Goal: Task Accomplishment & Management: Complete application form

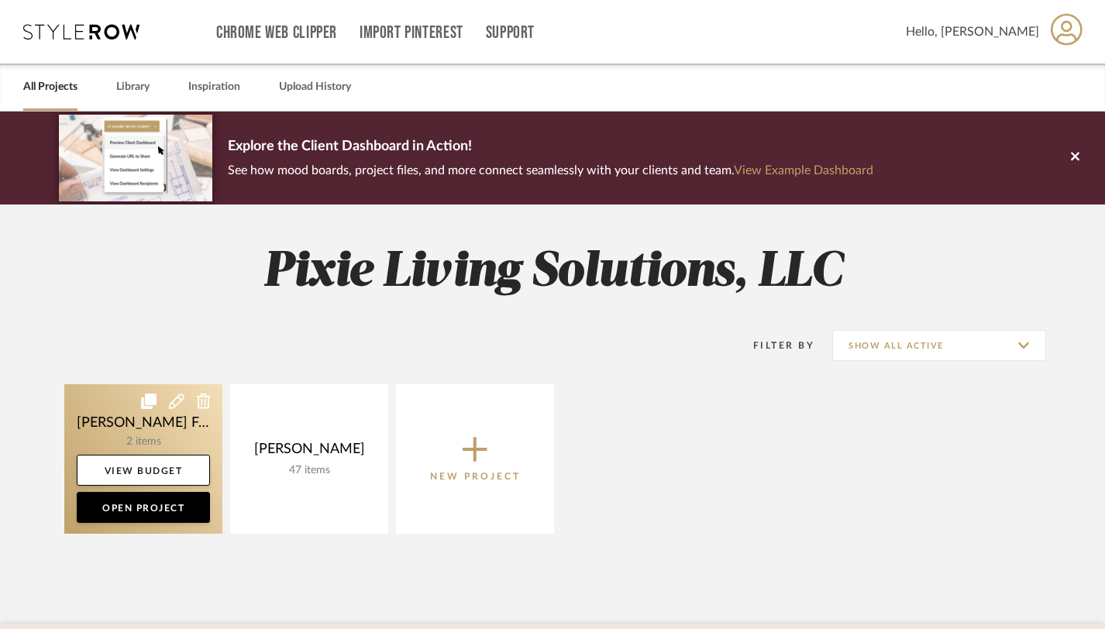
click at [173, 432] on link at bounding box center [143, 459] width 158 height 150
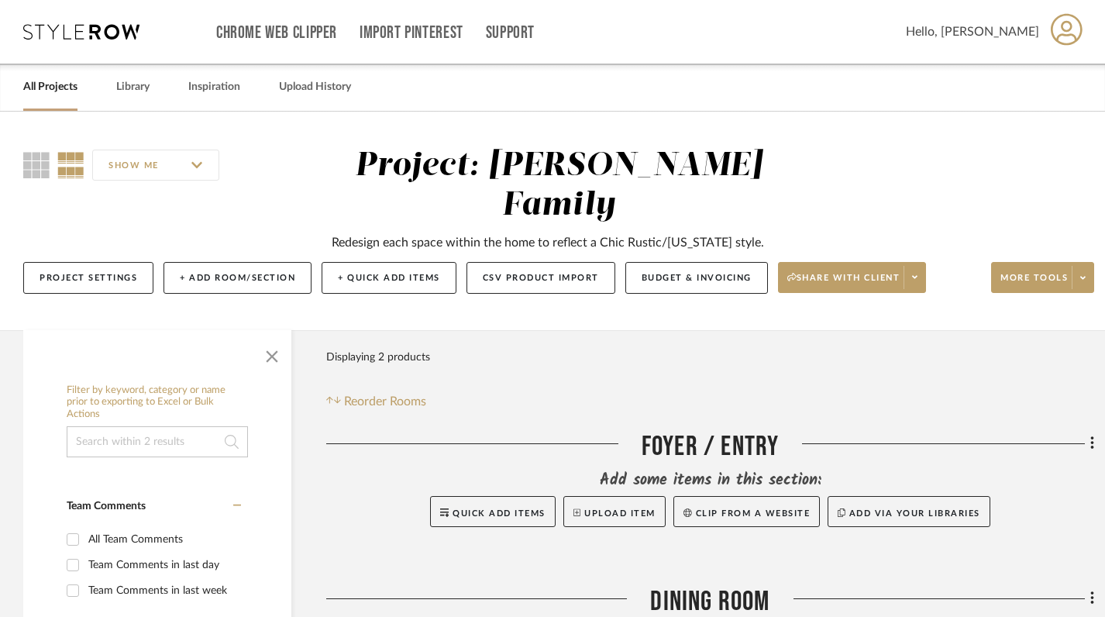
click at [125, 34] on icon at bounding box center [81, 31] width 116 height 15
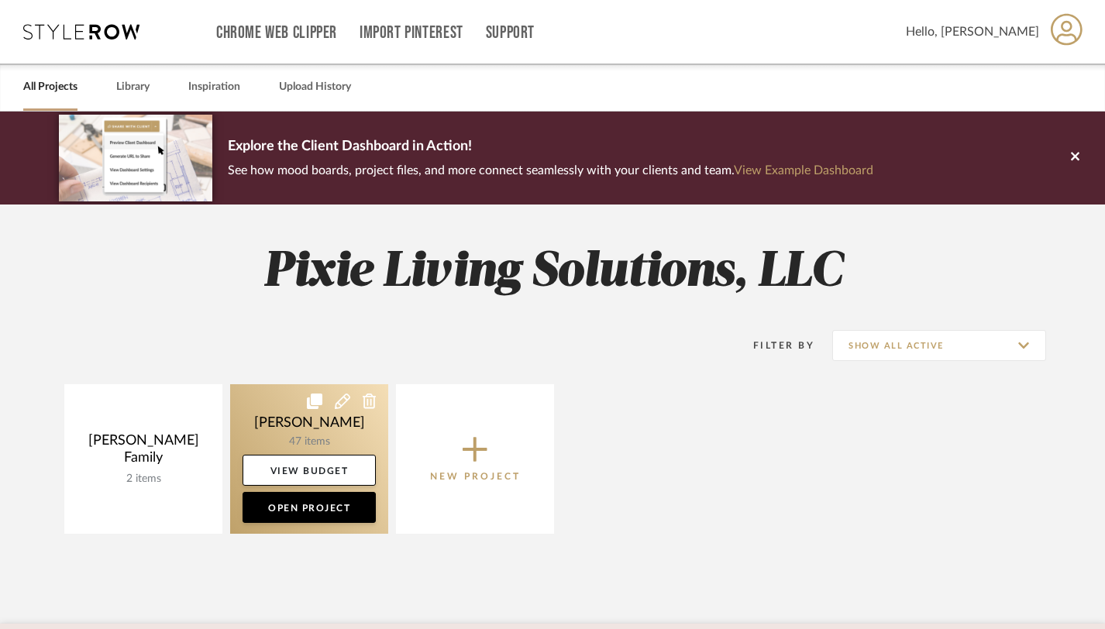
click at [293, 428] on link at bounding box center [309, 459] width 158 height 150
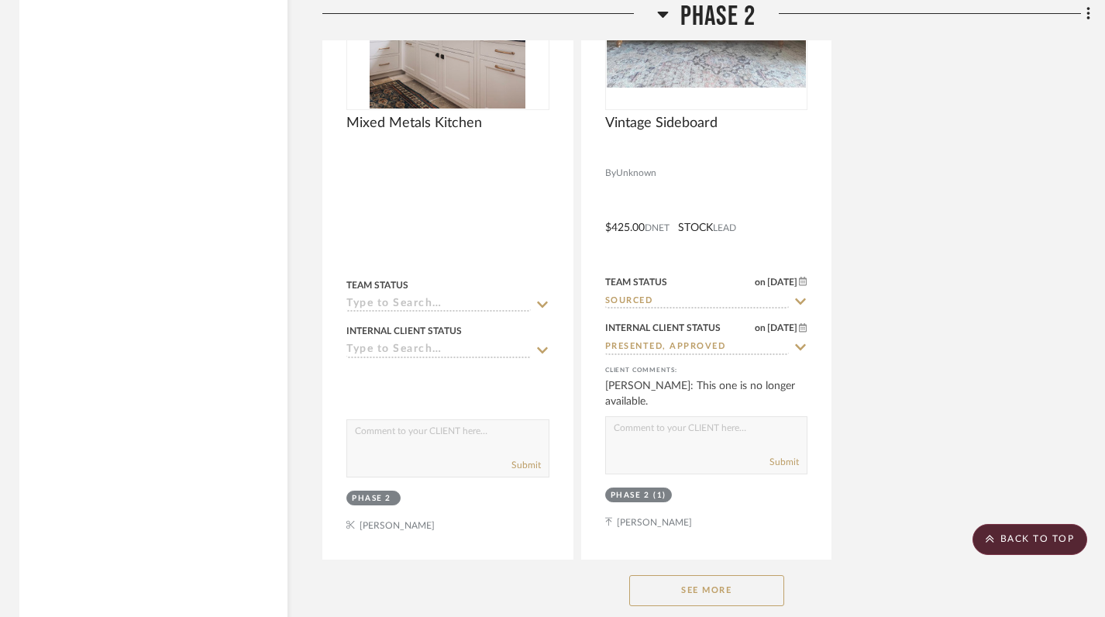
scroll to position [10897, 4]
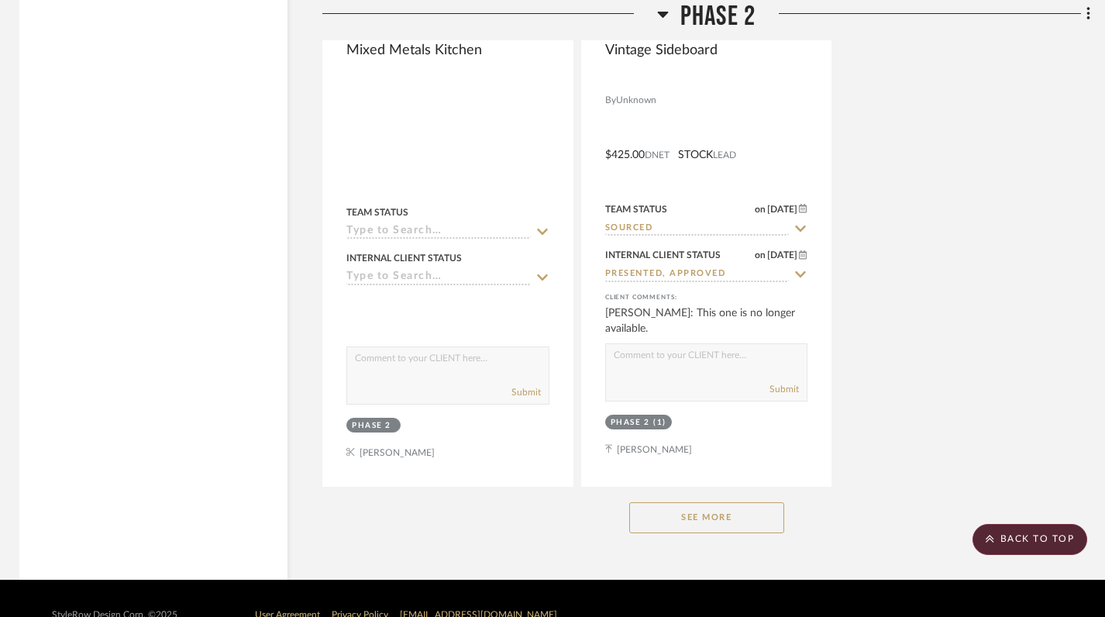
click at [657, 502] on button "See More" at bounding box center [706, 517] width 155 height 31
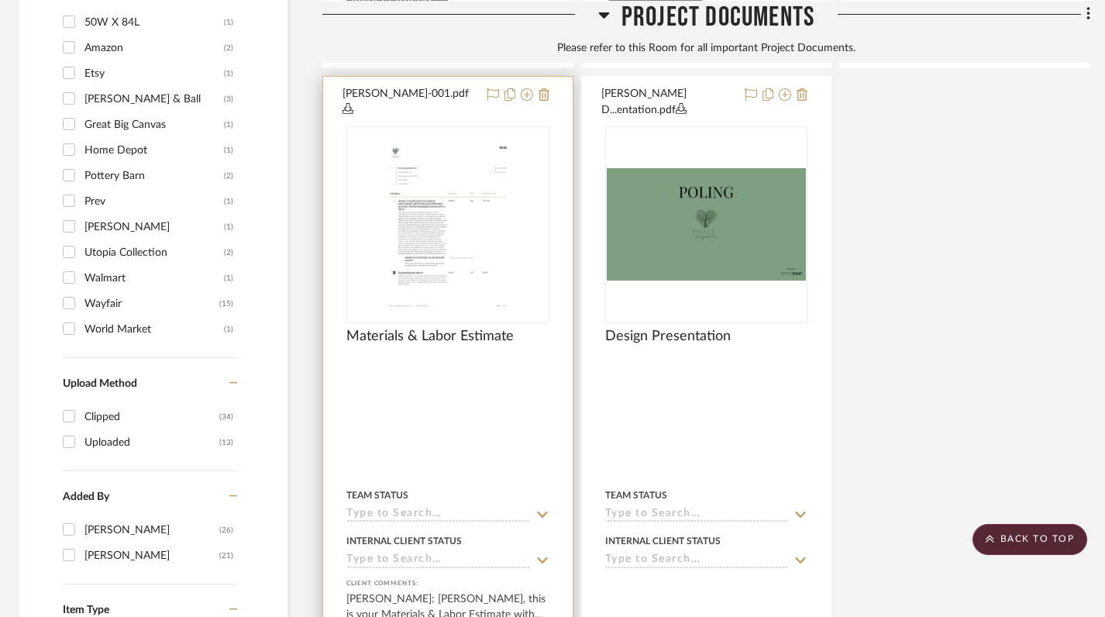
scroll to position [1811, 4]
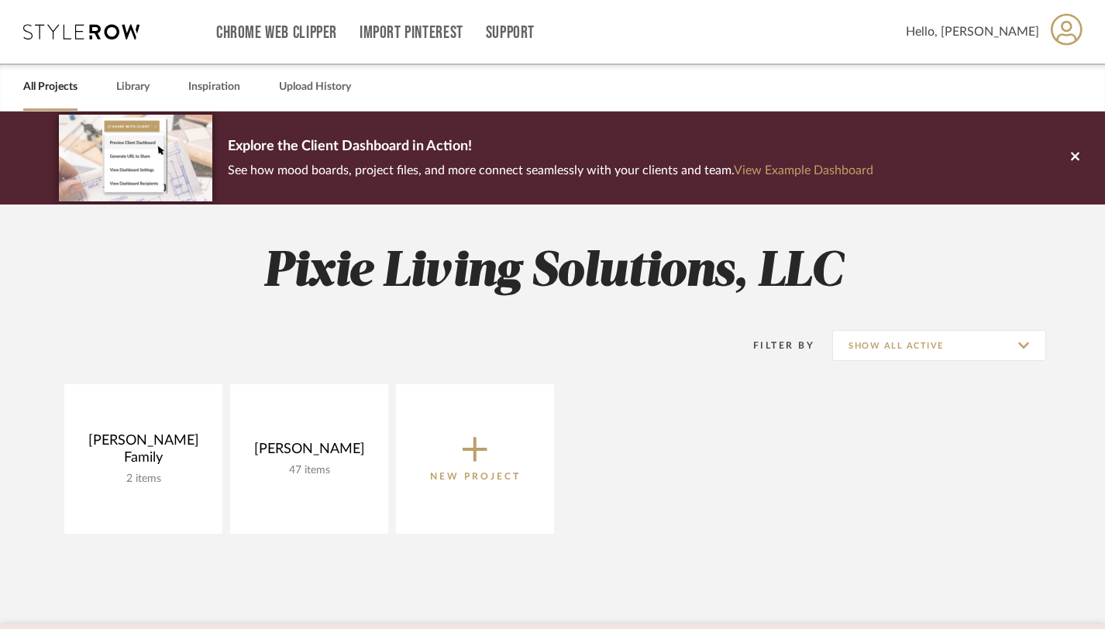
click at [500, 446] on span "New Project" at bounding box center [475, 458] width 91 height 51
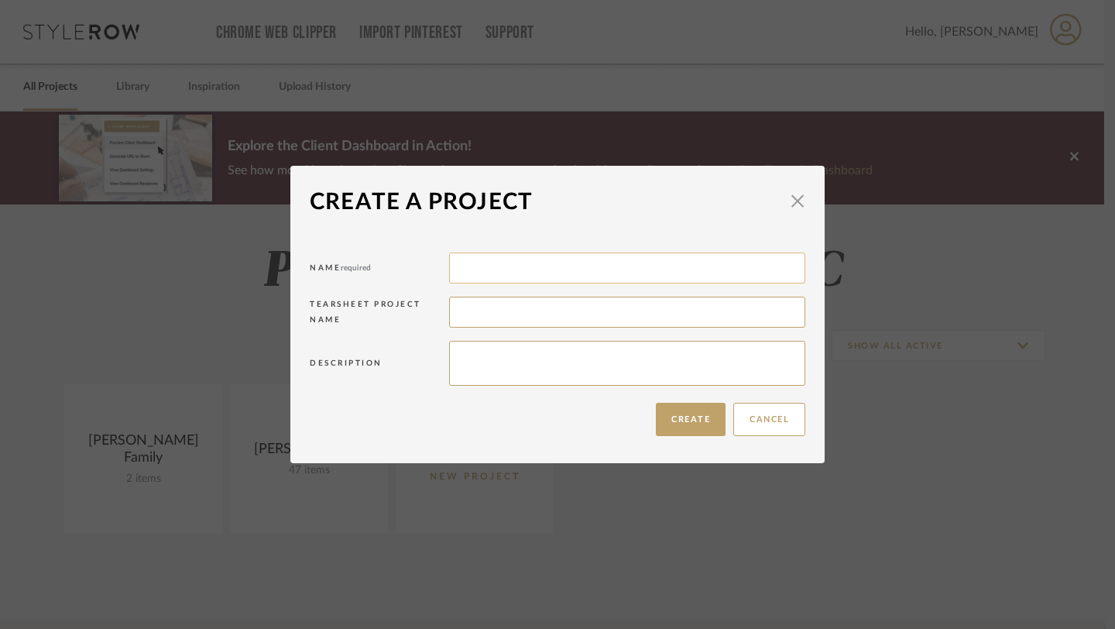
click at [500, 269] on input at bounding box center [627, 268] width 356 height 31
type input "Playfair Christmas"
click at [699, 415] on button "Create" at bounding box center [691, 419] width 70 height 33
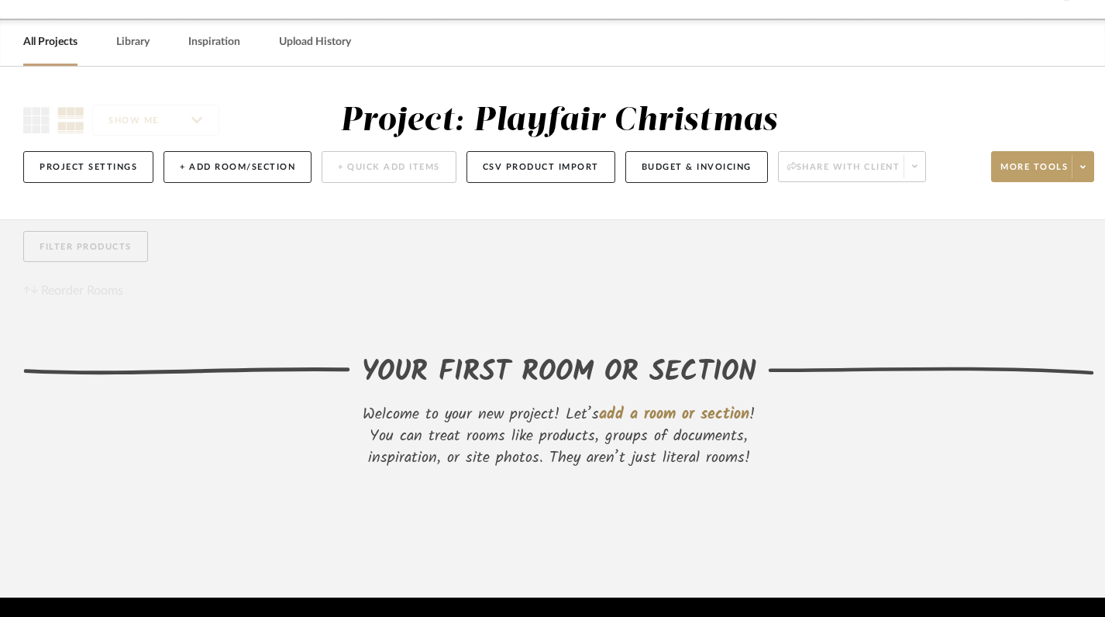
scroll to position [69, 0]
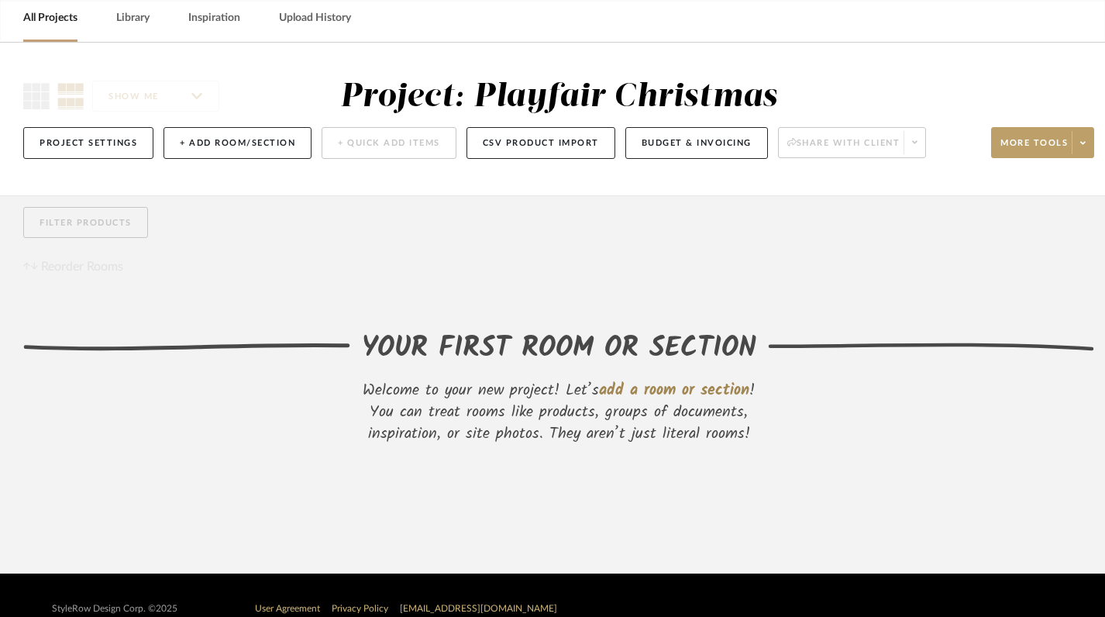
click at [682, 380] on span "add a room or section" at bounding box center [674, 390] width 150 height 25
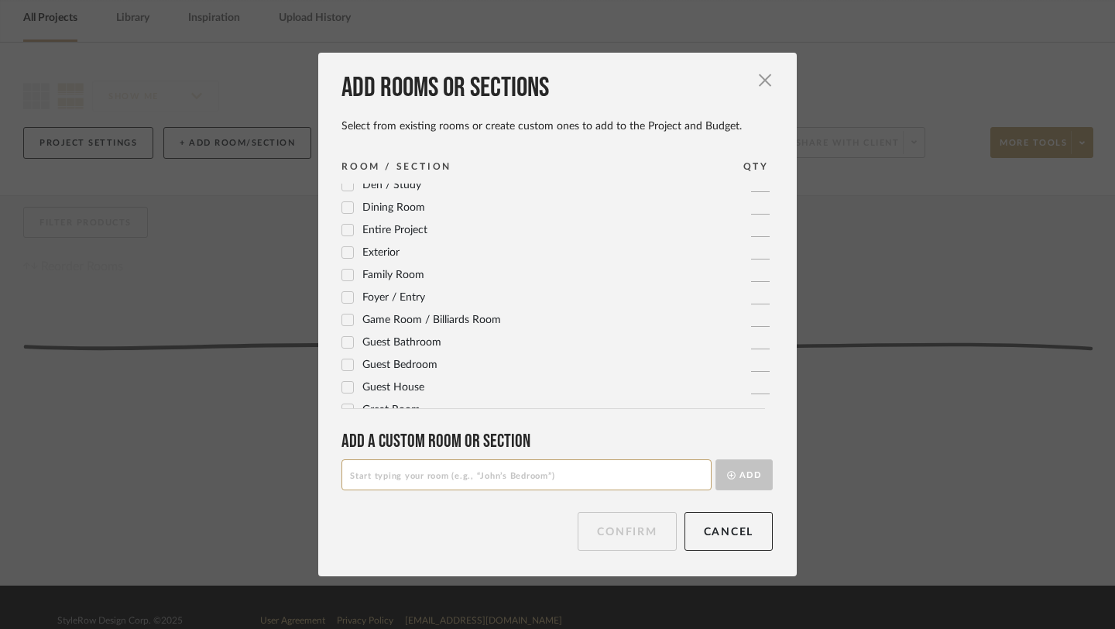
scroll to position [96, 0]
click at [345, 303] on icon at bounding box center [347, 298] width 11 height 11
click at [421, 473] on input at bounding box center [527, 474] width 370 height 31
type input "Front Porch"
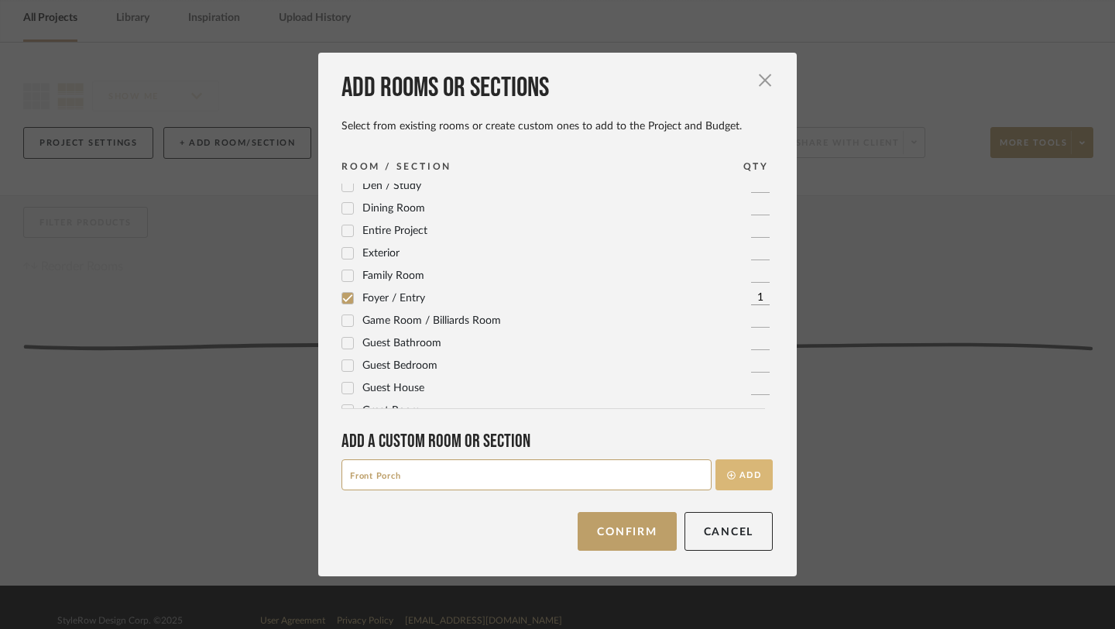
click at [753, 475] on button "Add" at bounding box center [744, 474] width 57 height 31
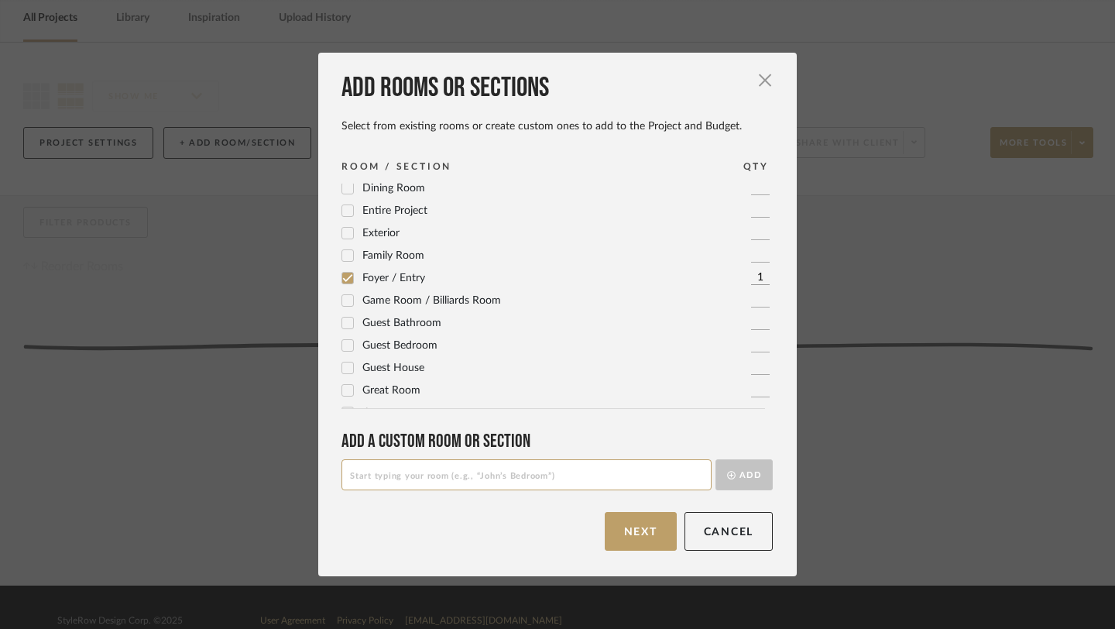
scroll to position [153, 0]
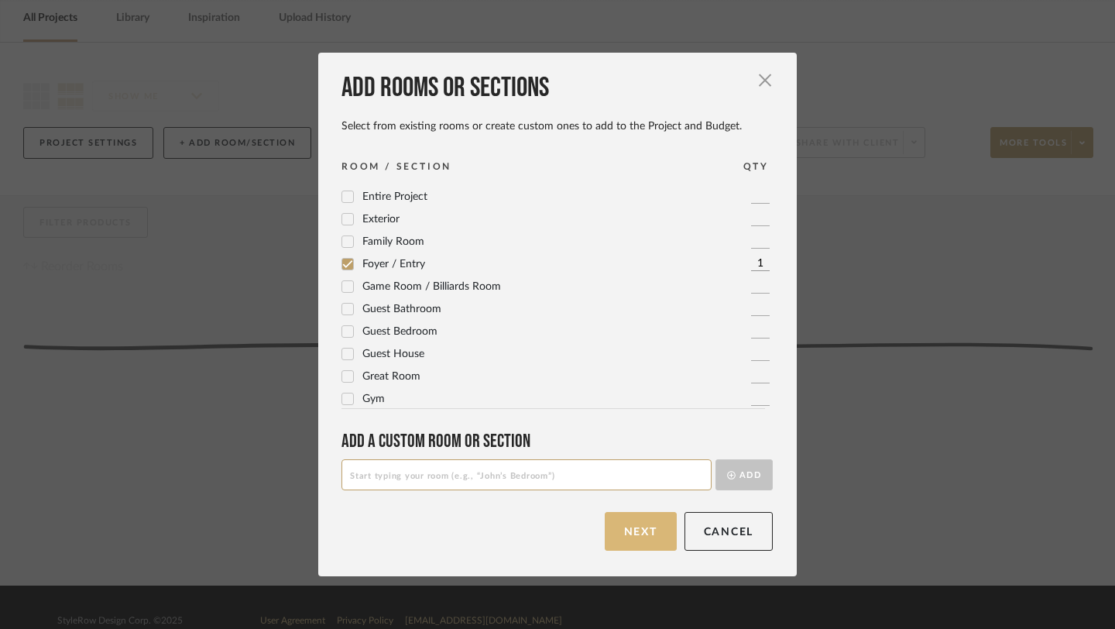
click at [651, 535] on button "Next" at bounding box center [641, 531] width 72 height 39
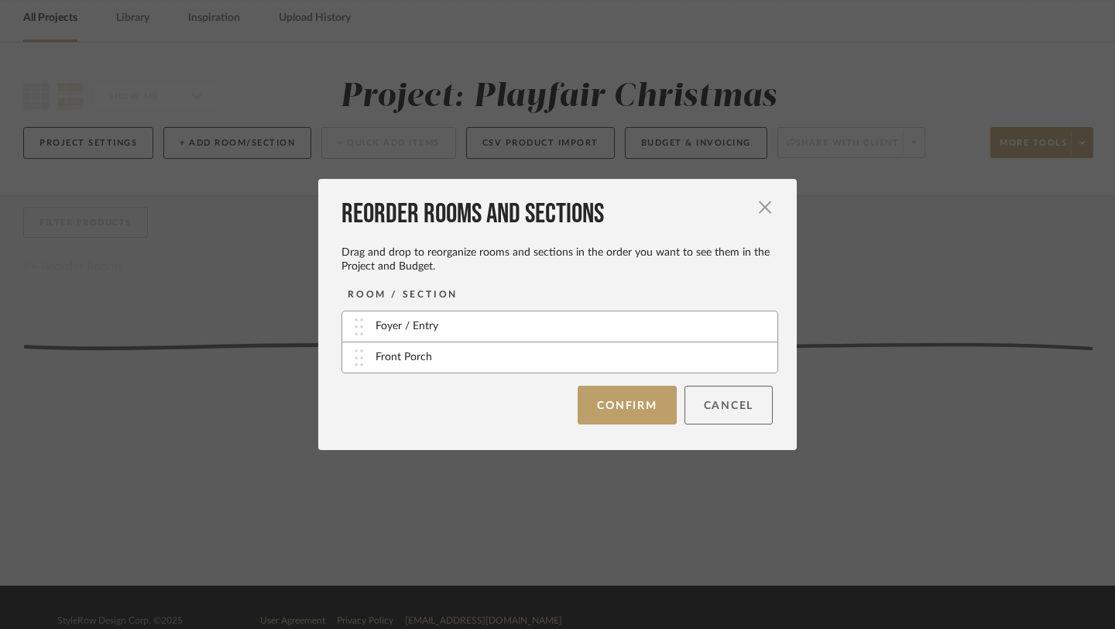
click at [726, 407] on button "Cancel" at bounding box center [729, 405] width 89 height 39
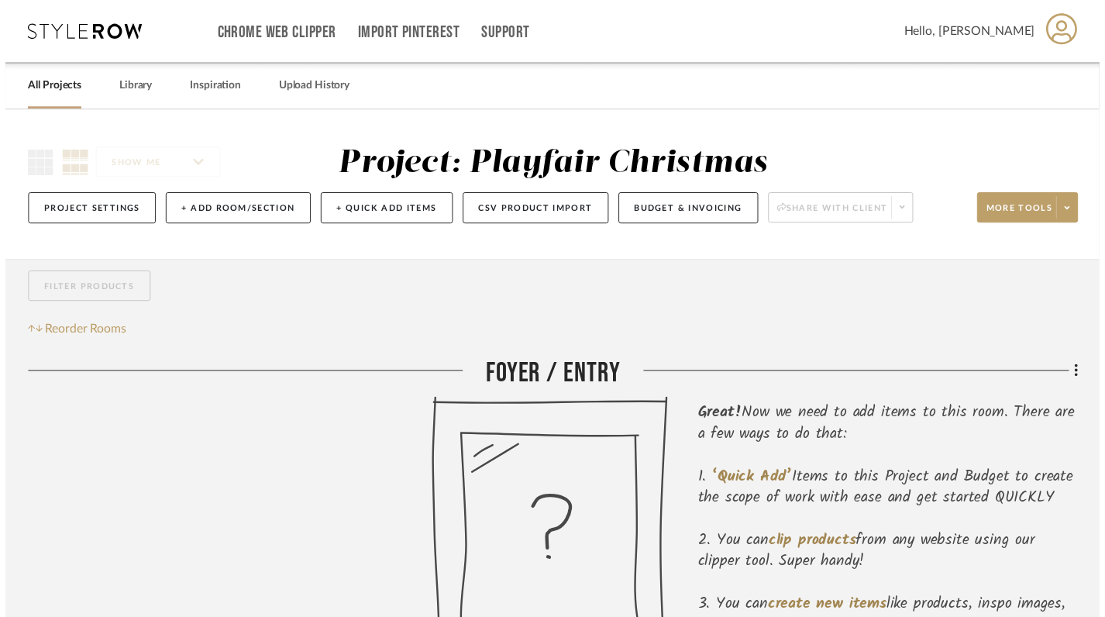
scroll to position [69, 0]
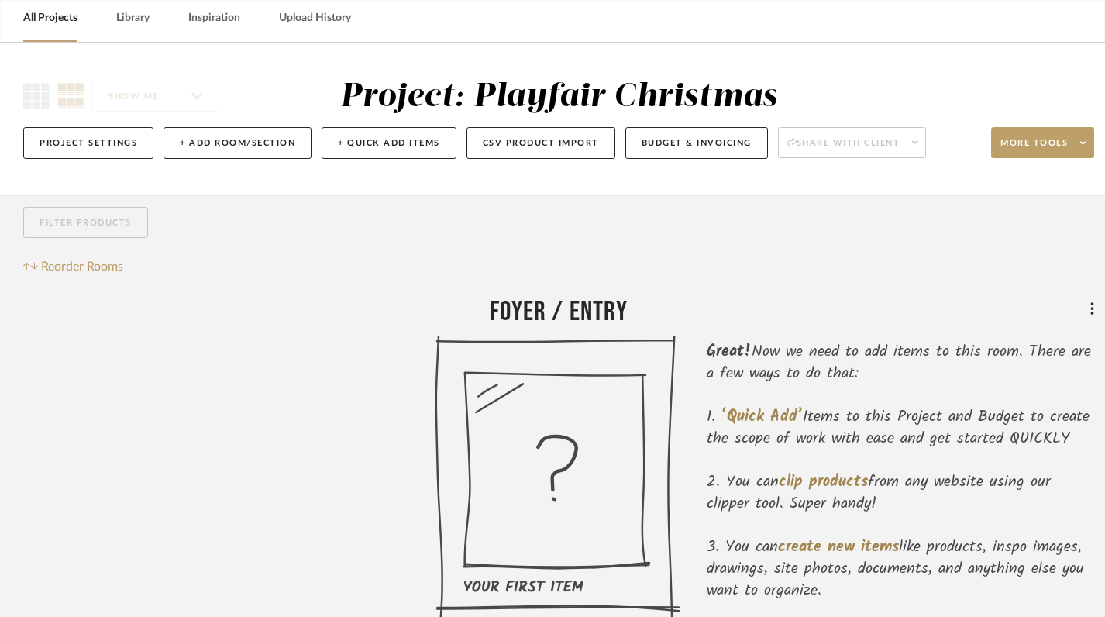
click at [562, 407] on icon at bounding box center [558, 478] width 246 height 287
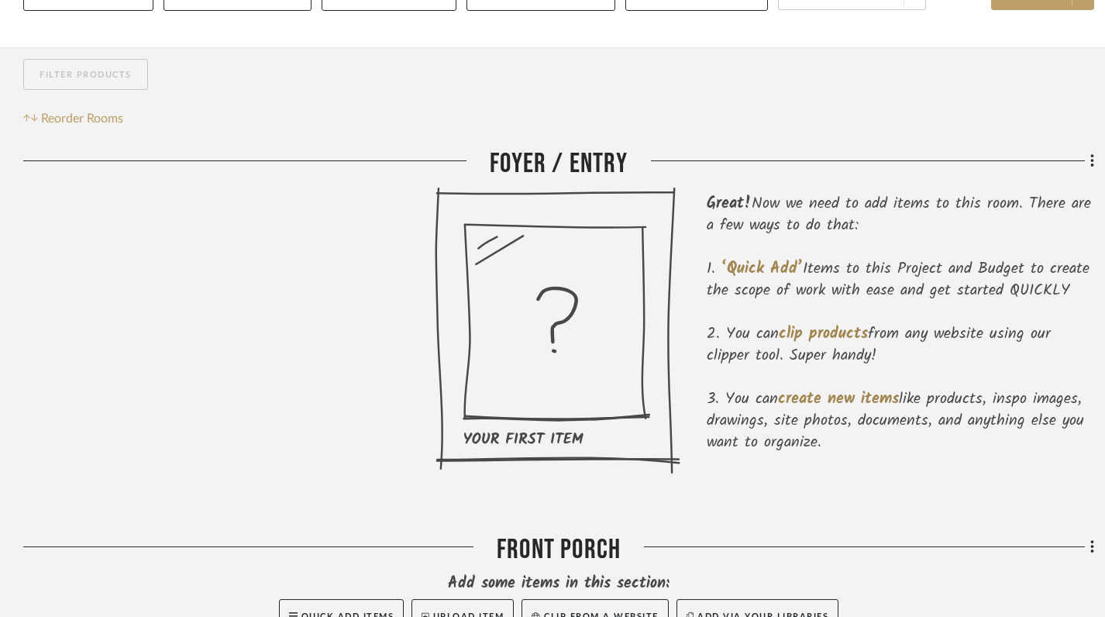
scroll to position [371, 0]
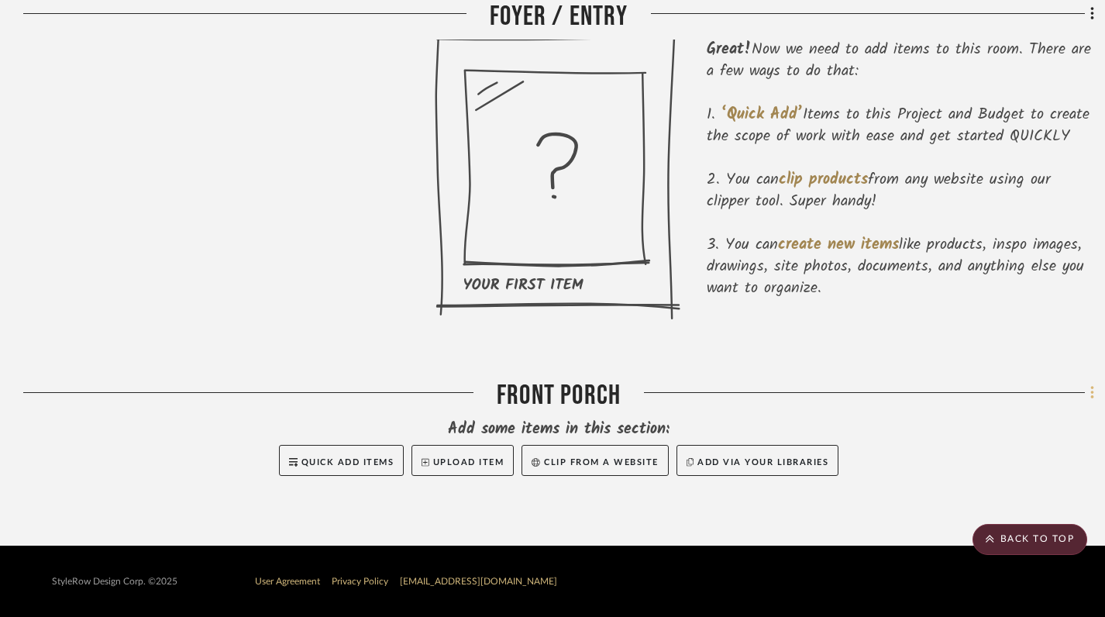
click at [1091, 392] on icon at bounding box center [1091, 392] width 3 height 13
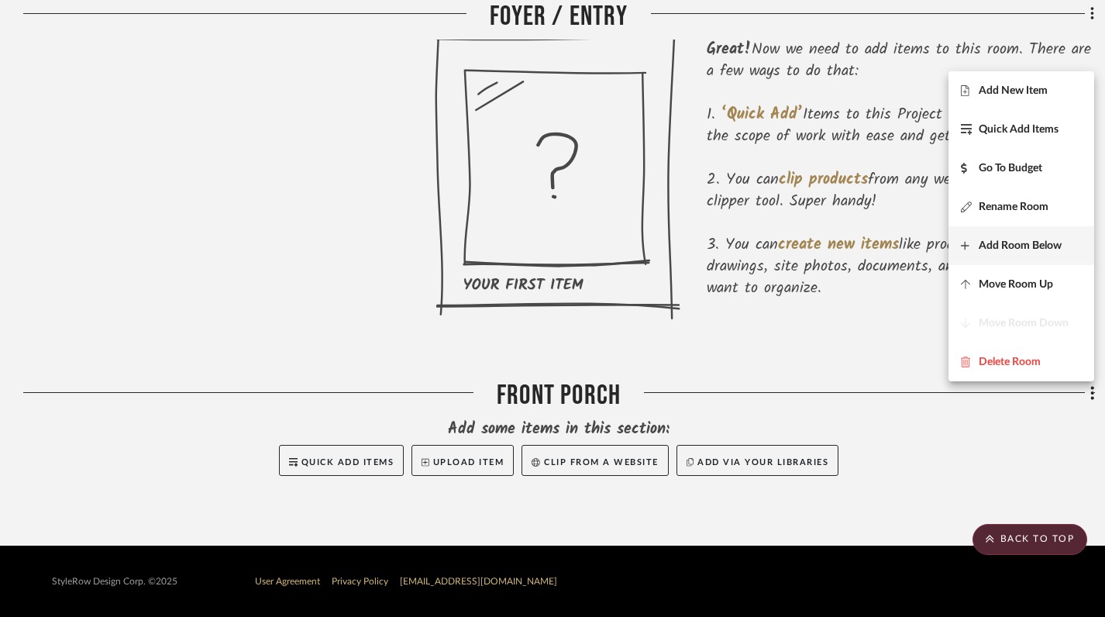
click at [1027, 253] on button "Add Room Below" at bounding box center [1021, 245] width 146 height 39
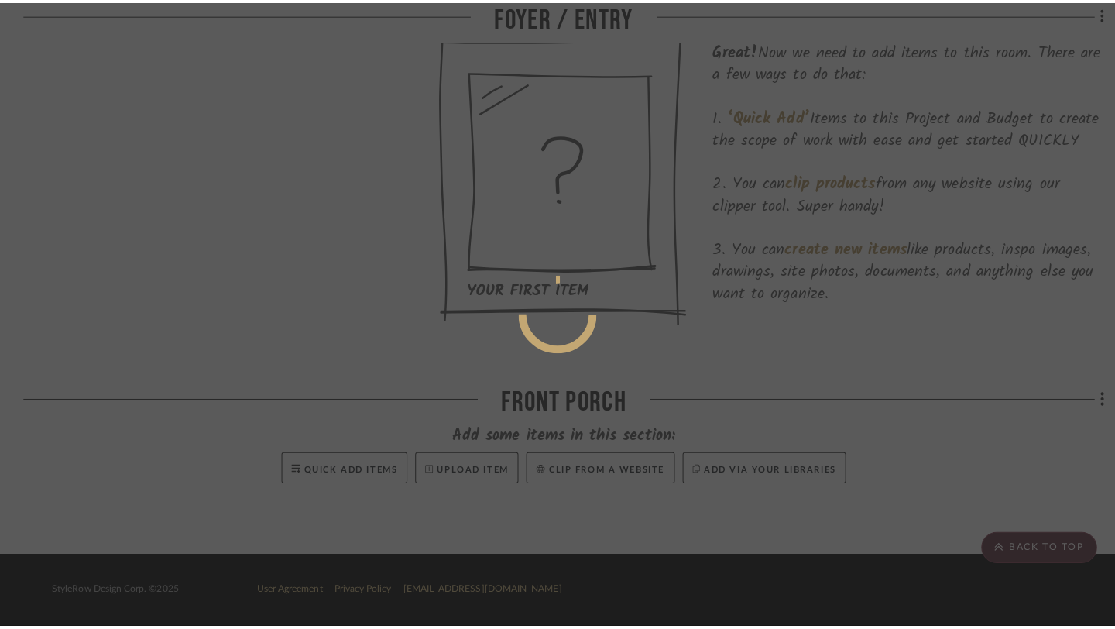
scroll to position [0, 0]
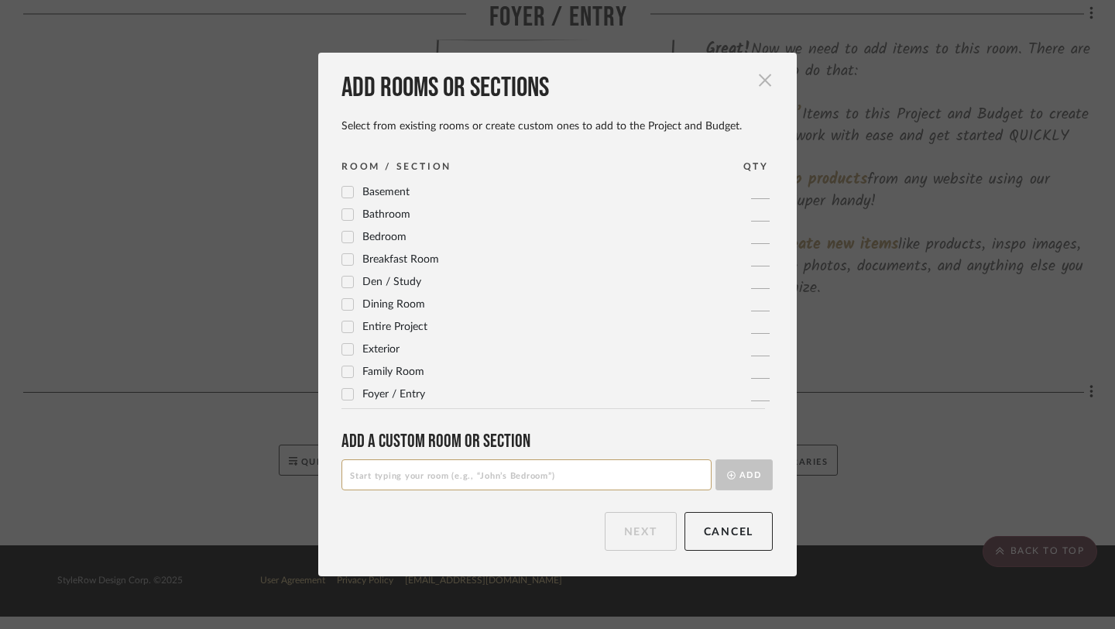
click at [754, 83] on span "button" at bounding box center [765, 80] width 31 height 31
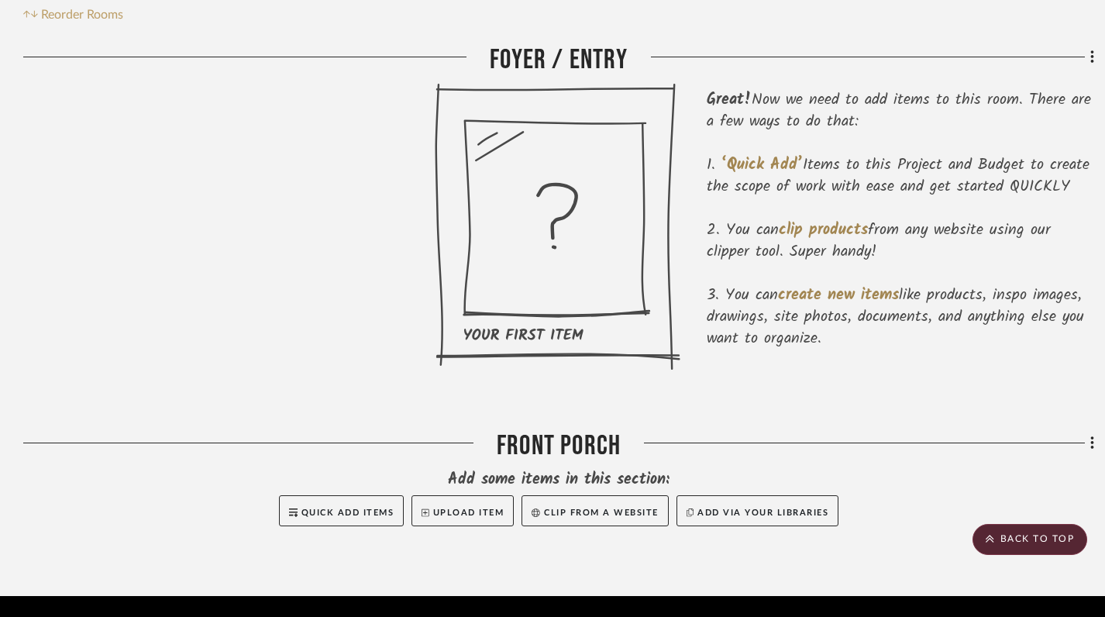
scroll to position [299, 0]
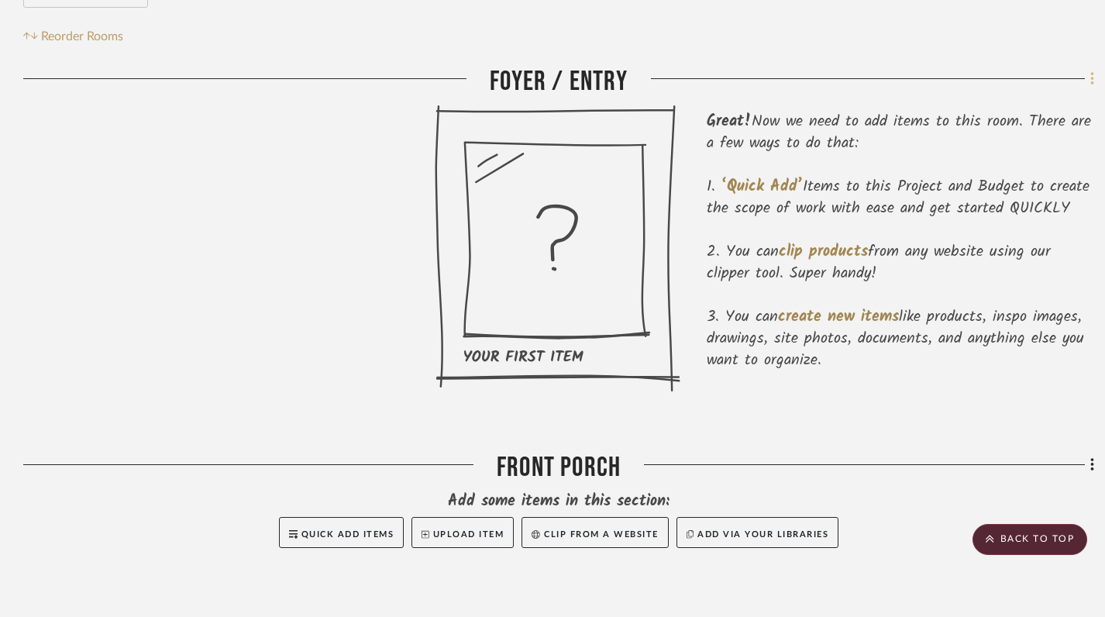
click at [1092, 81] on icon at bounding box center [1091, 78] width 3 height 13
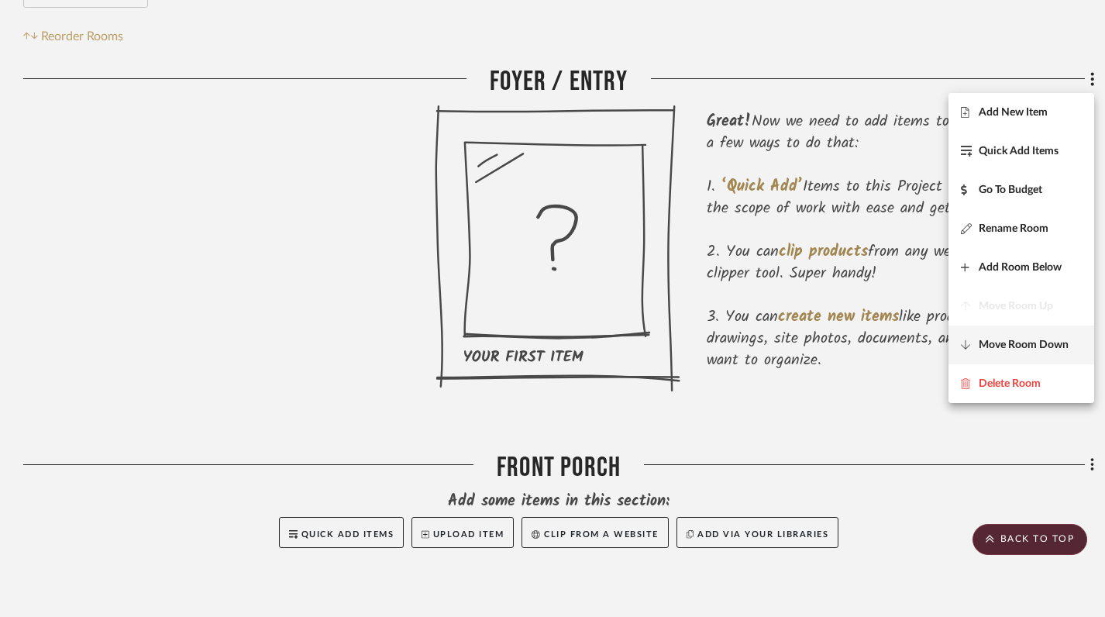
click at [1012, 346] on span "Move Room Down" at bounding box center [1023, 344] width 90 height 13
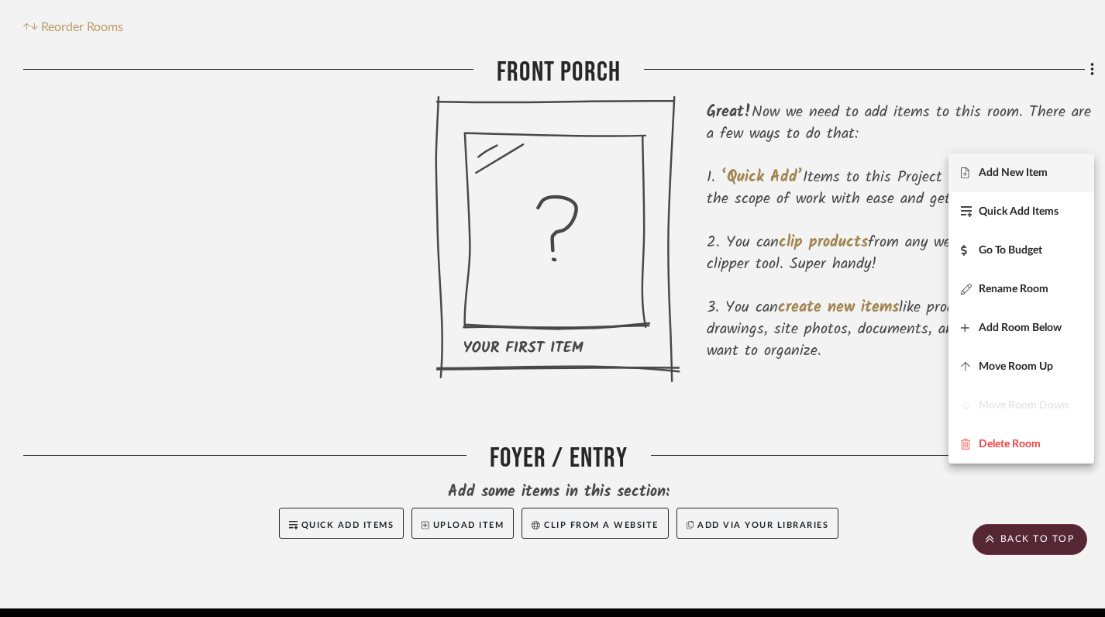
scroll to position [264, 0]
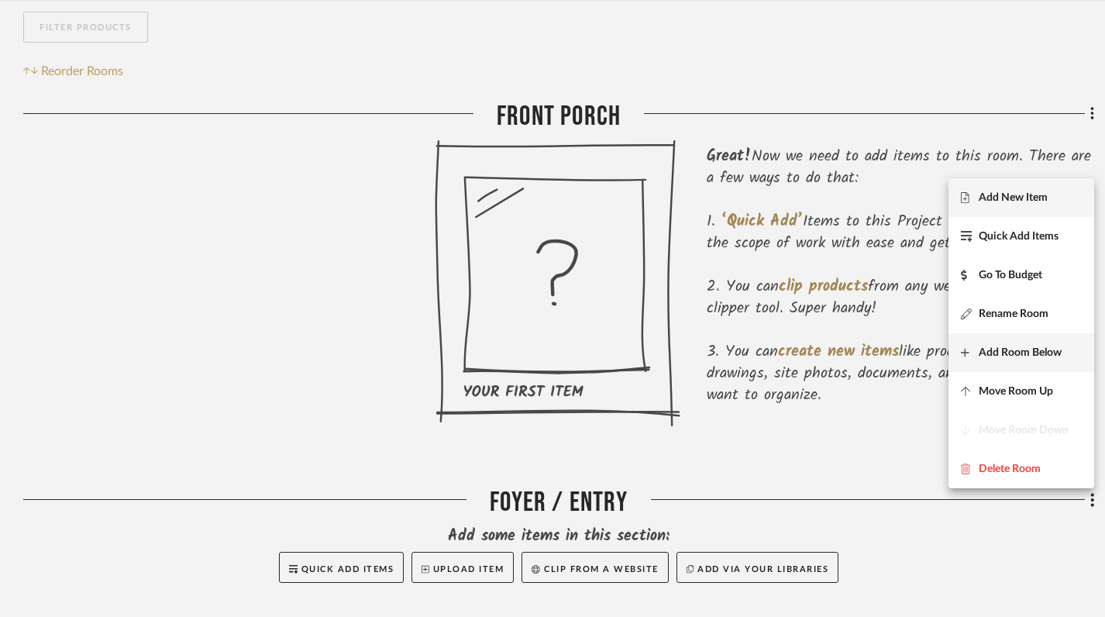
click at [998, 360] on button "Add Room Below" at bounding box center [1021, 352] width 146 height 39
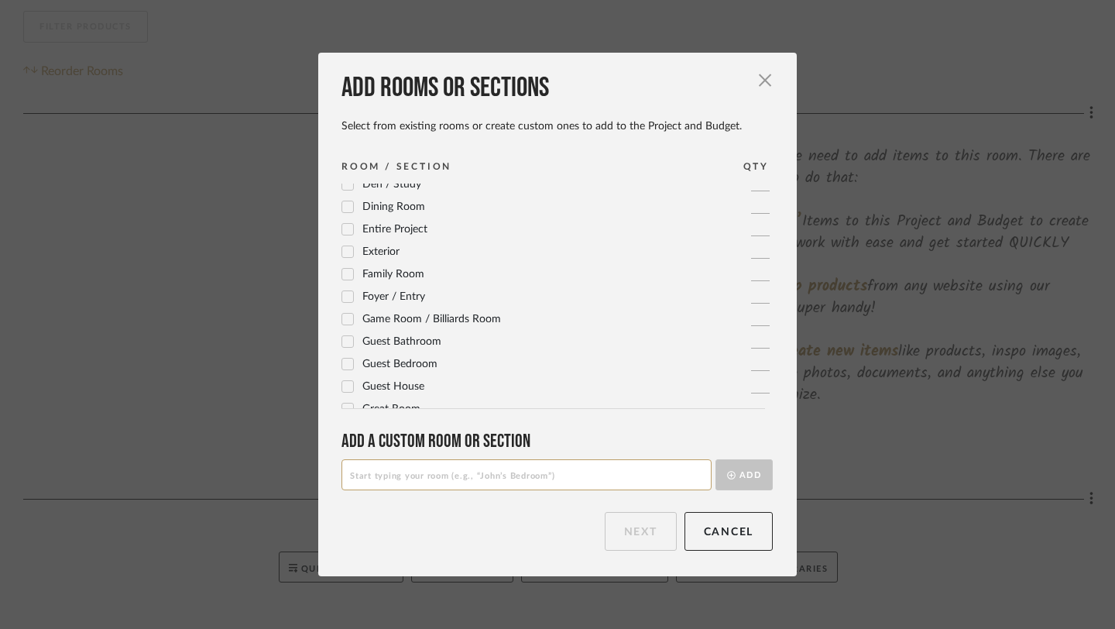
scroll to position [99, 0]
click at [363, 249] on span "Exterior" at bounding box center [381, 250] width 37 height 11
click at [612, 531] on button "Next" at bounding box center [641, 531] width 72 height 39
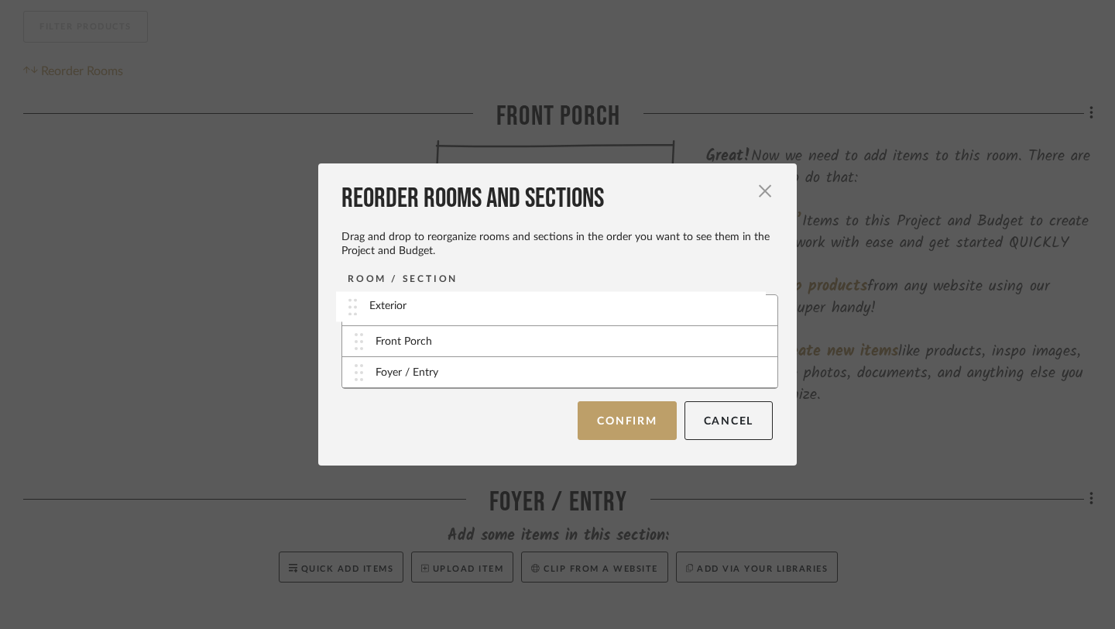
drag, startPoint x: 350, startPoint y: 377, endPoint x: 349, endPoint y: 311, distance: 66.6
click at [608, 420] on button "Confirm" at bounding box center [627, 420] width 98 height 39
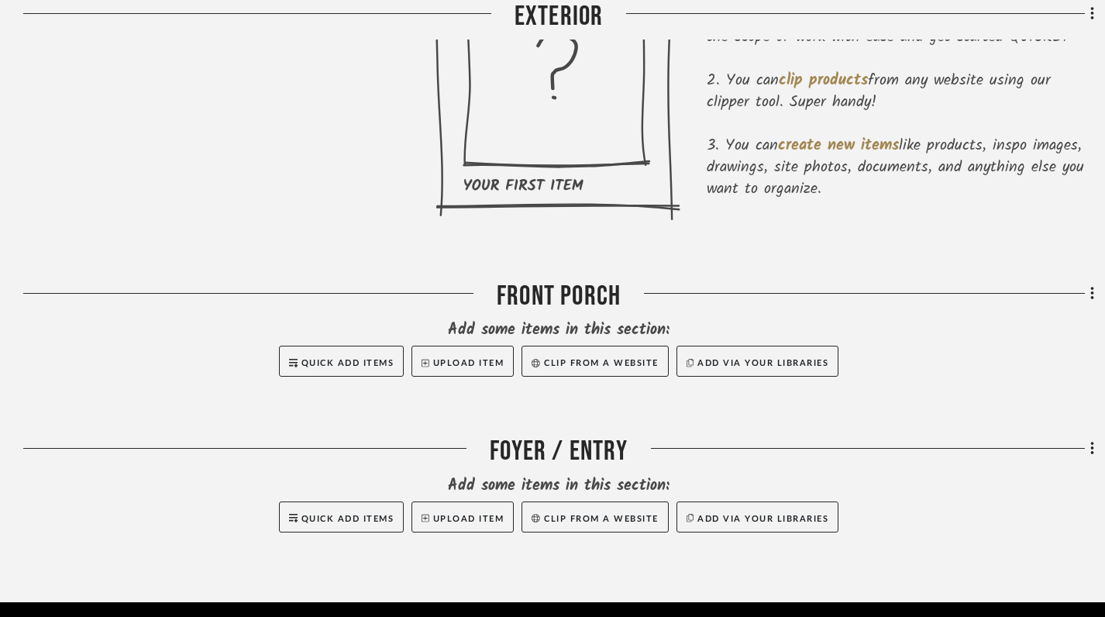
scroll to position [526, 0]
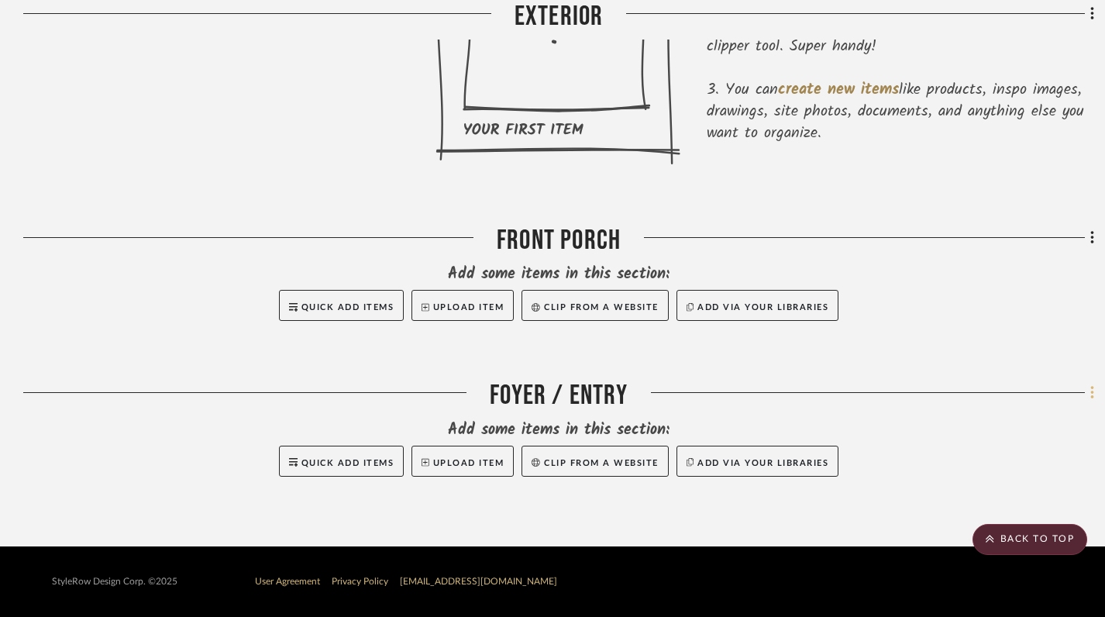
click at [1085, 392] on fa-icon at bounding box center [1089, 394] width 10 height 26
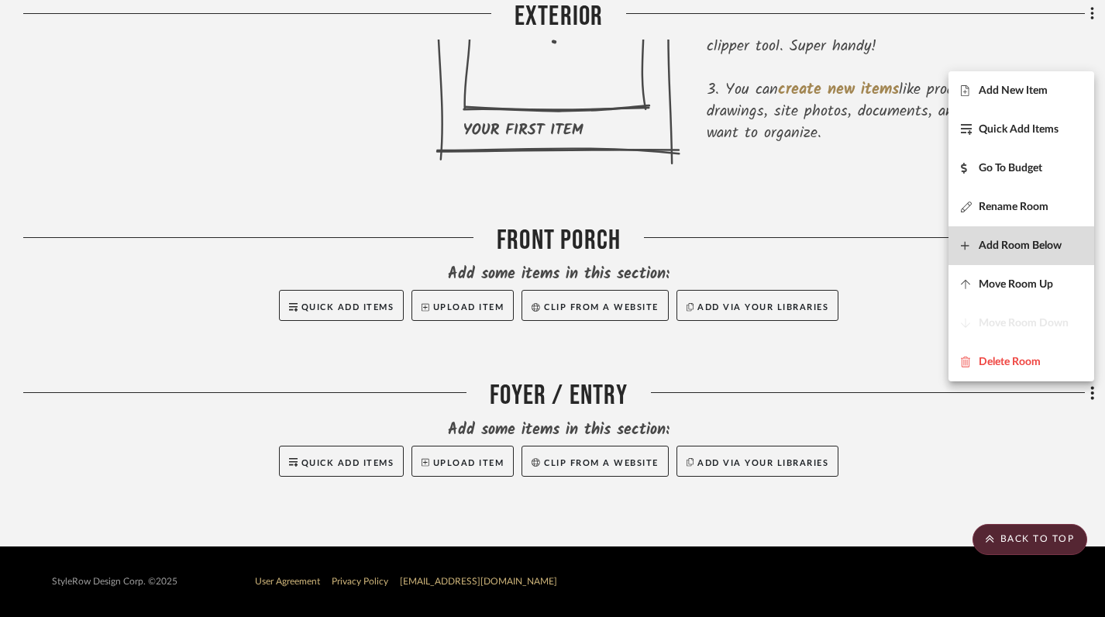
click at [1040, 249] on span "Add Room Below" at bounding box center [1019, 245] width 83 height 13
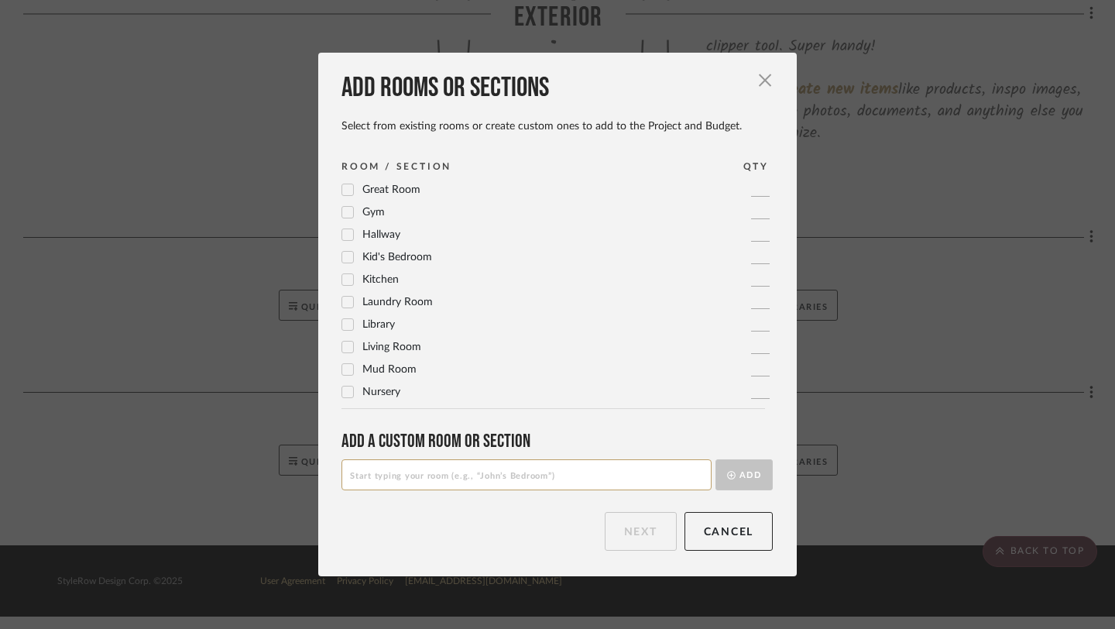
scroll to position [352, 0]
click at [346, 314] on icon at bounding box center [347, 312] width 11 height 11
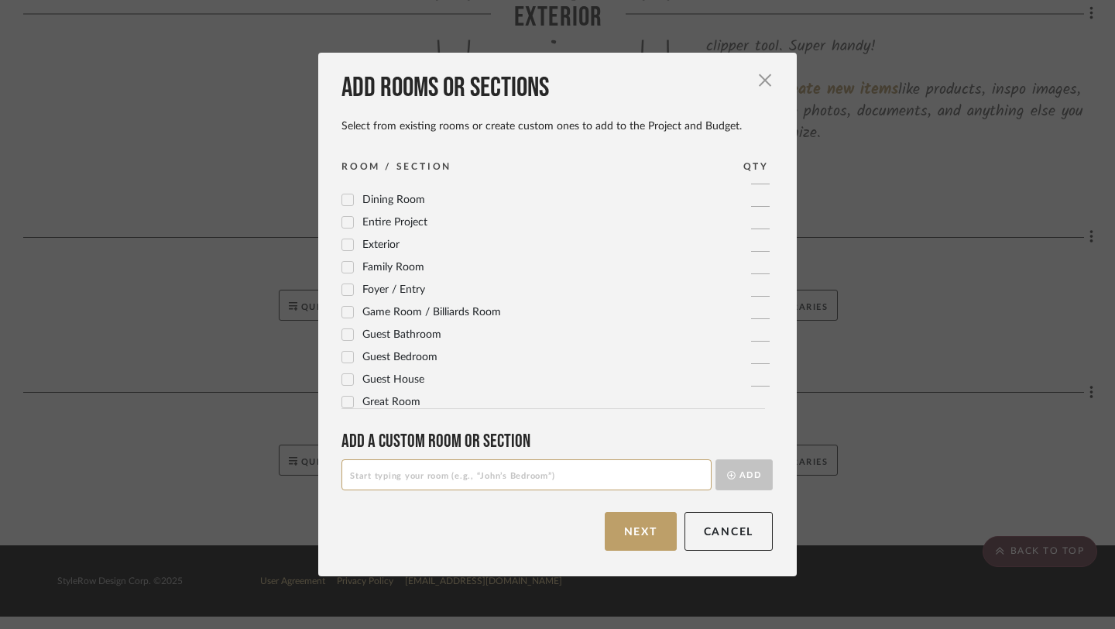
scroll to position [100, 0]
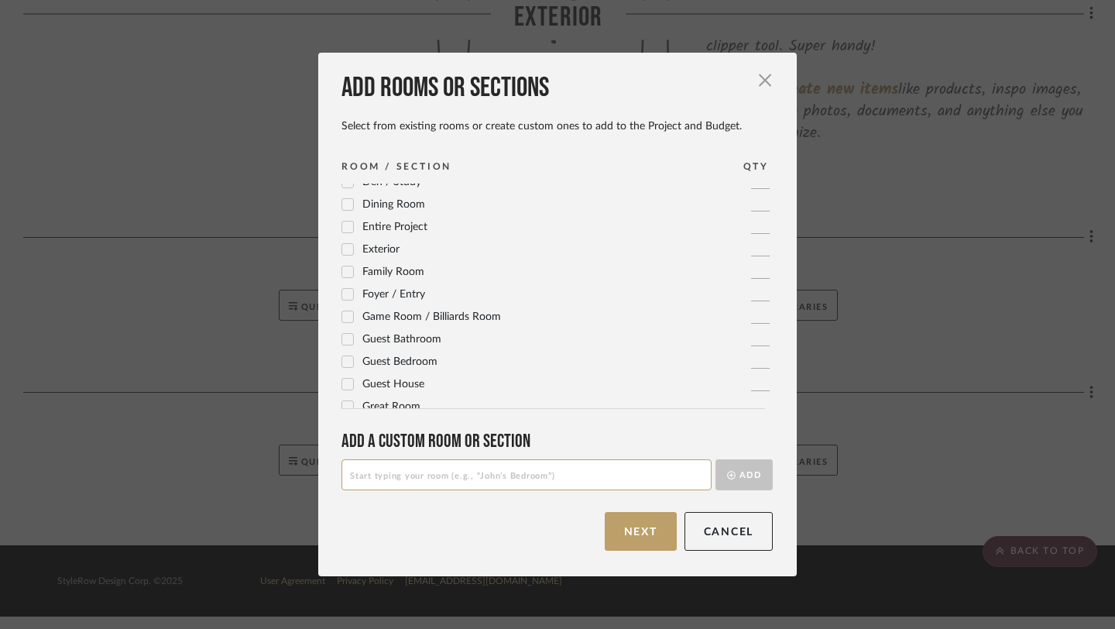
click at [342, 215] on div "Basement 1 Bathroom 1 Bedroom 1 Breakfast Room 1 Den / Study 1 Dining Room 1 En…" at bounding box center [563, 296] width 443 height 225
click at [342, 201] on icon at bounding box center [347, 204] width 11 height 11
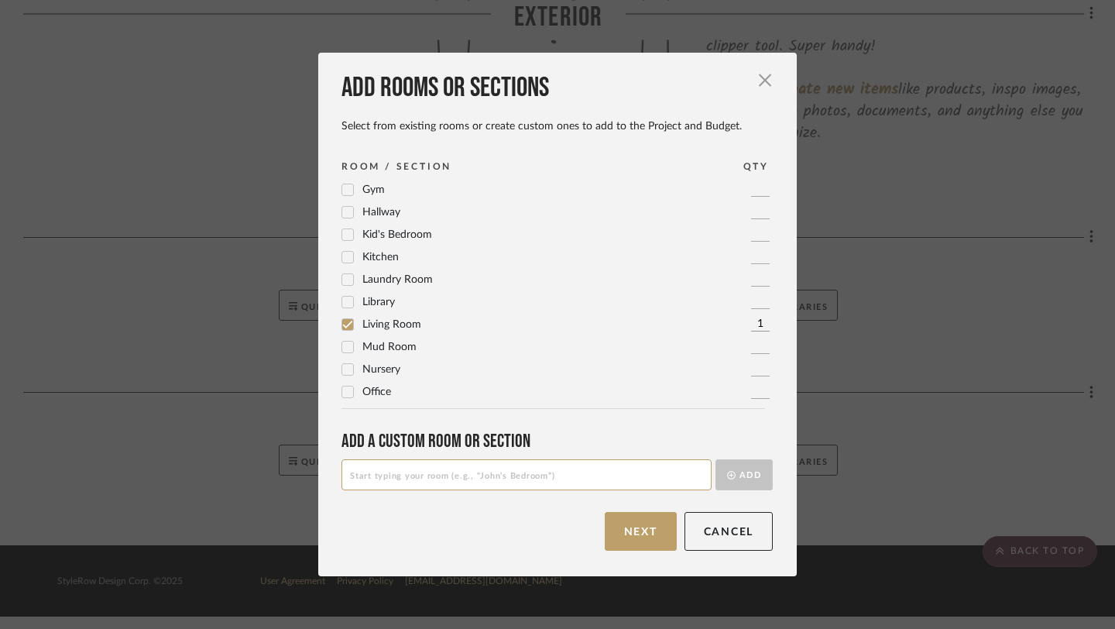
scroll to position [345, 0]
click at [343, 254] on icon at bounding box center [348, 253] width 10 height 8
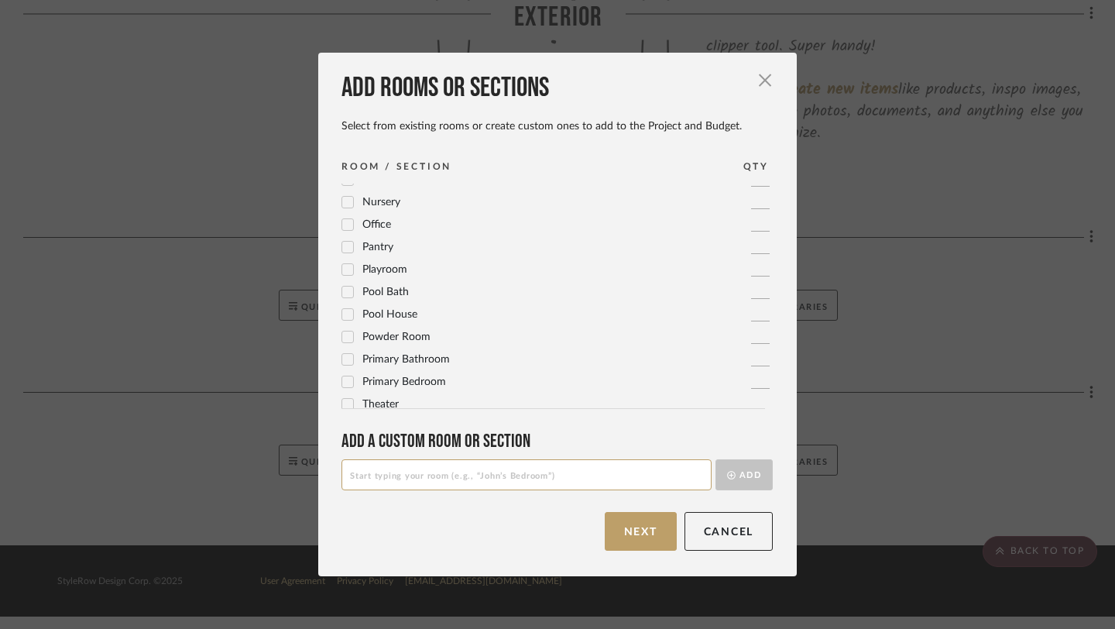
scroll to position [517, 0]
click at [345, 390] on icon at bounding box center [347, 394] width 11 height 11
click at [345, 286] on icon at bounding box center [347, 284] width 11 height 11
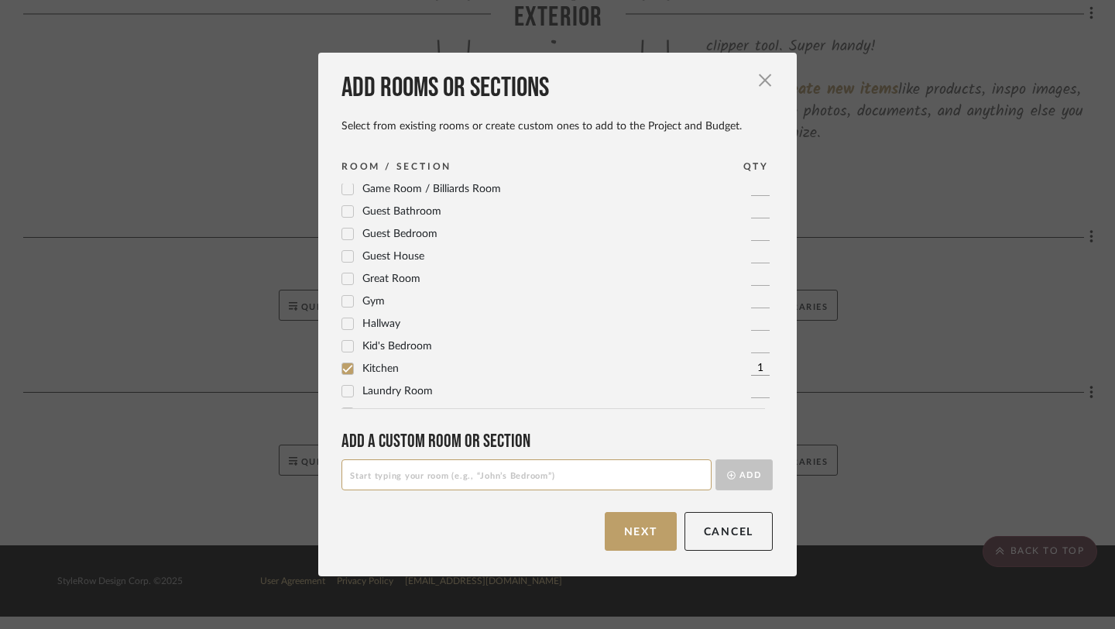
scroll to position [226, 0]
click at [404, 215] on span "Guest Bathroom" at bounding box center [402, 213] width 79 height 11
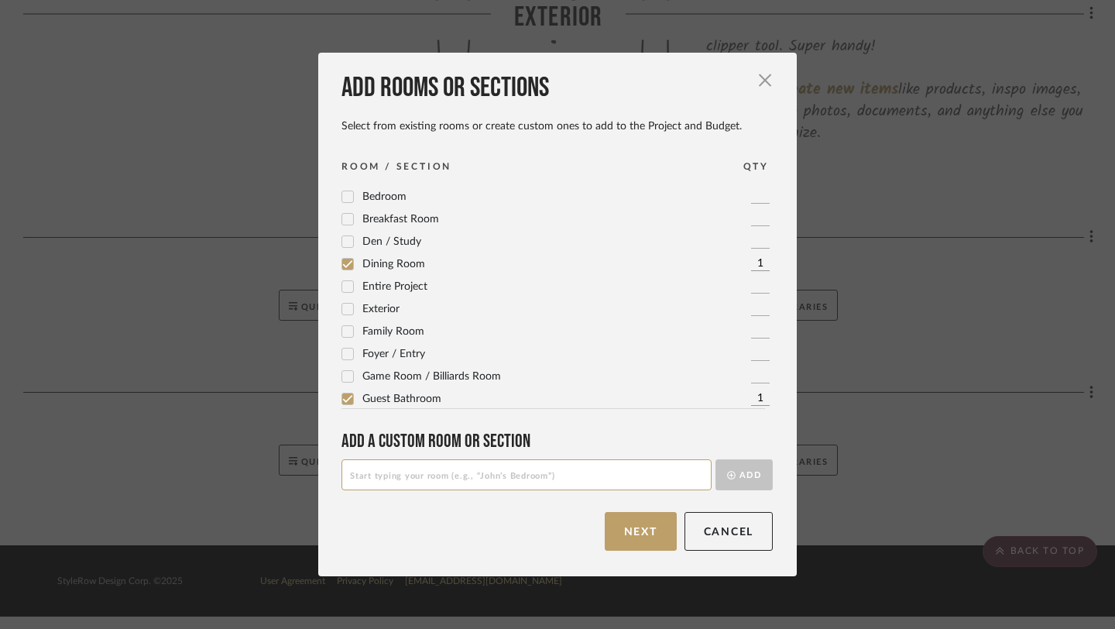
scroll to position [0, 0]
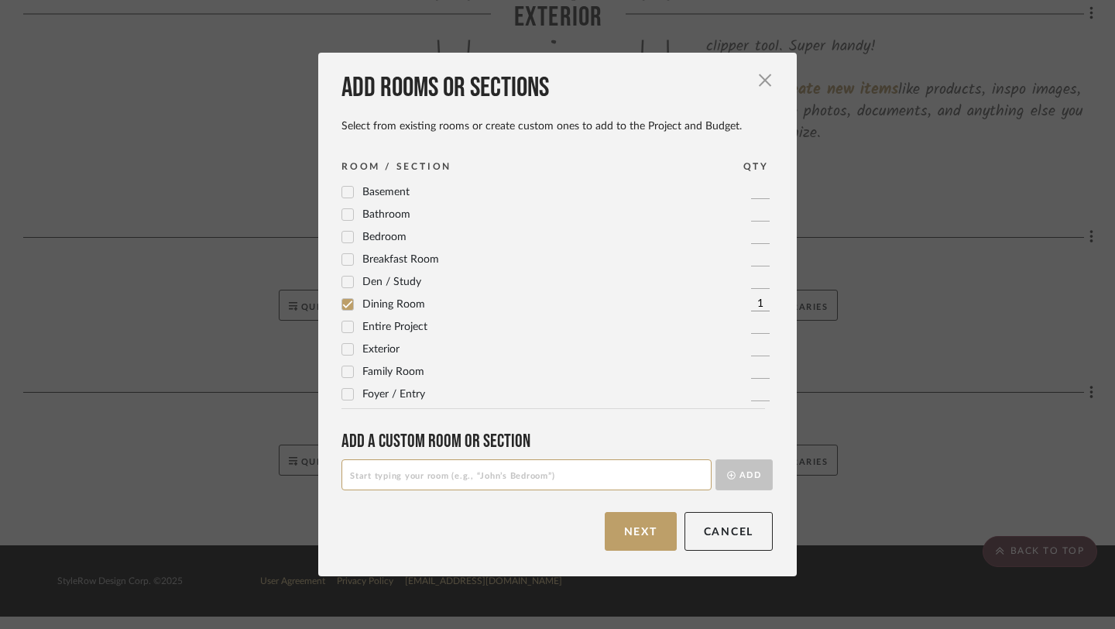
click at [411, 474] on input at bounding box center [527, 474] width 370 height 31
type input "Back Porch"
click at [741, 479] on button "Add" at bounding box center [744, 474] width 57 height 31
click at [649, 531] on button "Next" at bounding box center [641, 531] width 72 height 39
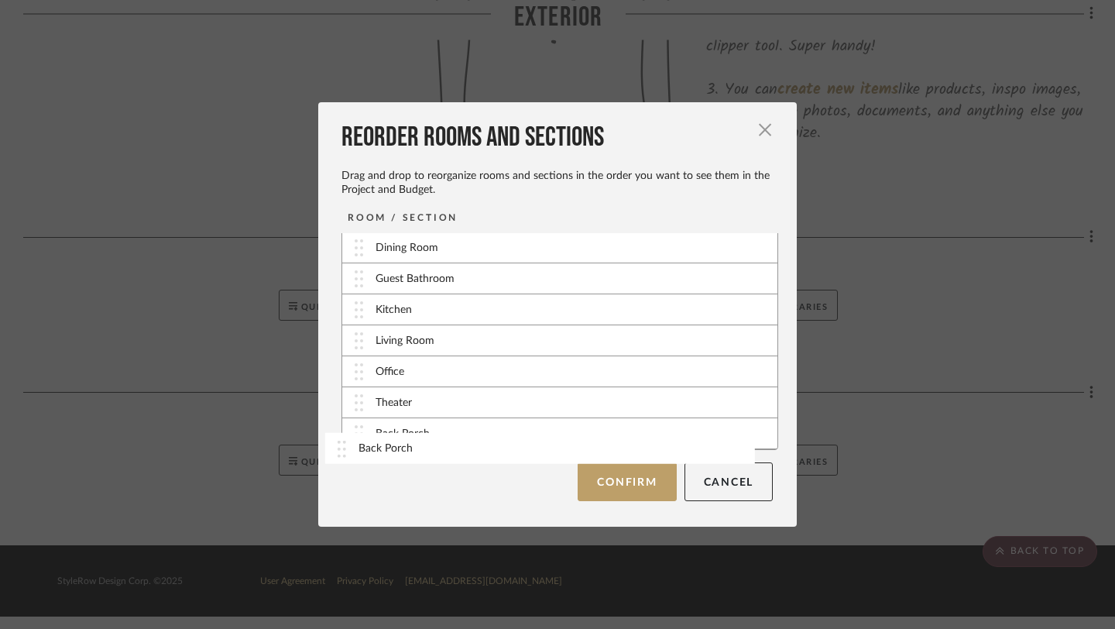
drag, startPoint x: 431, startPoint y: 343, endPoint x: 428, endPoint y: 452, distance: 108.5
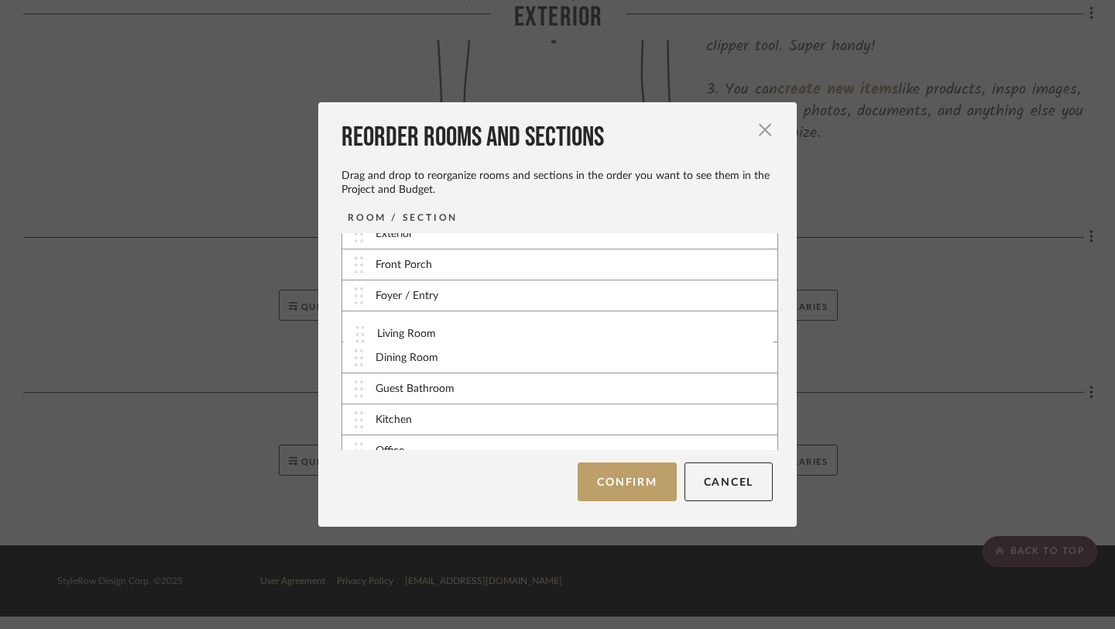
scroll to position [23, 0]
drag, startPoint x: 356, startPoint y: 438, endPoint x: 363, endPoint y: 319, distance: 119.5
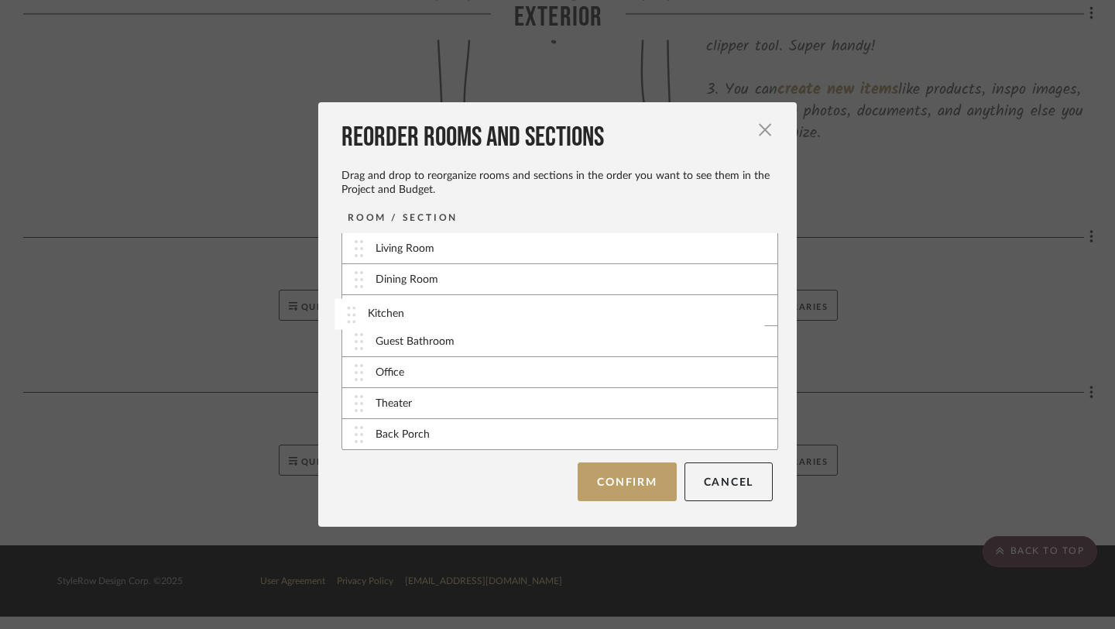
drag, startPoint x: 355, startPoint y: 342, endPoint x: 352, endPoint y: 314, distance: 28.0
drag, startPoint x: 355, startPoint y: 411, endPoint x: 349, endPoint y: 347, distance: 63.8
drag, startPoint x: 353, startPoint y: 406, endPoint x: 351, endPoint y: 378, distance: 28.0
click at [595, 473] on button "Confirm" at bounding box center [627, 481] width 98 height 39
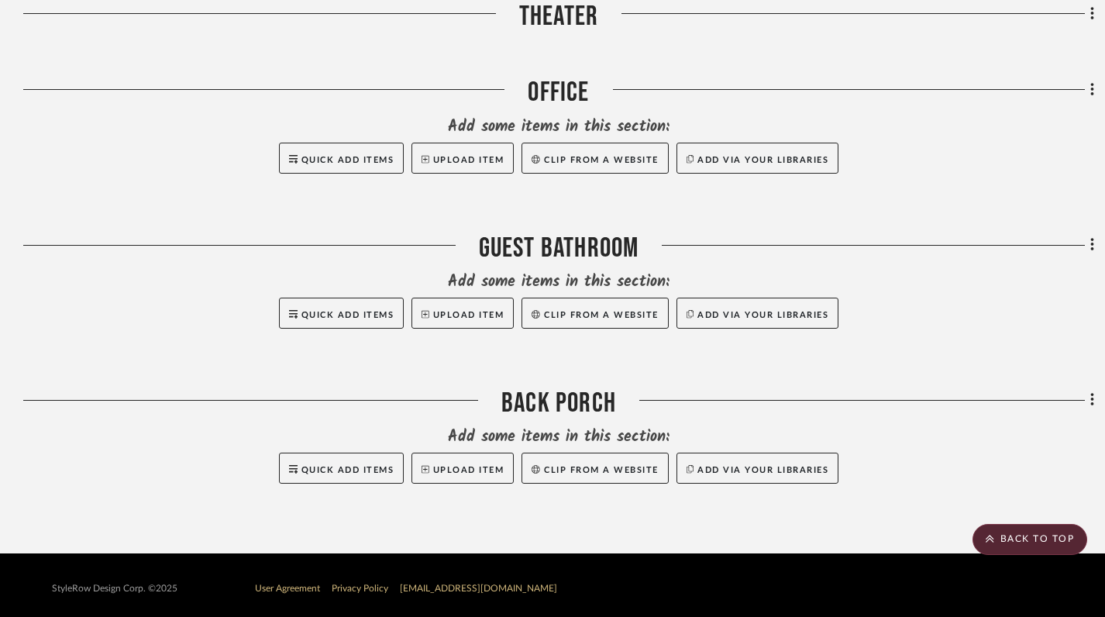
scroll to position [1612, 0]
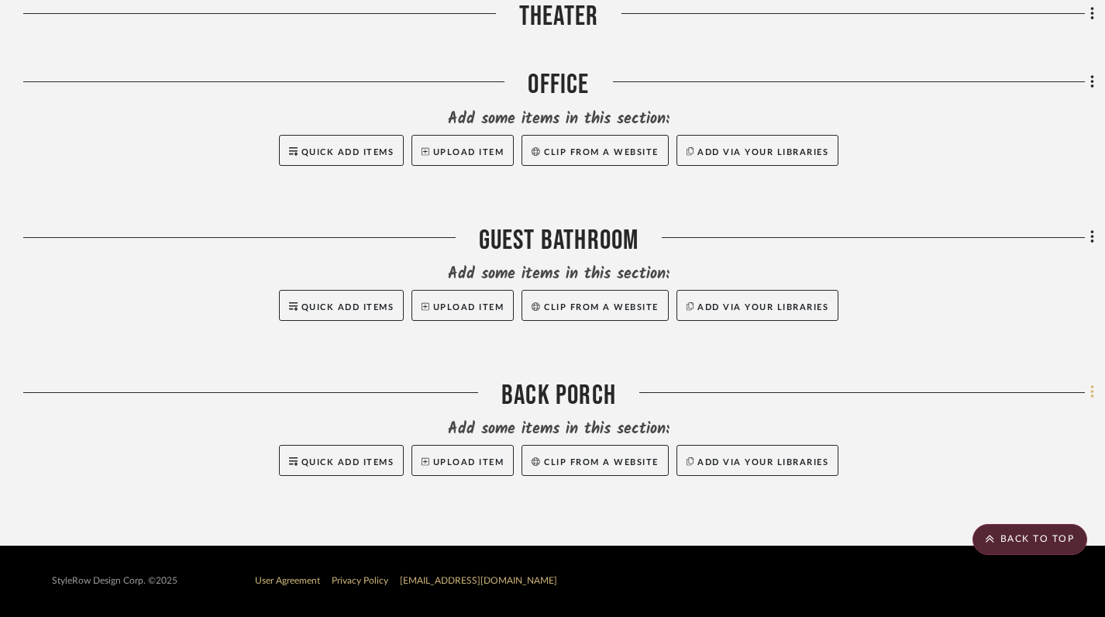
click at [1091, 389] on icon at bounding box center [1091, 392] width 3 height 13
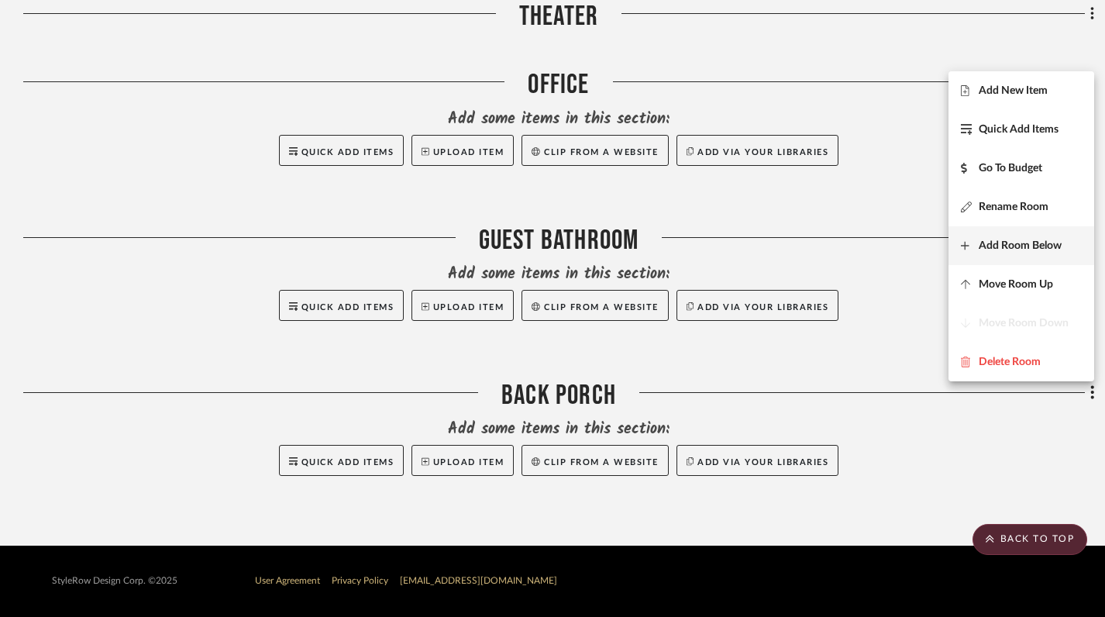
click at [1035, 254] on button "Add Room Below" at bounding box center [1021, 245] width 146 height 39
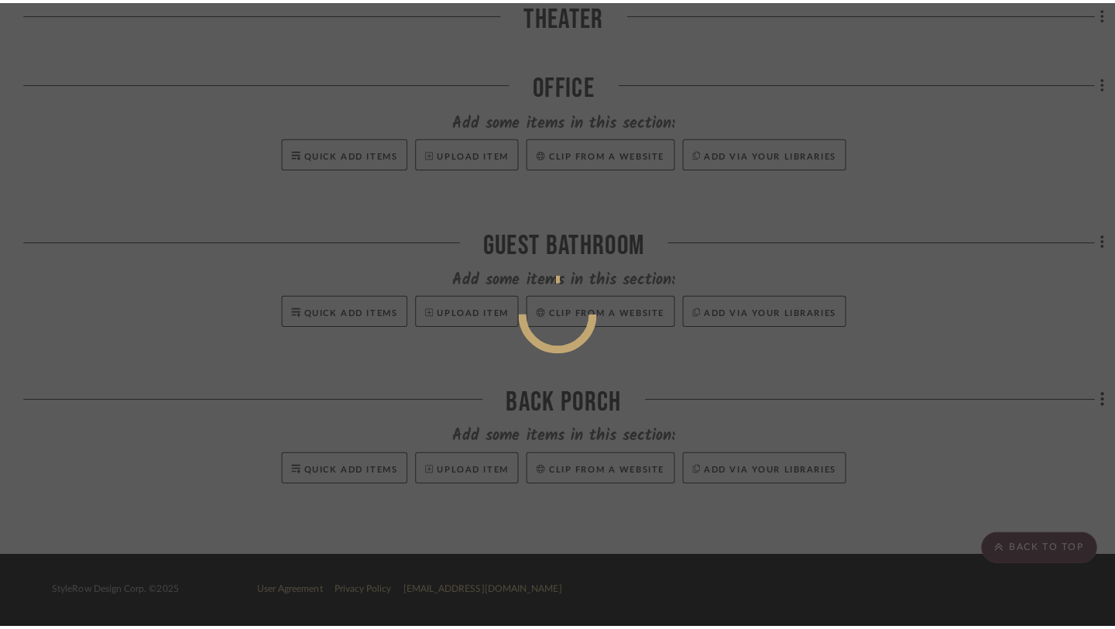
scroll to position [0, 0]
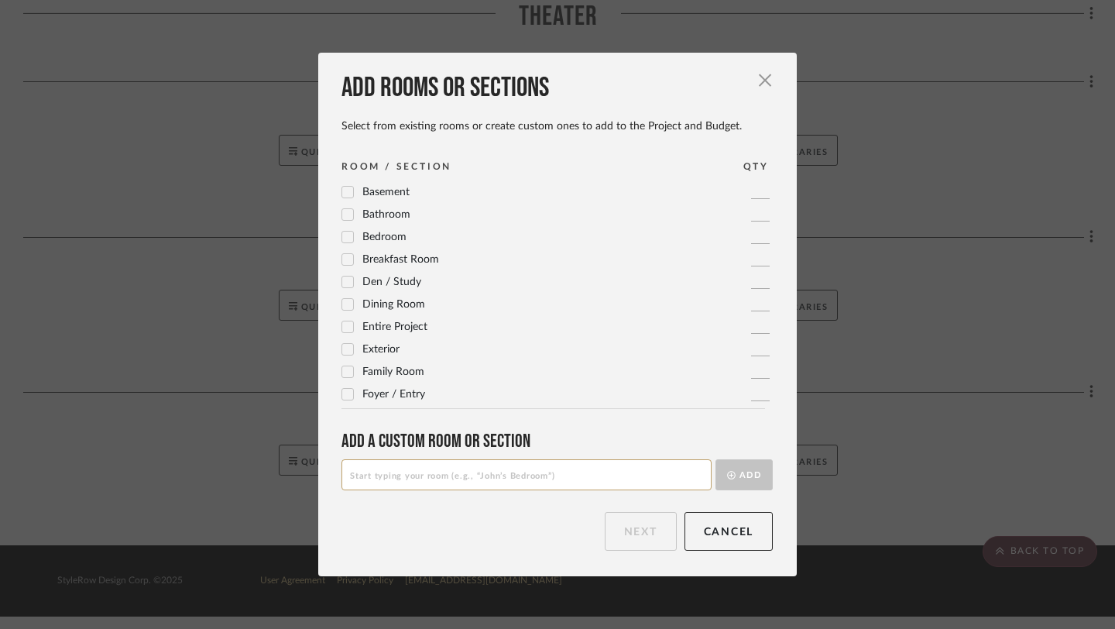
click at [529, 473] on input at bounding box center [527, 474] width 370 height 31
type input "DOCUMENTS"
click at [716, 477] on button "Add" at bounding box center [744, 474] width 57 height 31
click at [613, 471] on input at bounding box center [527, 474] width 370 height 31
type input "i"
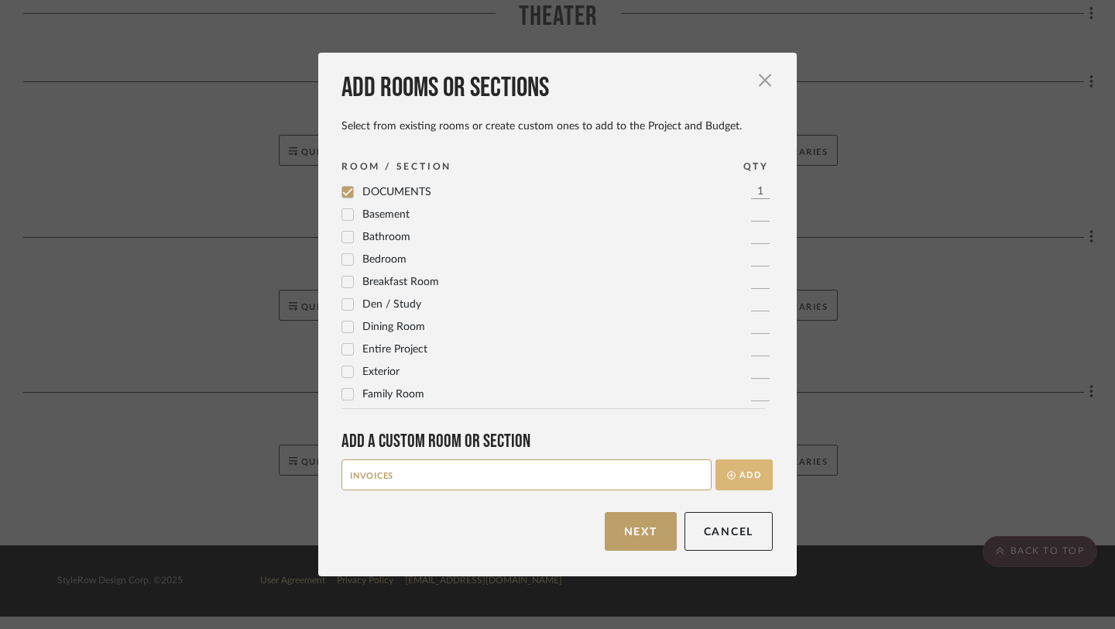
type input "INVOICES"
click at [727, 472] on icon "submit" at bounding box center [731, 475] width 9 height 9
click at [686, 472] on input at bounding box center [527, 474] width 370 height 31
type input "PAYMENTS RECEIVED"
click at [738, 476] on button "Add" at bounding box center [744, 474] width 57 height 31
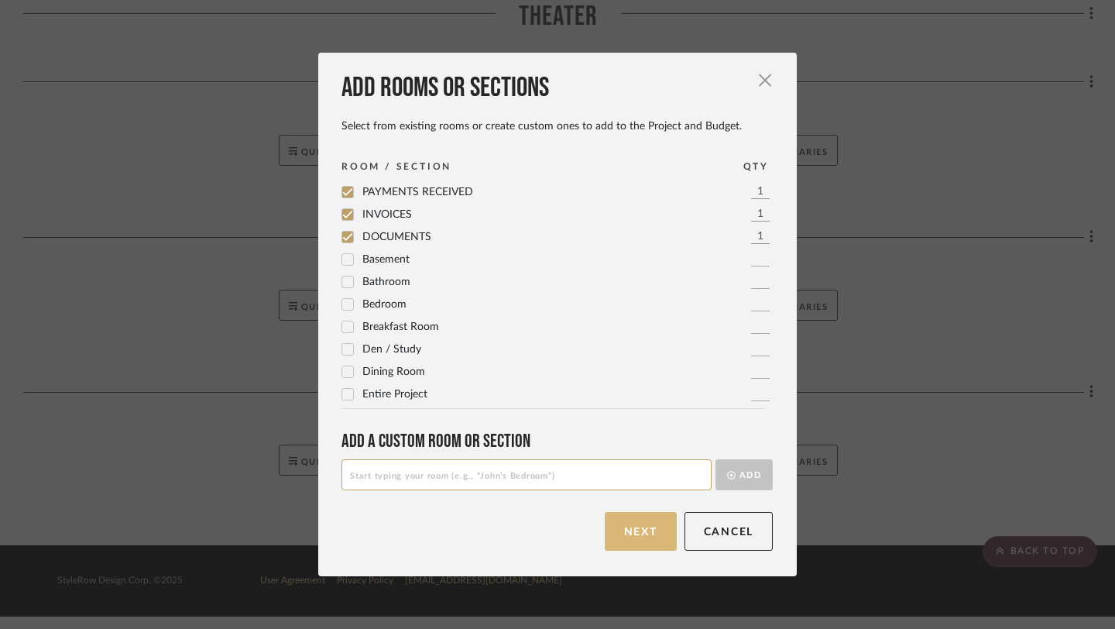
click at [637, 543] on button "Next" at bounding box center [641, 531] width 72 height 39
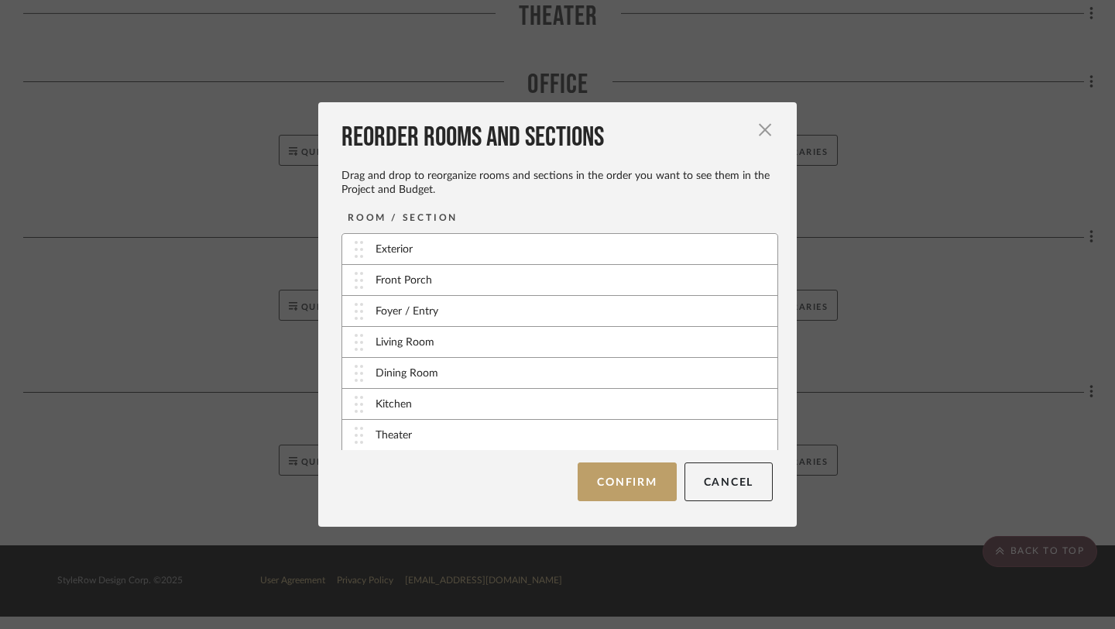
scroll to position [187, 0]
click at [610, 483] on button "Confirm" at bounding box center [627, 481] width 98 height 39
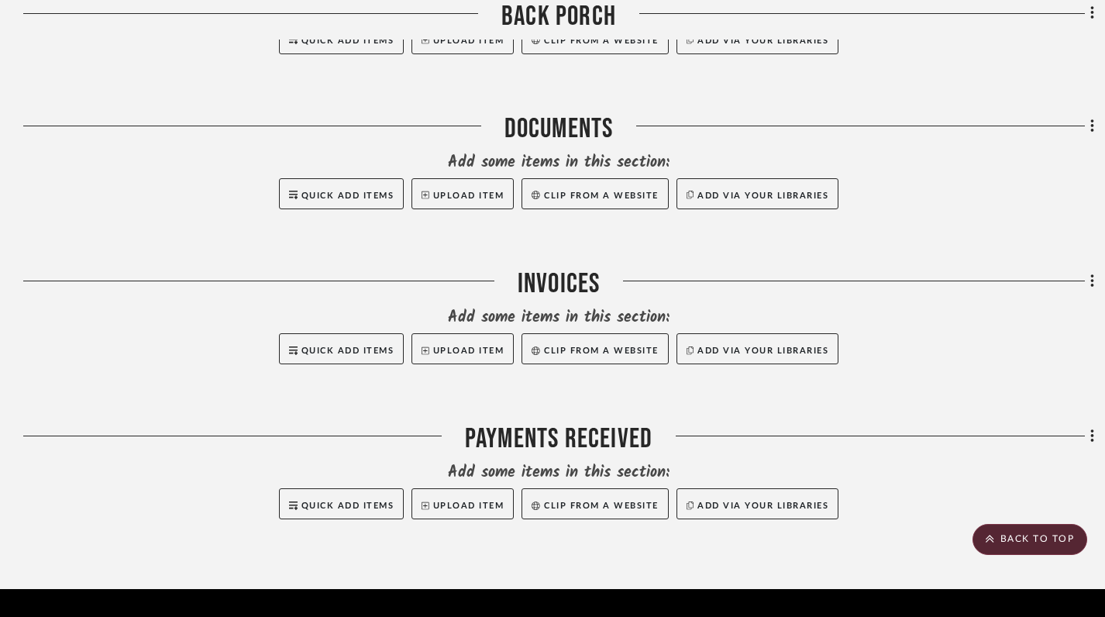
scroll to position [2025, 0]
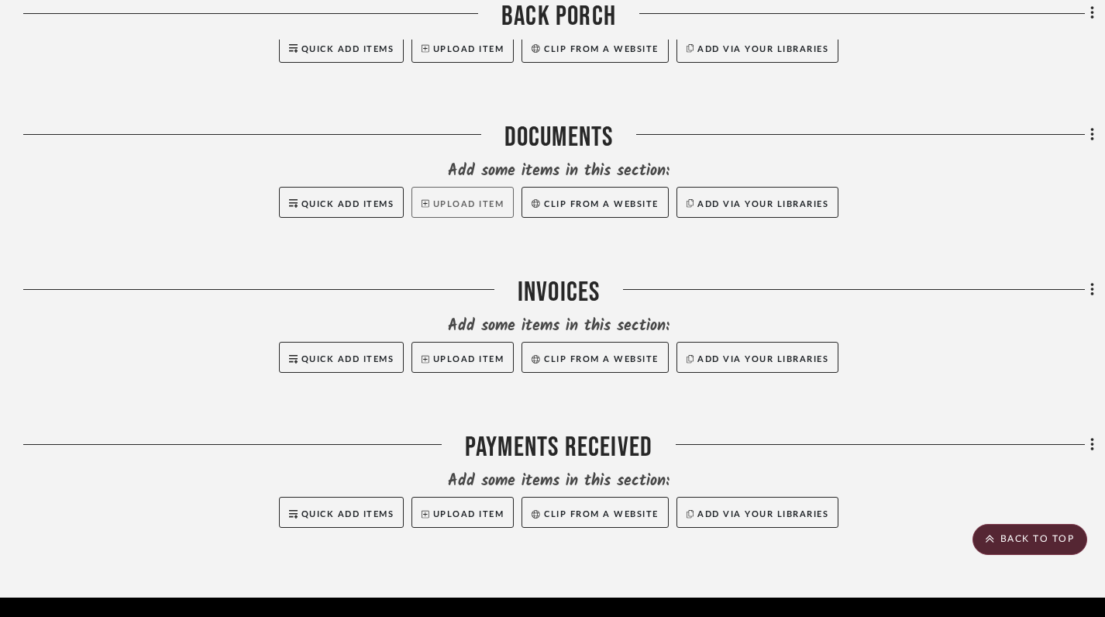
click at [474, 212] on button "Upload Item" at bounding box center [462, 202] width 102 height 31
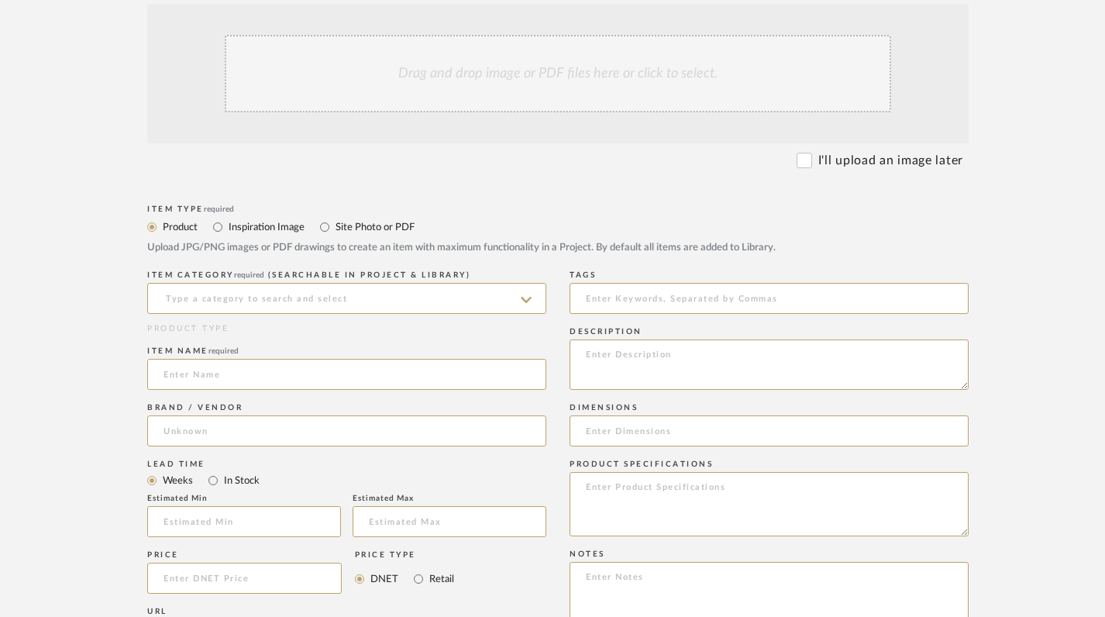
scroll to position [330, 0]
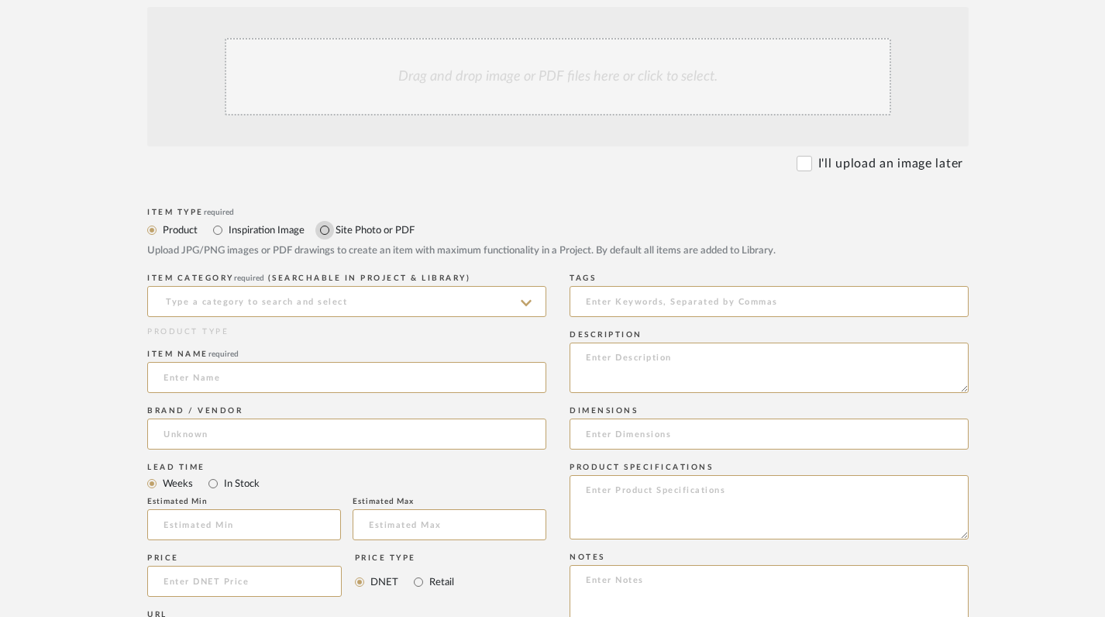
click at [332, 225] on input "Site Photo or PDF" at bounding box center [324, 230] width 19 height 19
radio input "true"
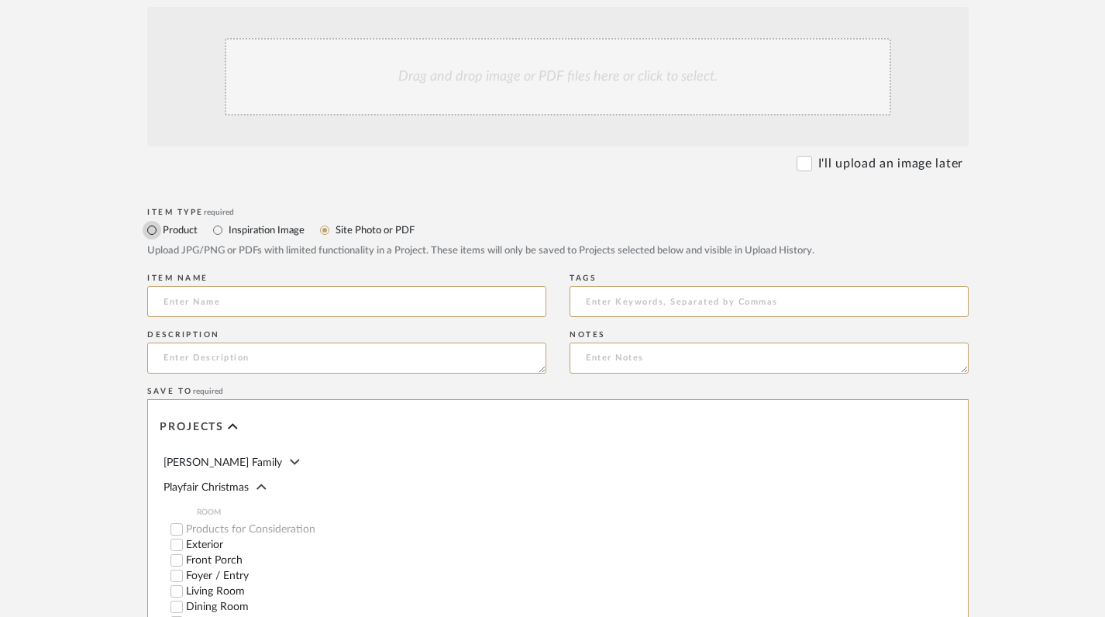
click at [155, 231] on input "Product" at bounding box center [152, 230] width 19 height 19
radio input "true"
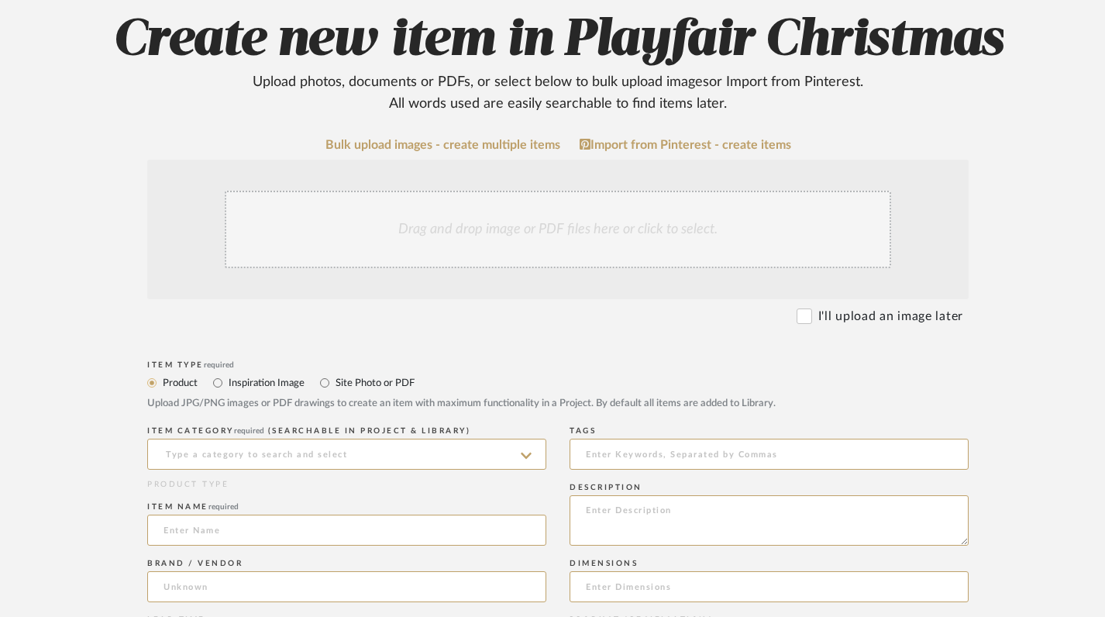
scroll to position [106, 0]
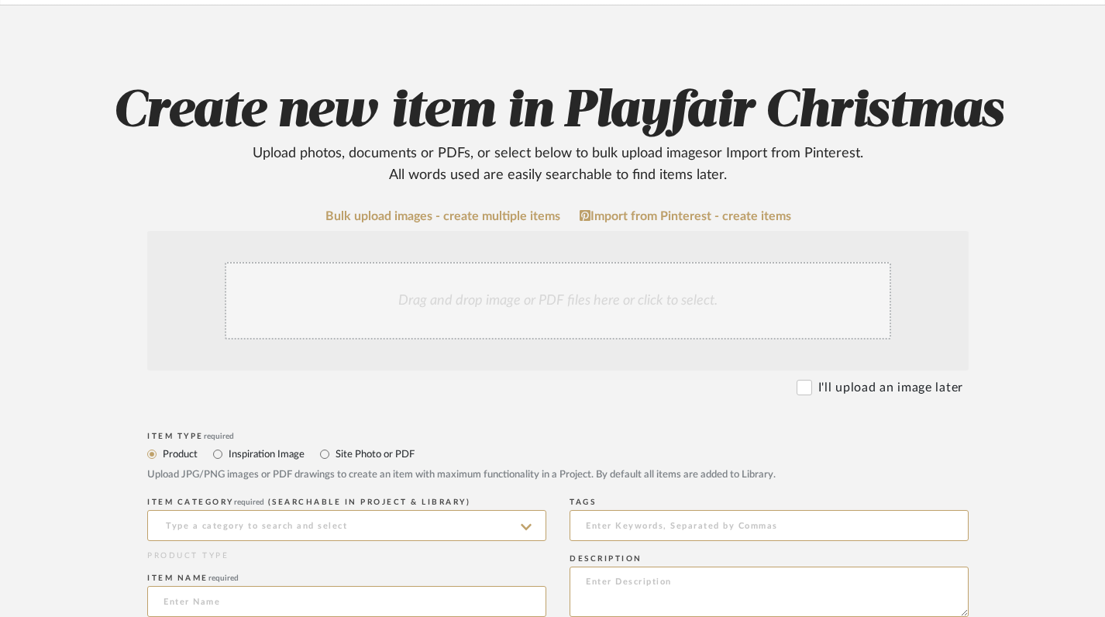
click at [524, 297] on div "Drag and drop image or PDF files here or click to select." at bounding box center [558, 300] width 666 height 77
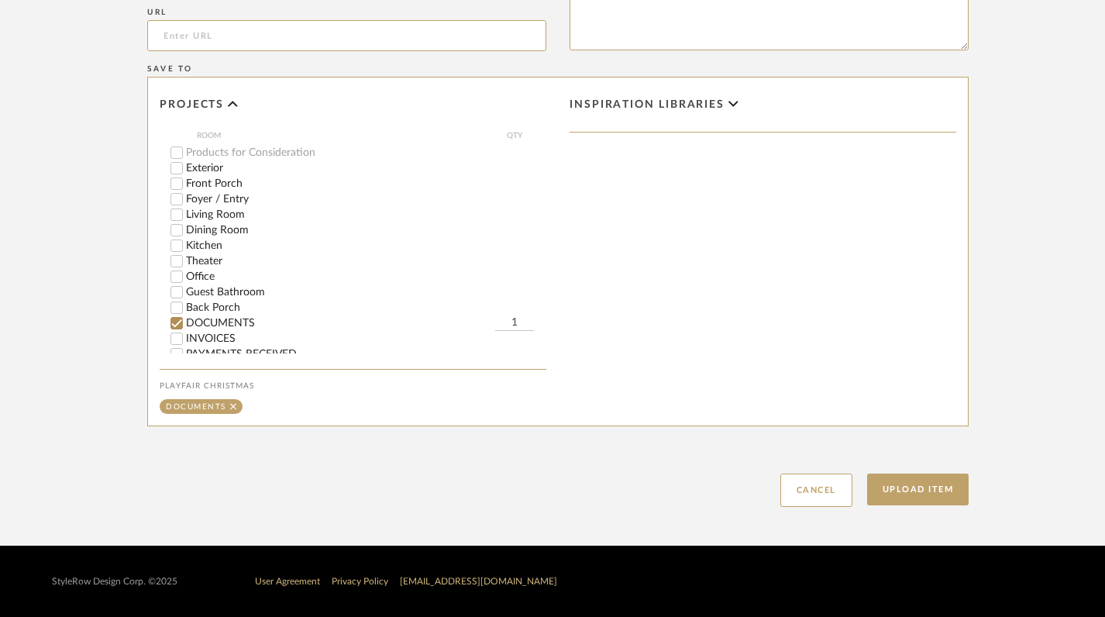
scroll to position [84, 0]
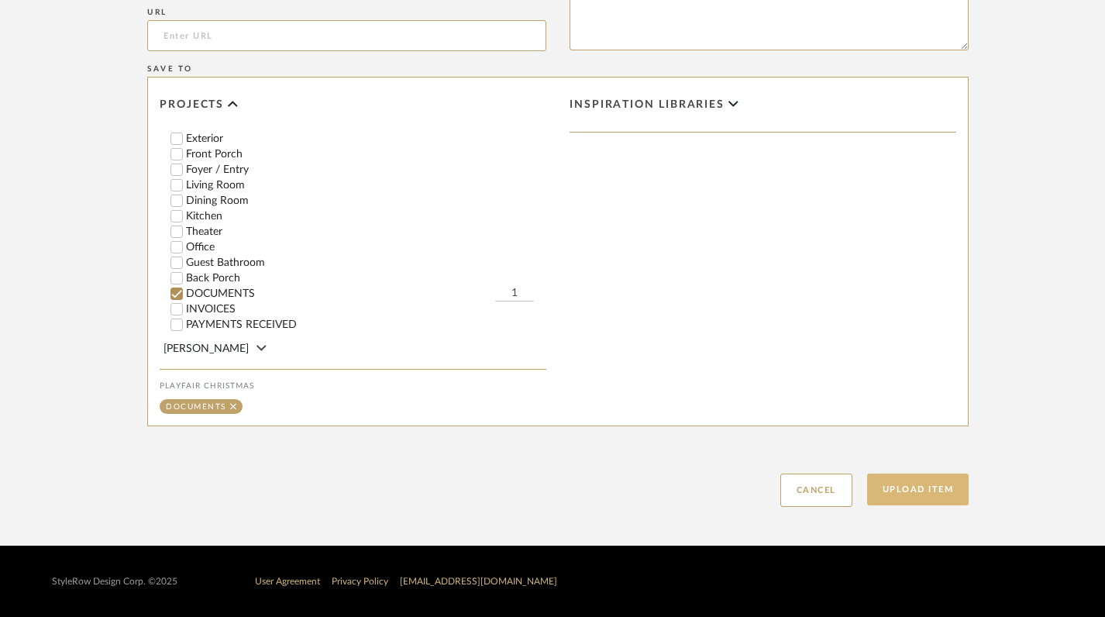
click at [957, 492] on button "Upload Item" at bounding box center [918, 489] width 102 height 32
click at [919, 485] on button "Upload Item" at bounding box center [918, 489] width 102 height 32
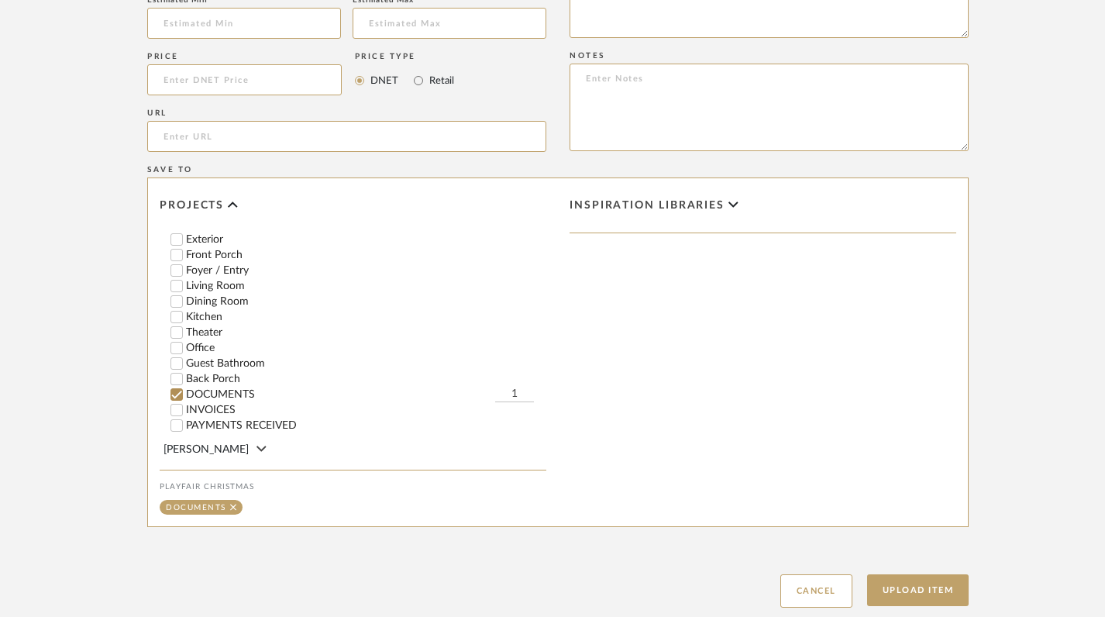
scroll to position [1028, 0]
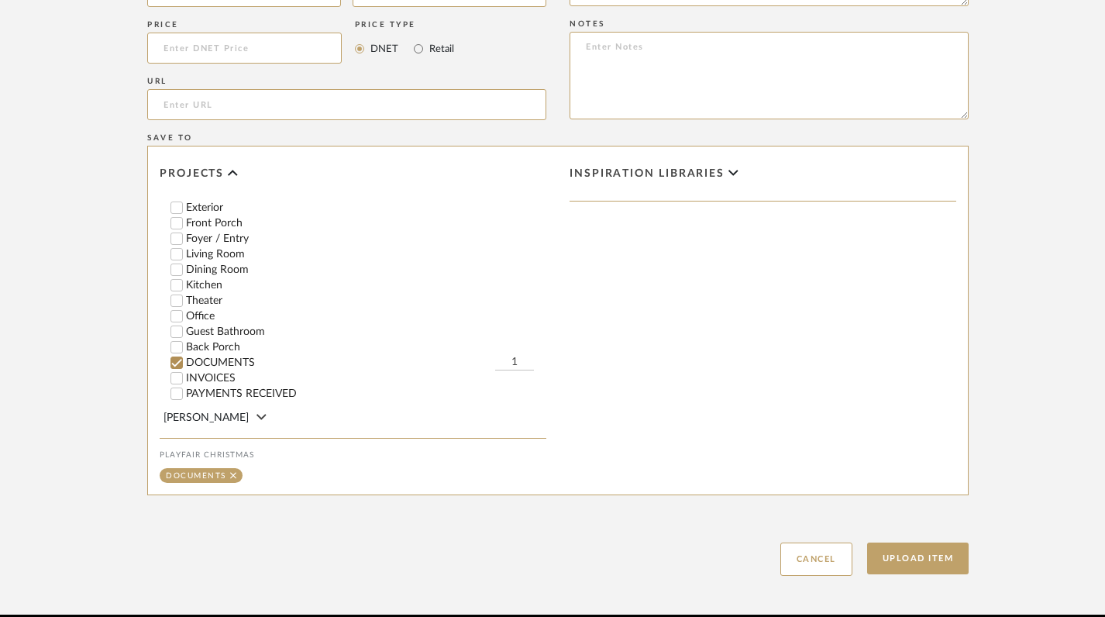
click at [176, 363] on input "DOCUMENTS" at bounding box center [176, 362] width 15 height 15
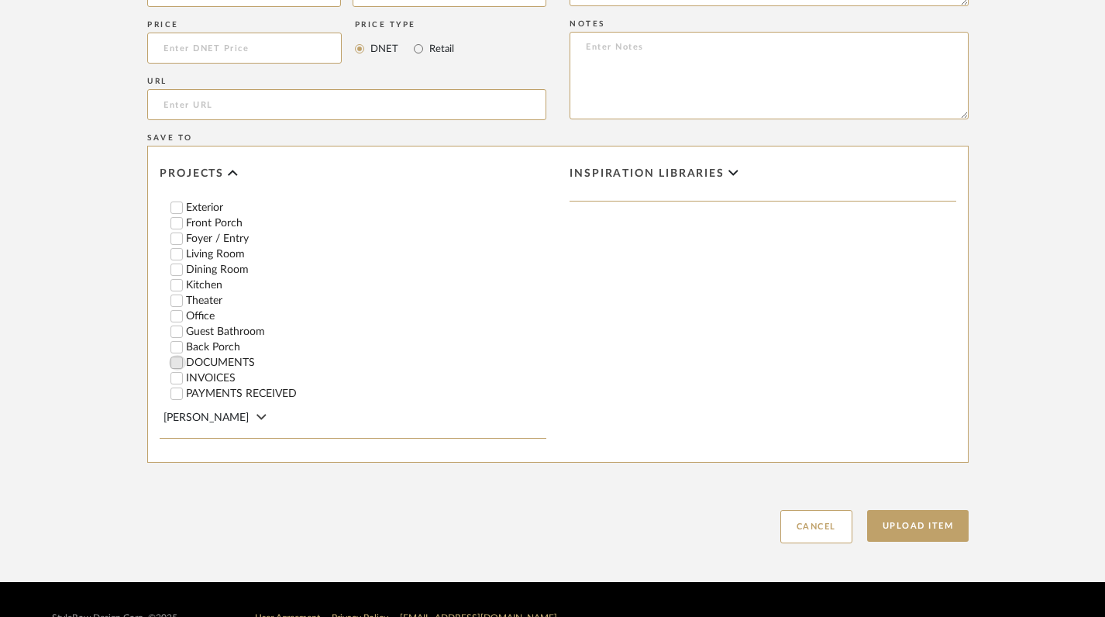
click at [176, 363] on input "DOCUMENTS" at bounding box center [176, 362] width 15 height 15
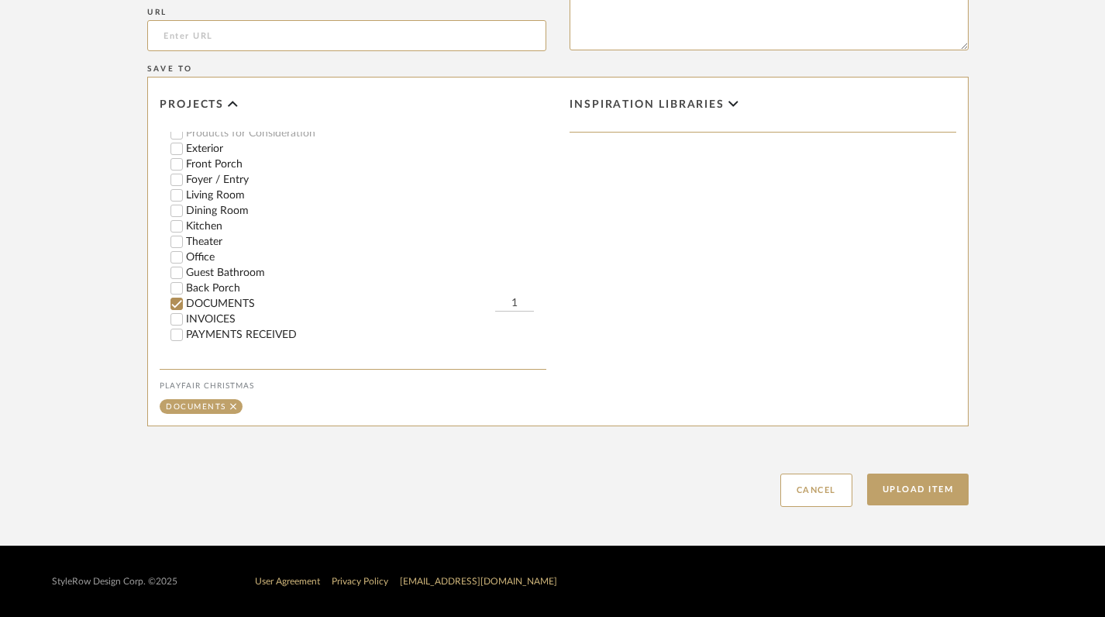
scroll to position [84, 0]
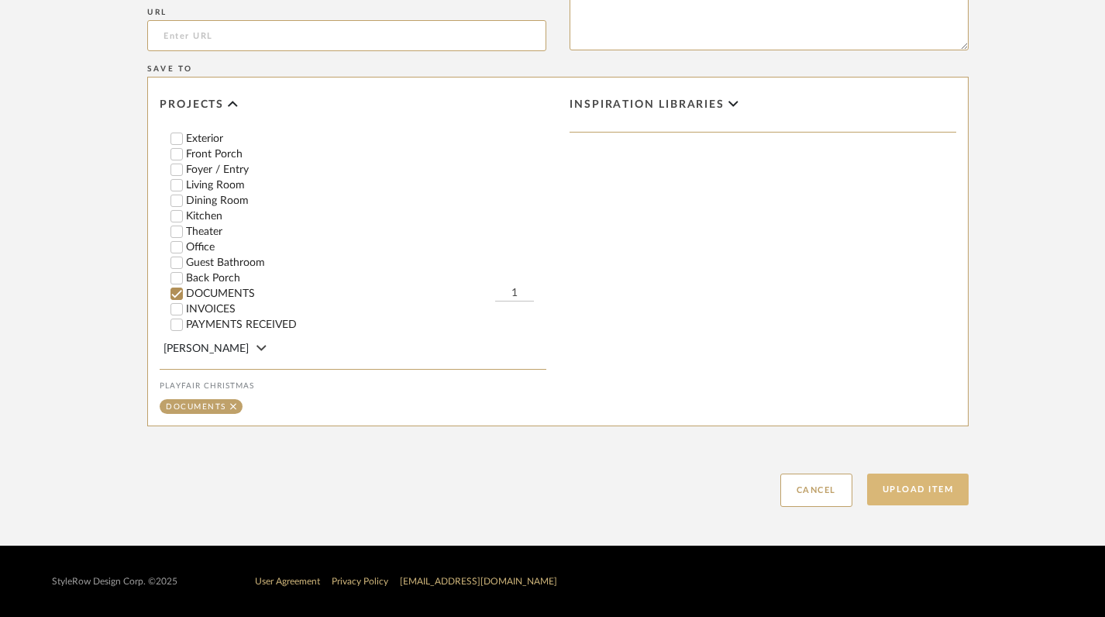
click at [899, 497] on button "Upload Item" at bounding box center [918, 489] width 102 height 32
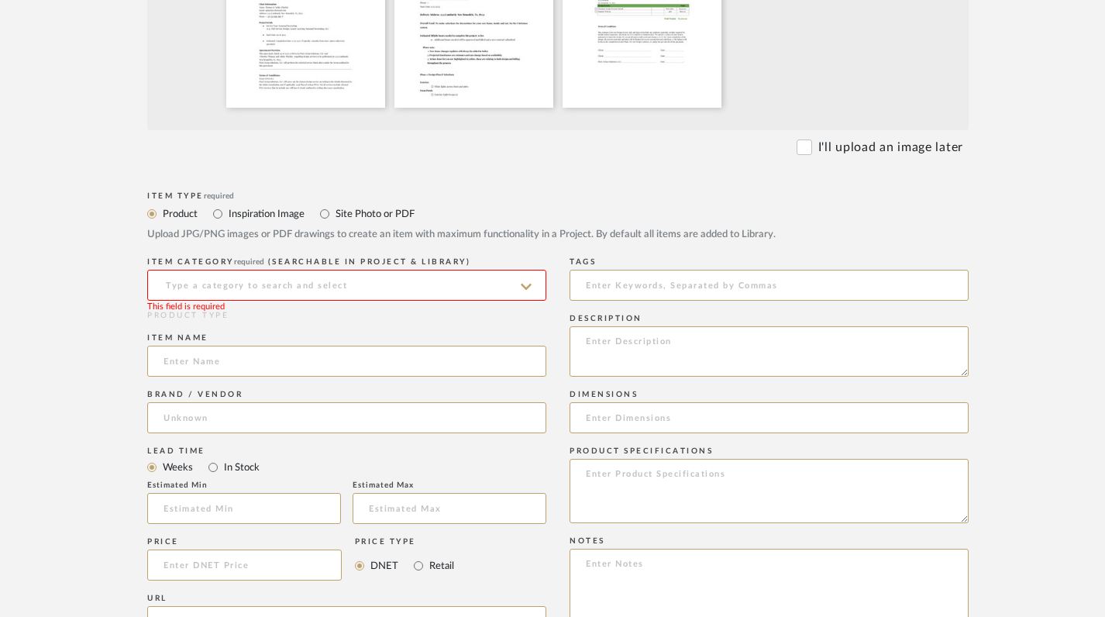
scroll to position [501, 0]
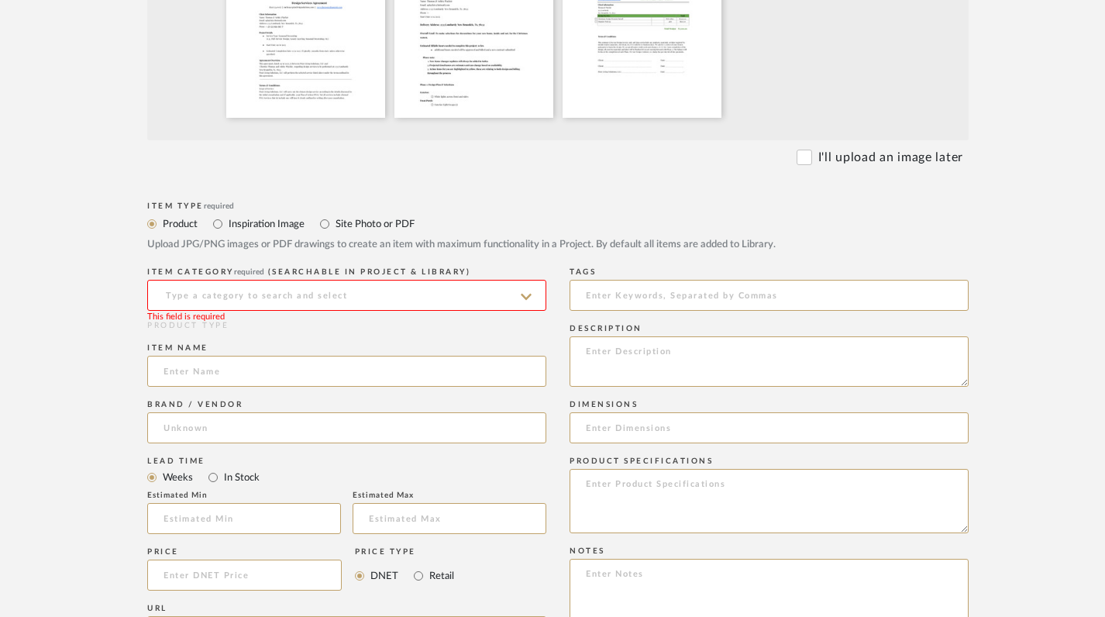
click at [509, 298] on input at bounding box center [346, 295] width 399 height 31
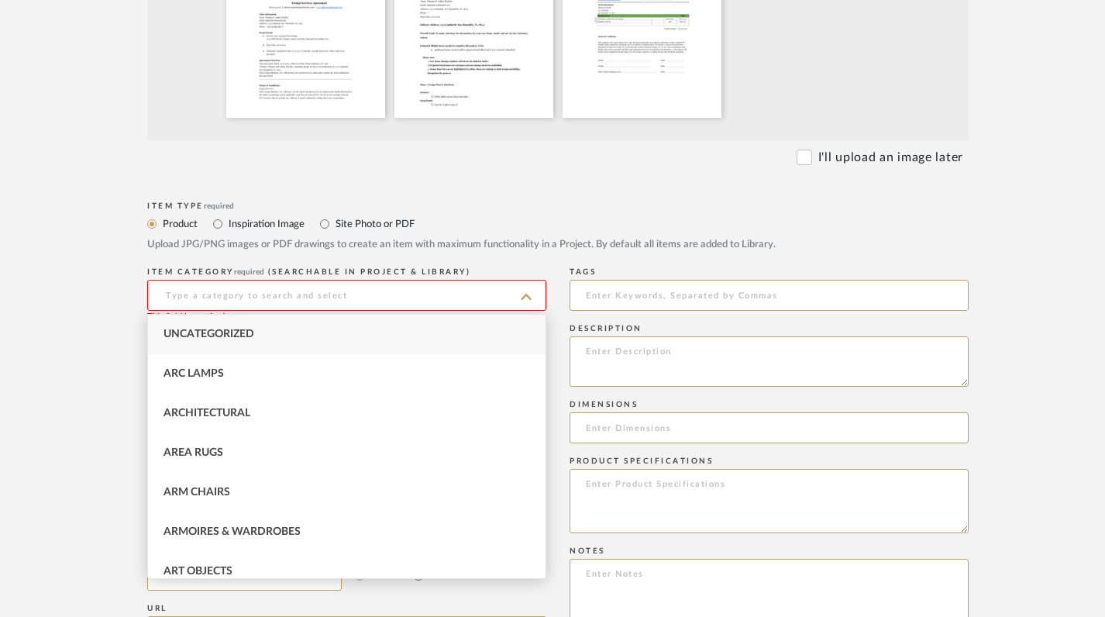
click at [406, 335] on div "Uncategorized" at bounding box center [346, 334] width 397 height 40
type input "Uncategorized"
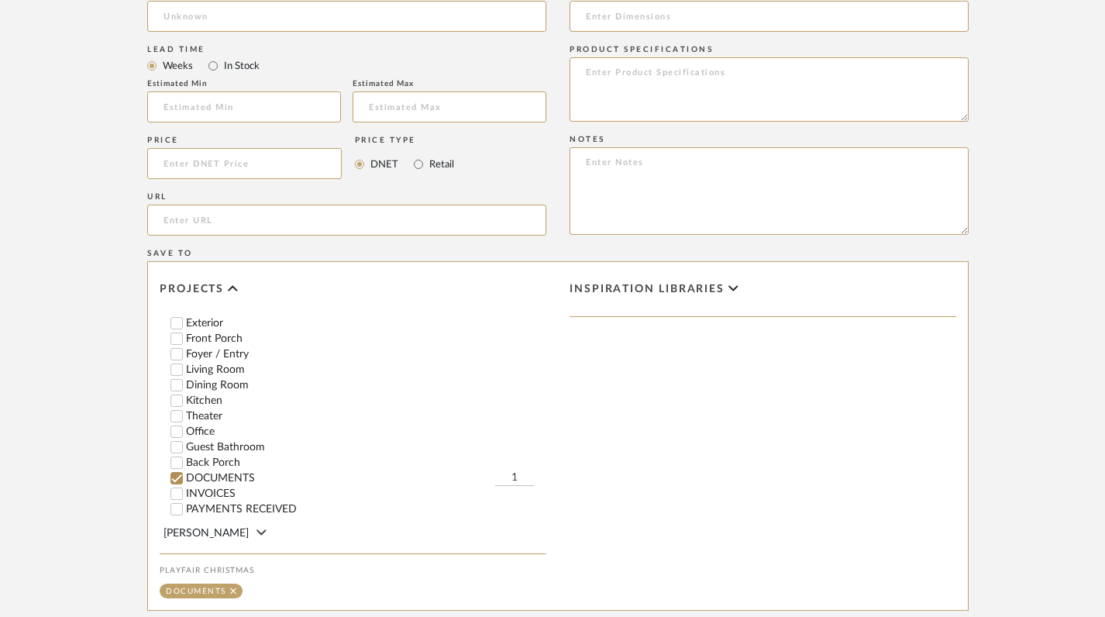
scroll to position [1098, 0]
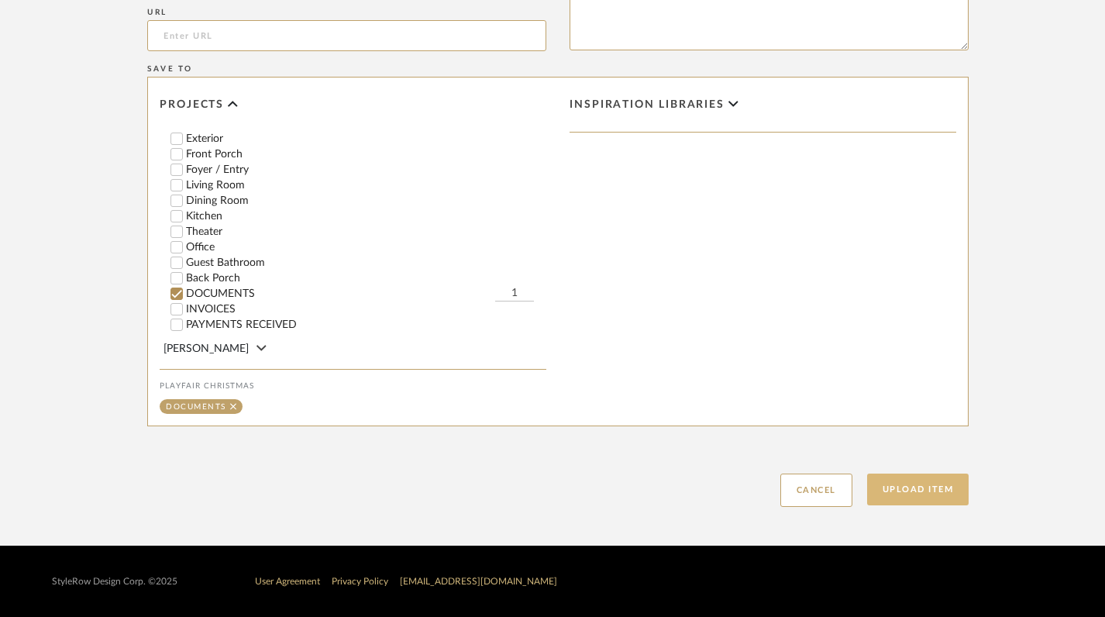
click at [911, 497] on button "Upload Item" at bounding box center [918, 489] width 102 height 32
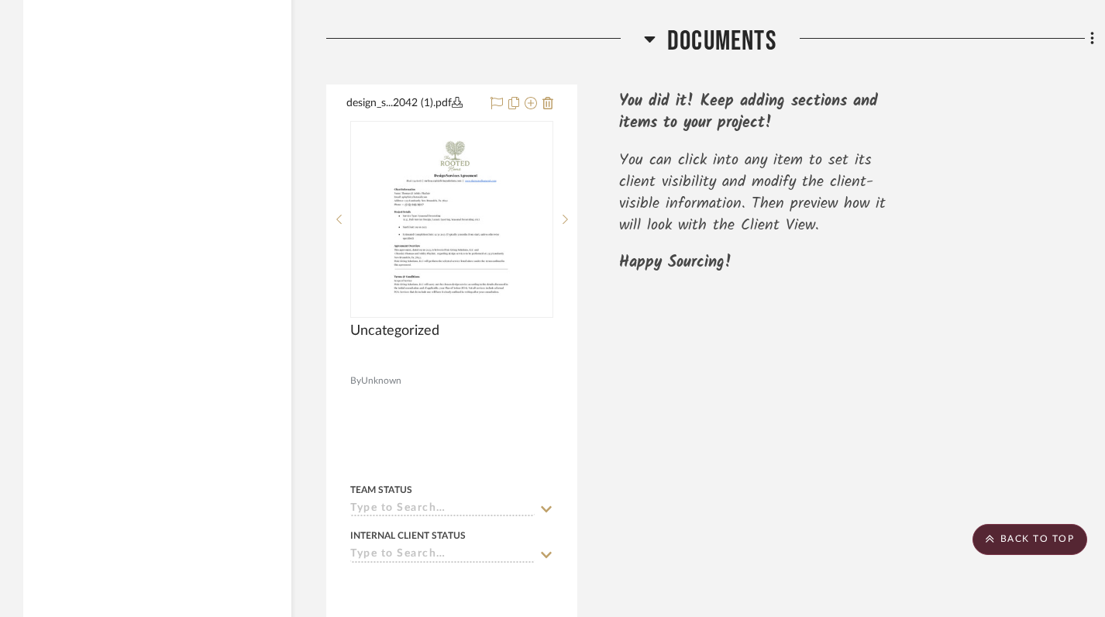
scroll to position [1836, 0]
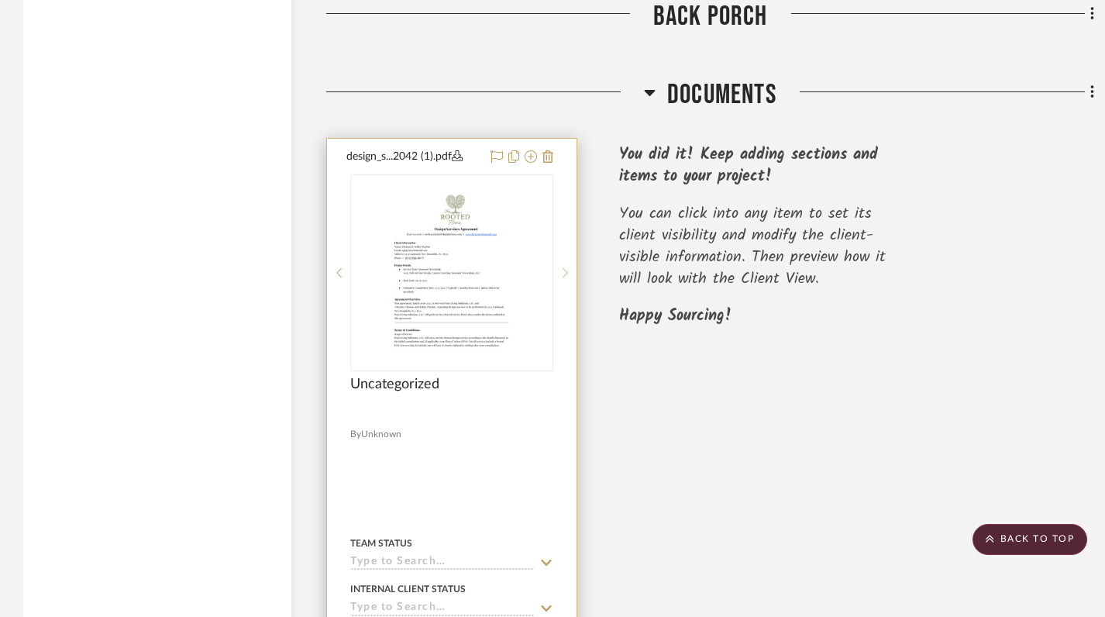
click at [559, 267] on sr-next-btn at bounding box center [564, 272] width 23 height 11
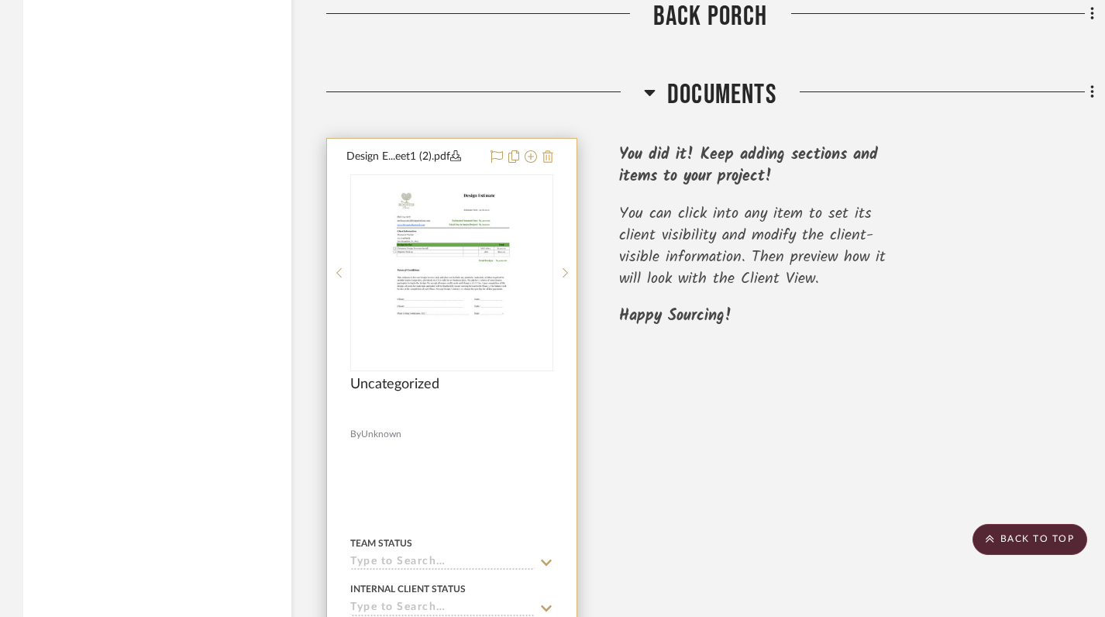
click at [548, 154] on icon at bounding box center [547, 156] width 11 height 12
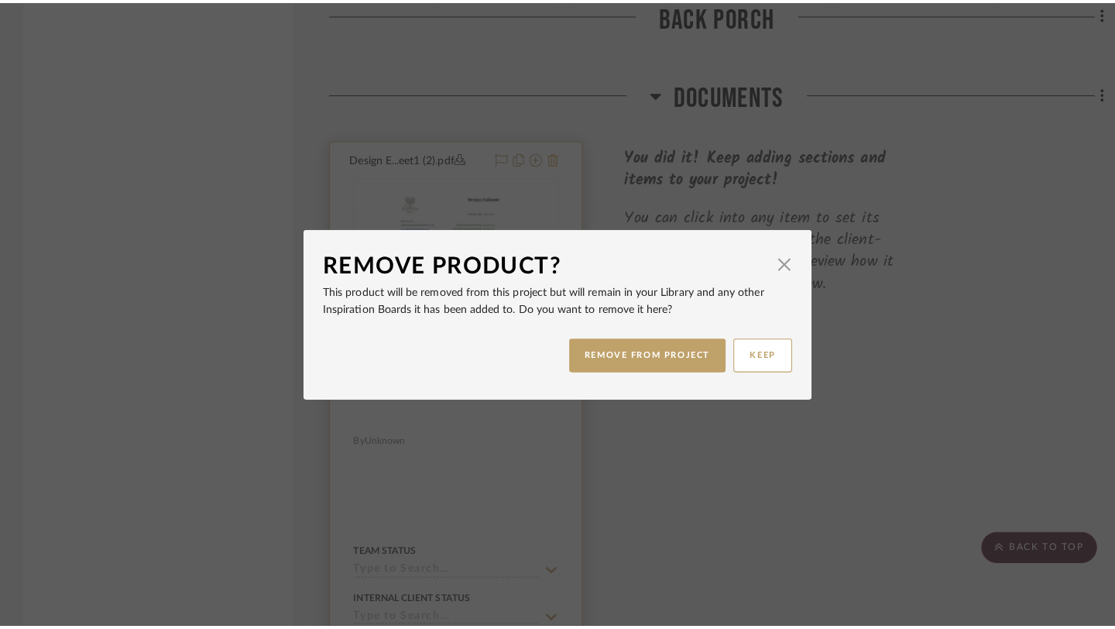
scroll to position [0, 0]
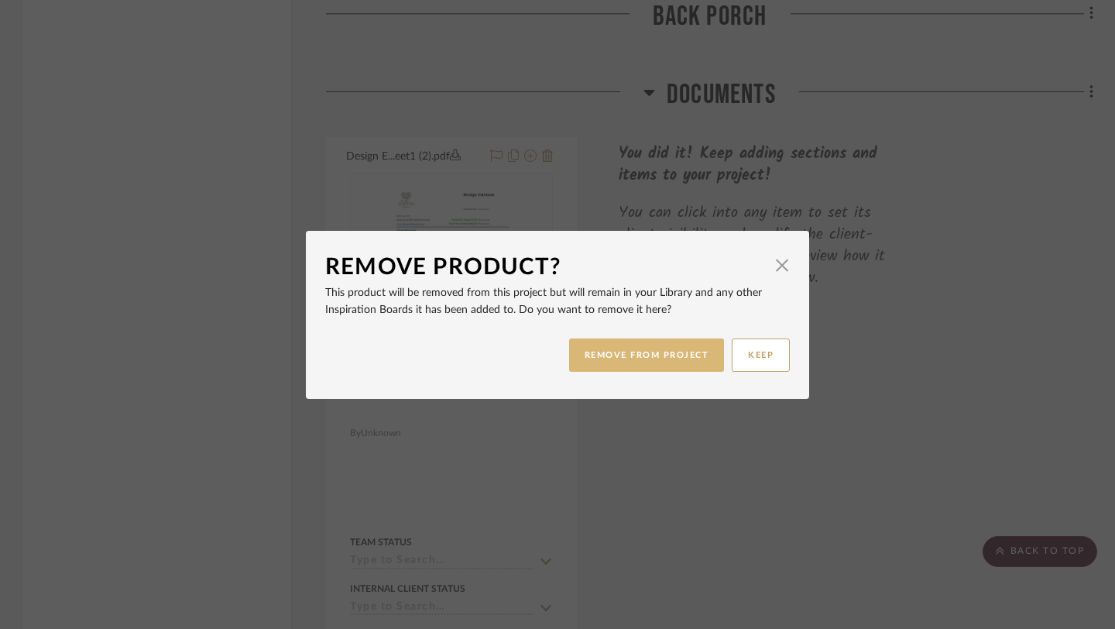
click at [630, 363] on button "REMOVE FROM PROJECT" at bounding box center [647, 355] width 156 height 33
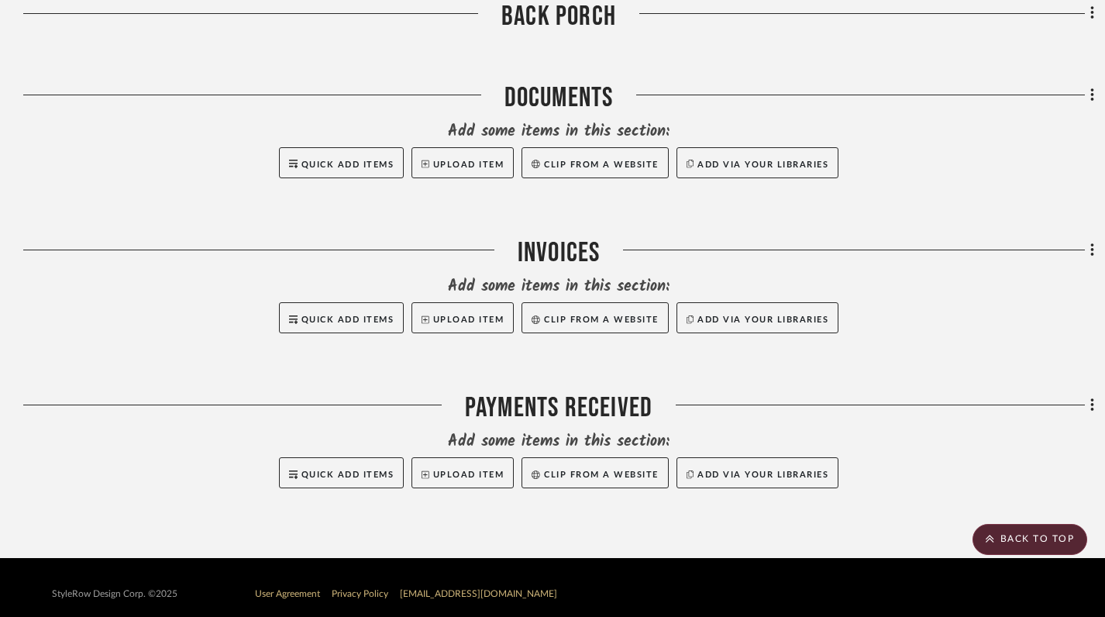
scroll to position [2077, 0]
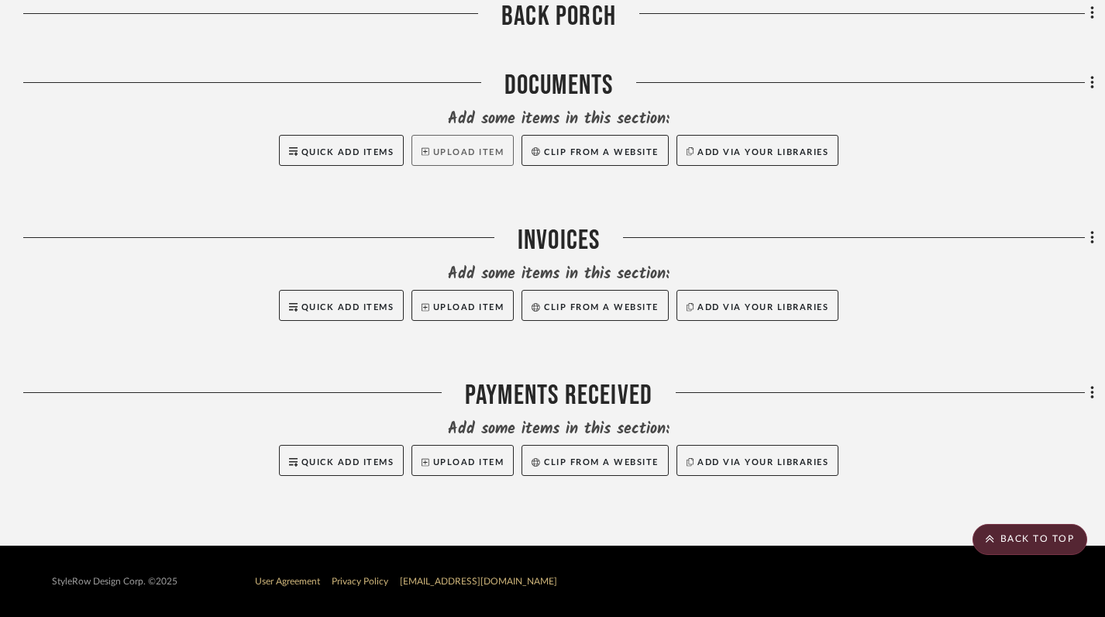
click at [452, 156] on button "Upload Item" at bounding box center [462, 150] width 102 height 31
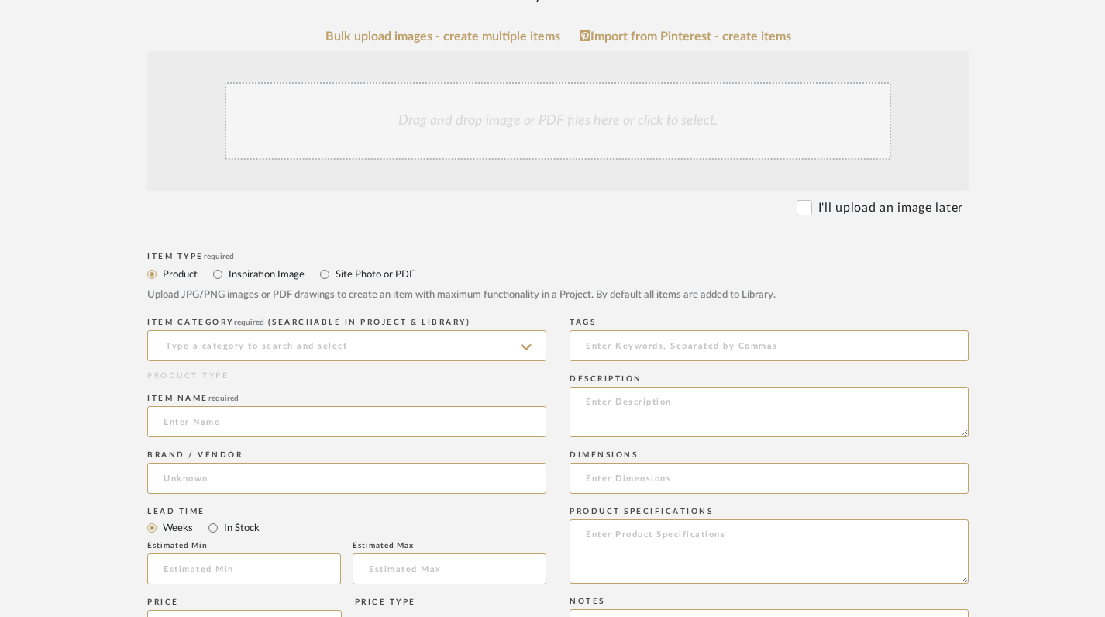
scroll to position [365, 0]
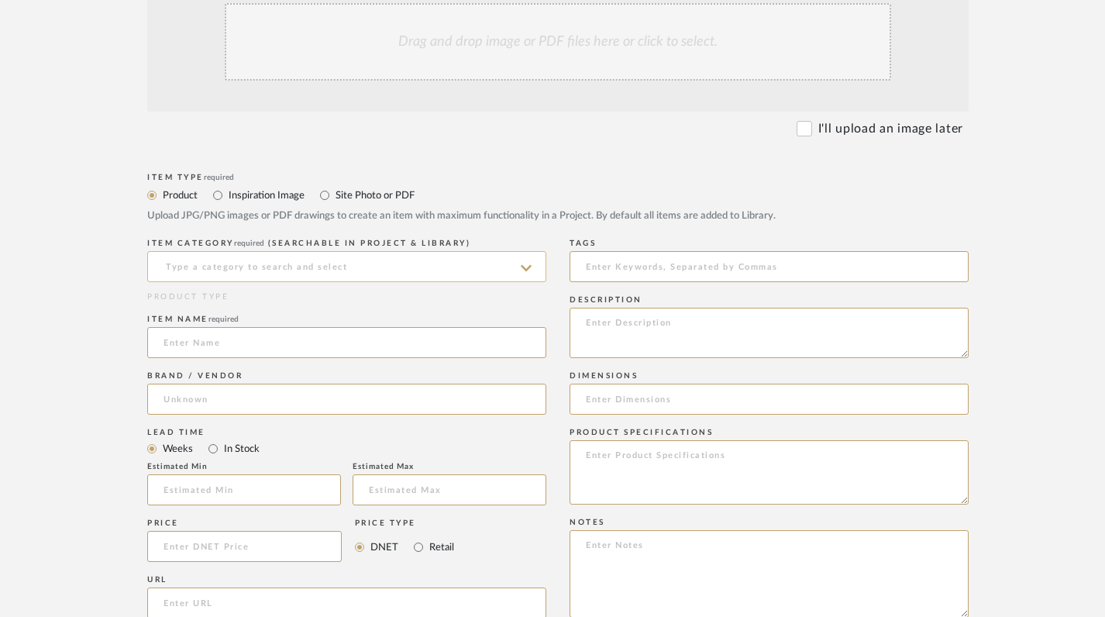
click at [352, 268] on input at bounding box center [346, 266] width 399 height 31
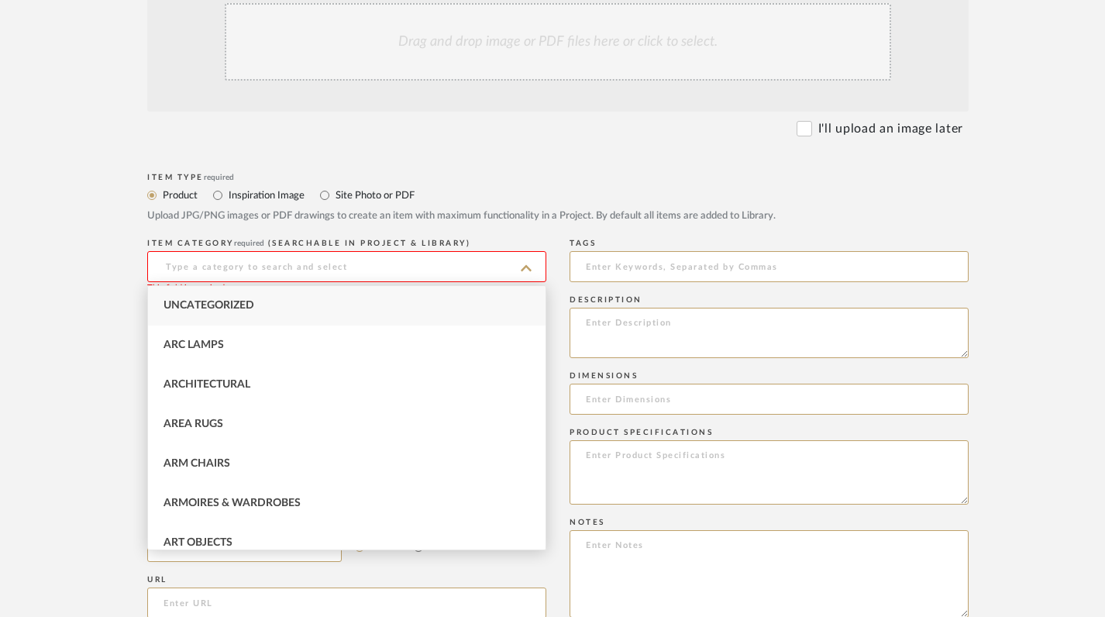
click at [325, 304] on div "Uncategorized" at bounding box center [346, 306] width 397 height 40
type input "Uncategorized"
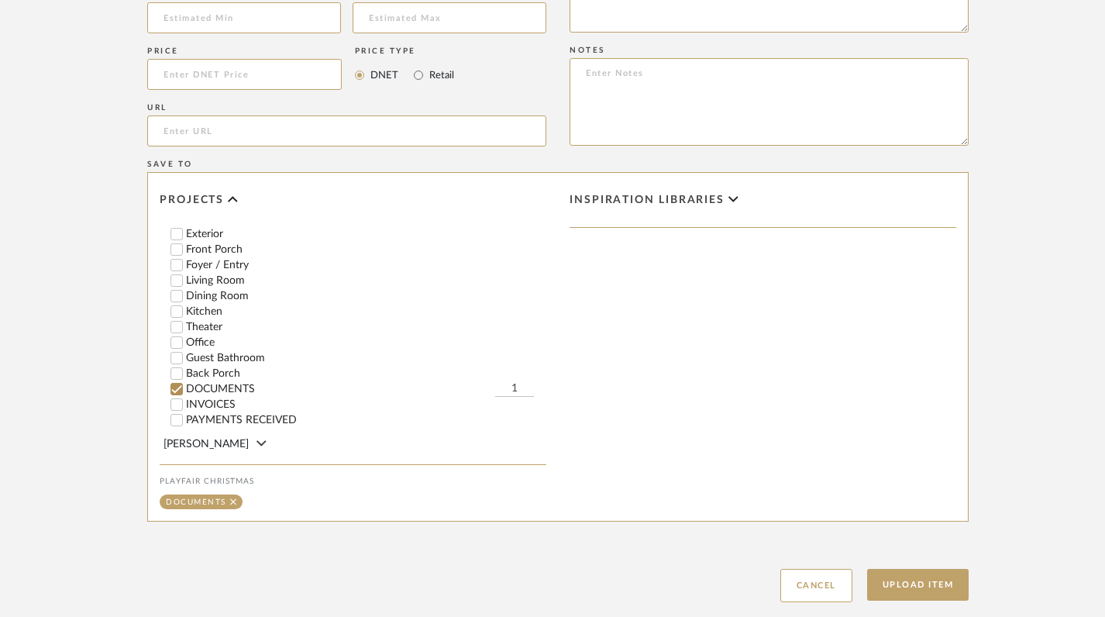
scroll to position [1081, 0]
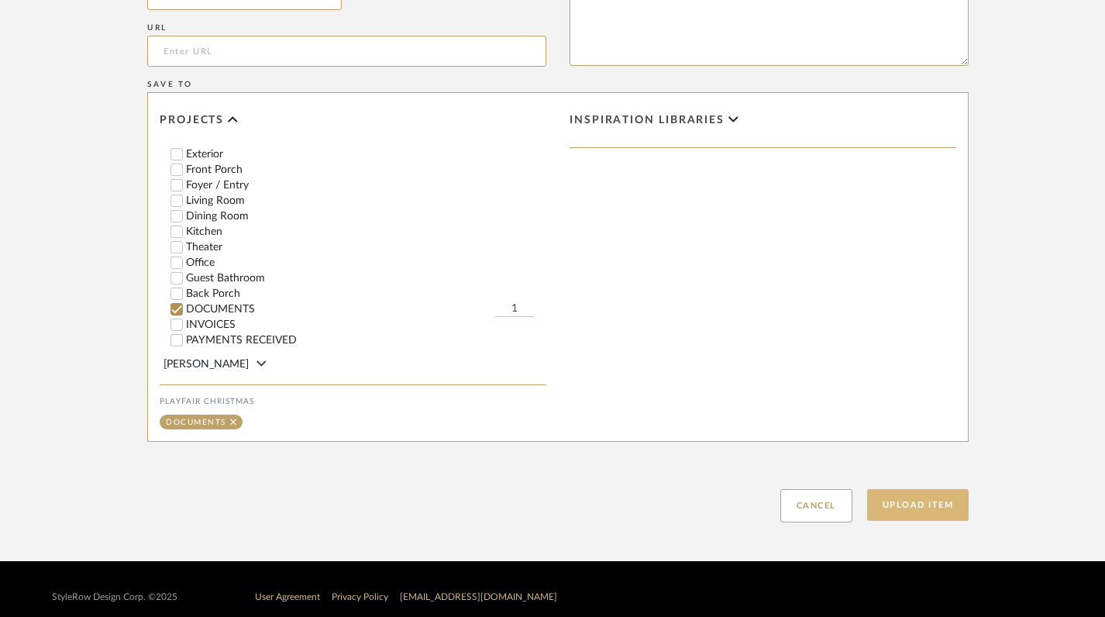
click at [900, 497] on button "Upload Item" at bounding box center [918, 505] width 102 height 32
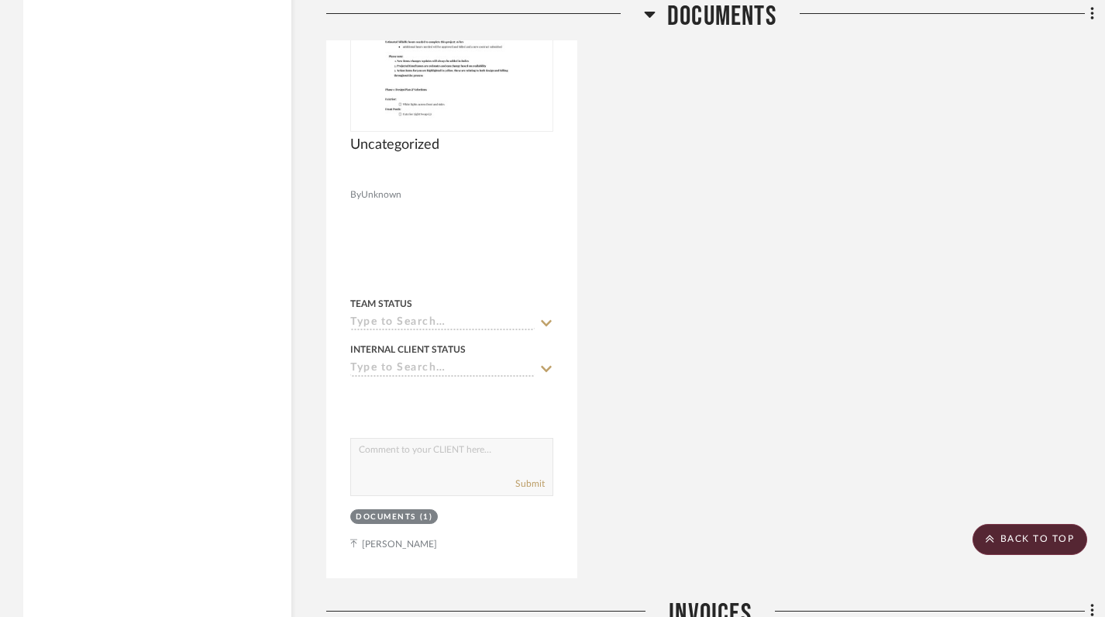
scroll to position [1984, 0]
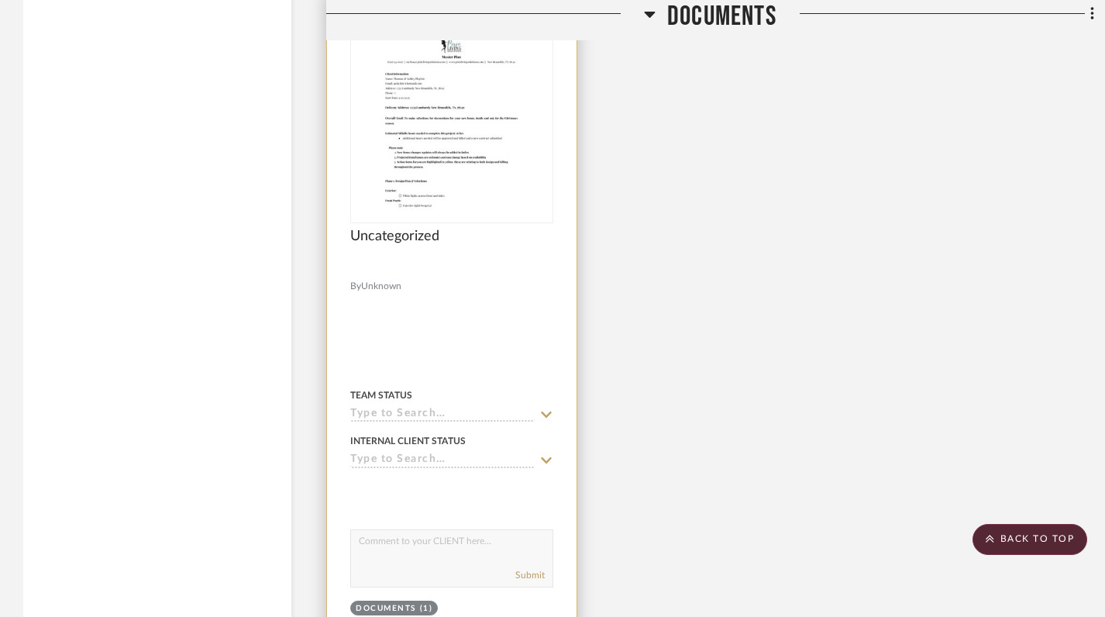
click at [0, 0] on img at bounding box center [0, 0] width 0 height 0
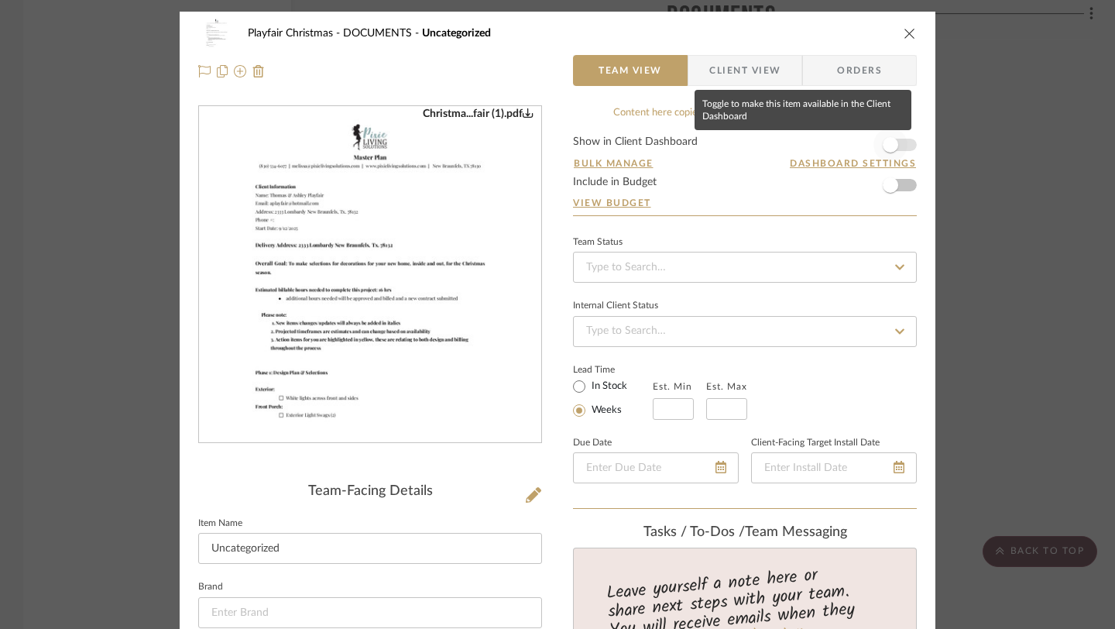
click at [885, 142] on span "button" at bounding box center [890, 144] width 15 height 15
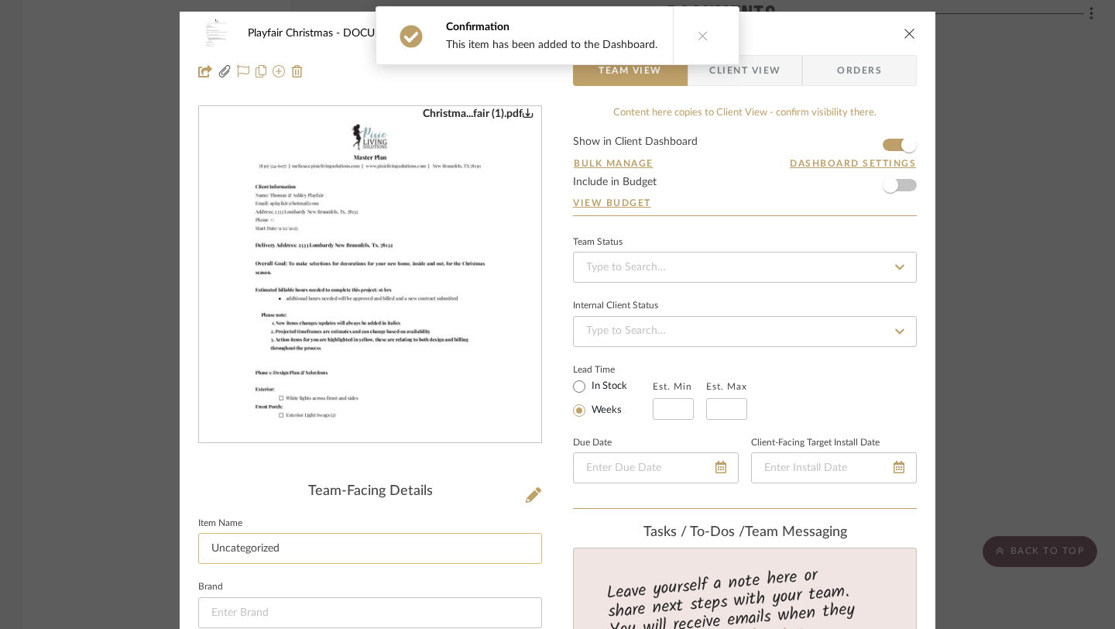
click at [317, 540] on input "Uncategorized" at bounding box center [370, 548] width 344 height 31
type input "m"
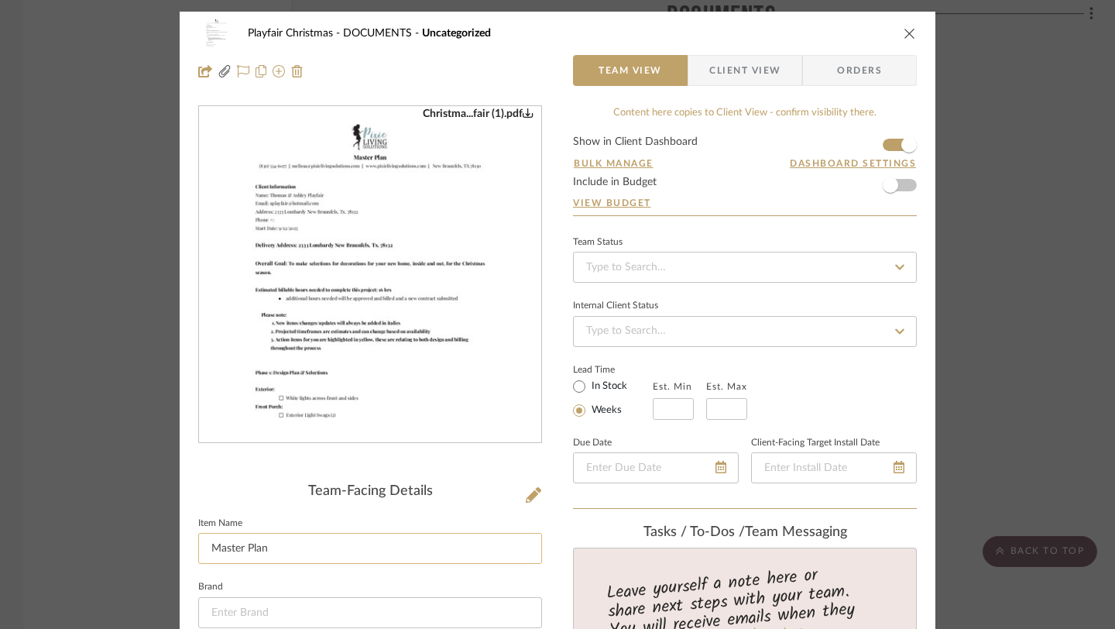
type input "Master Plan"
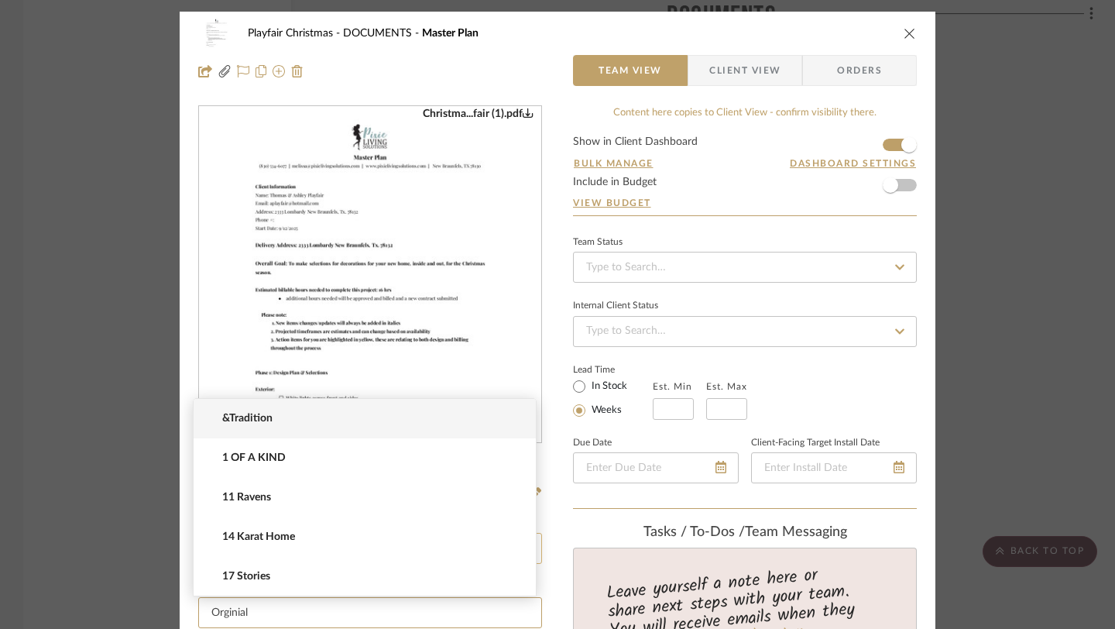
type input "Orginial"
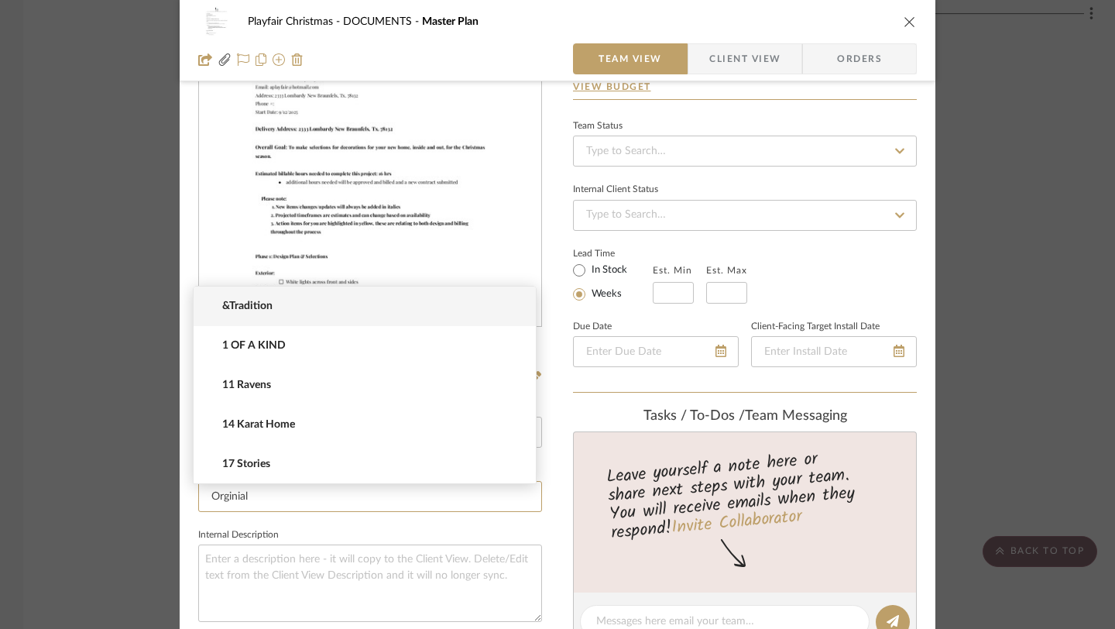
scroll to position [169, 0]
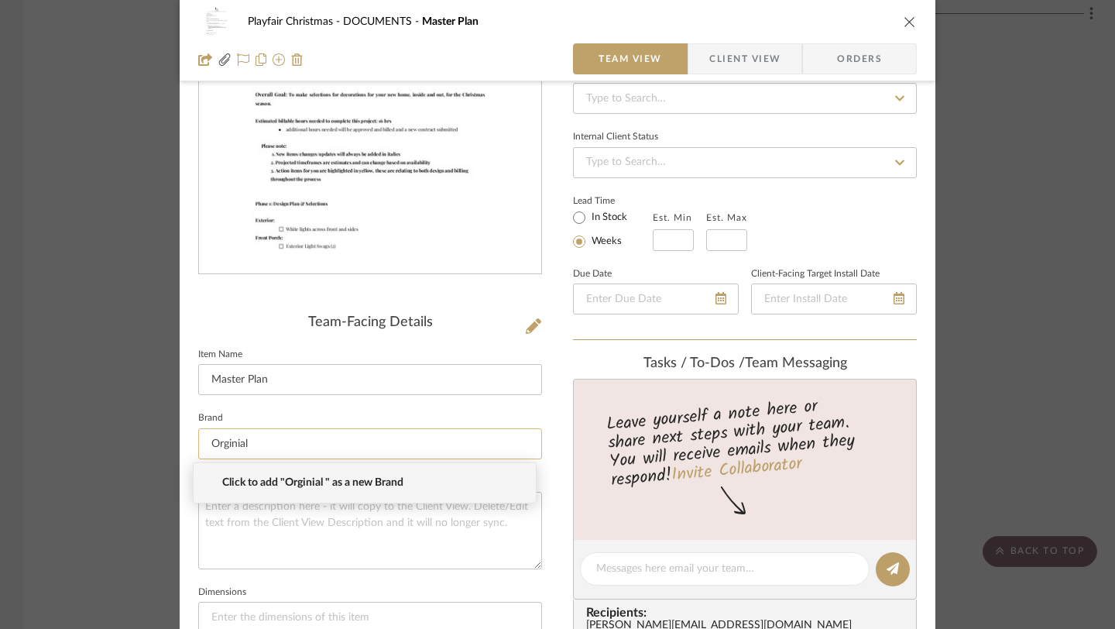
click at [231, 443] on input "Orginial" at bounding box center [370, 443] width 344 height 31
click at [249, 444] on input "Orginial" at bounding box center [370, 443] width 344 height 31
click at [251, 550] on textarea at bounding box center [370, 530] width 344 height 77
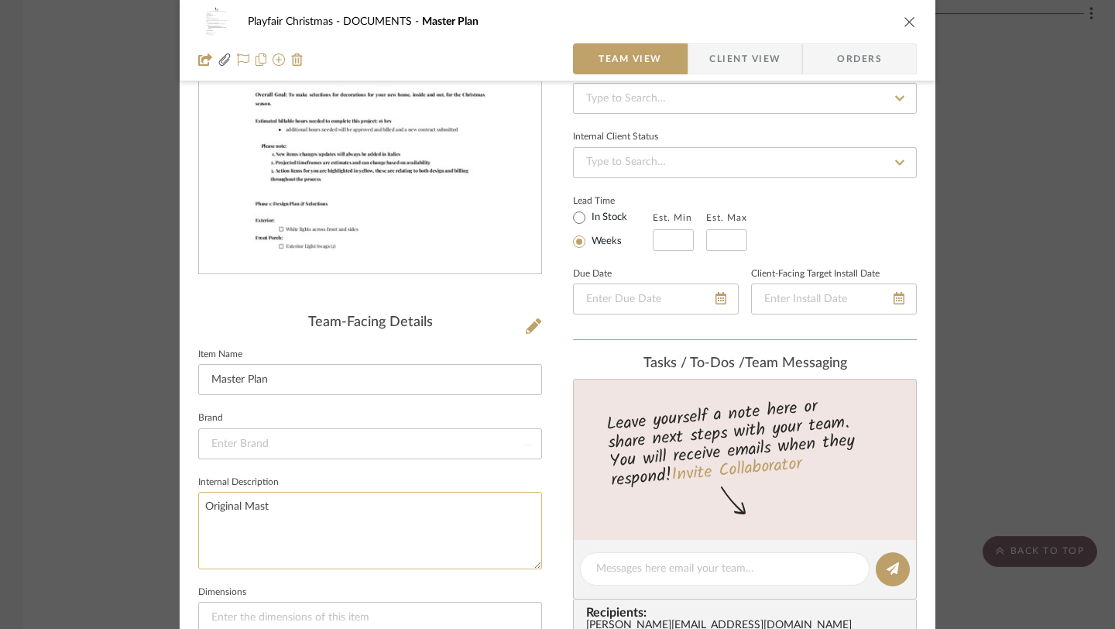
type textarea "Original Maste"
type textarea "r"
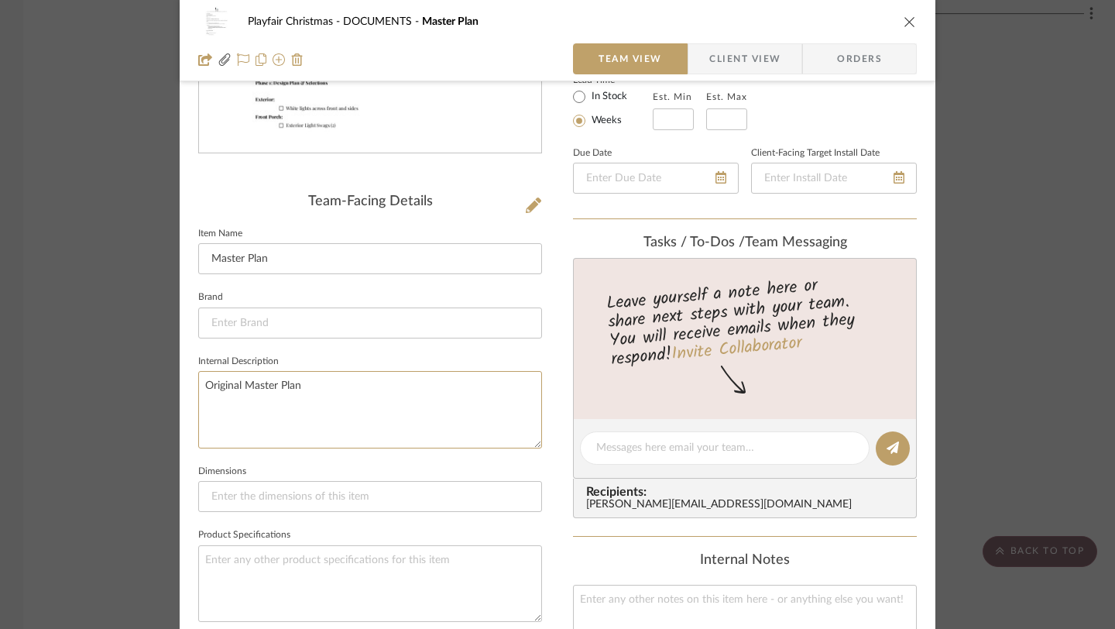
scroll to position [295, 0]
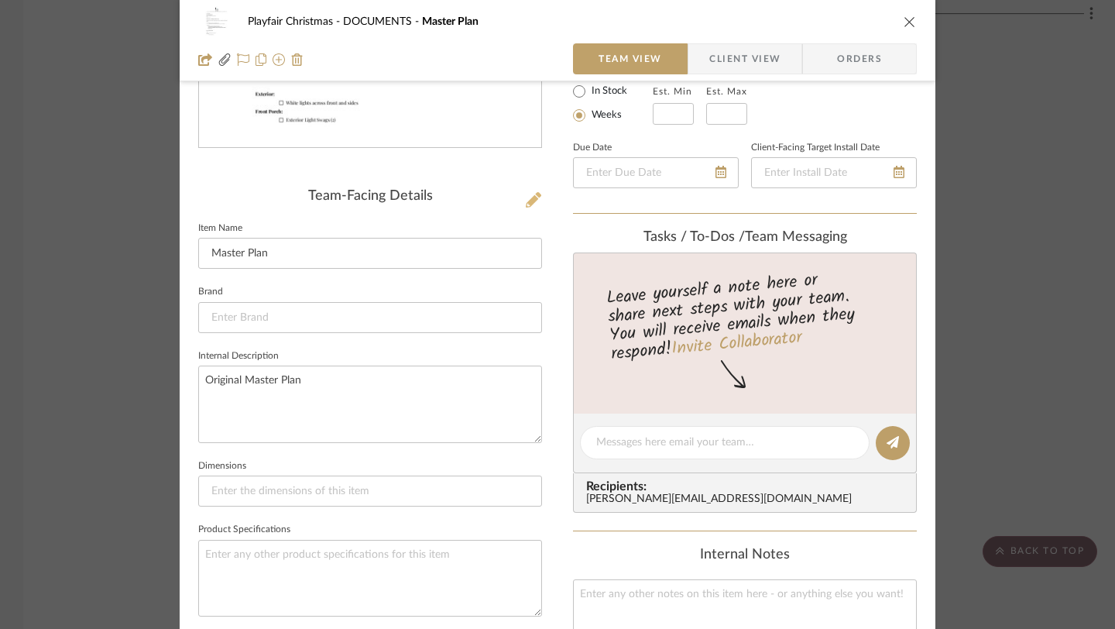
type textarea "Original Master Plan"
click at [531, 204] on icon at bounding box center [533, 199] width 15 height 15
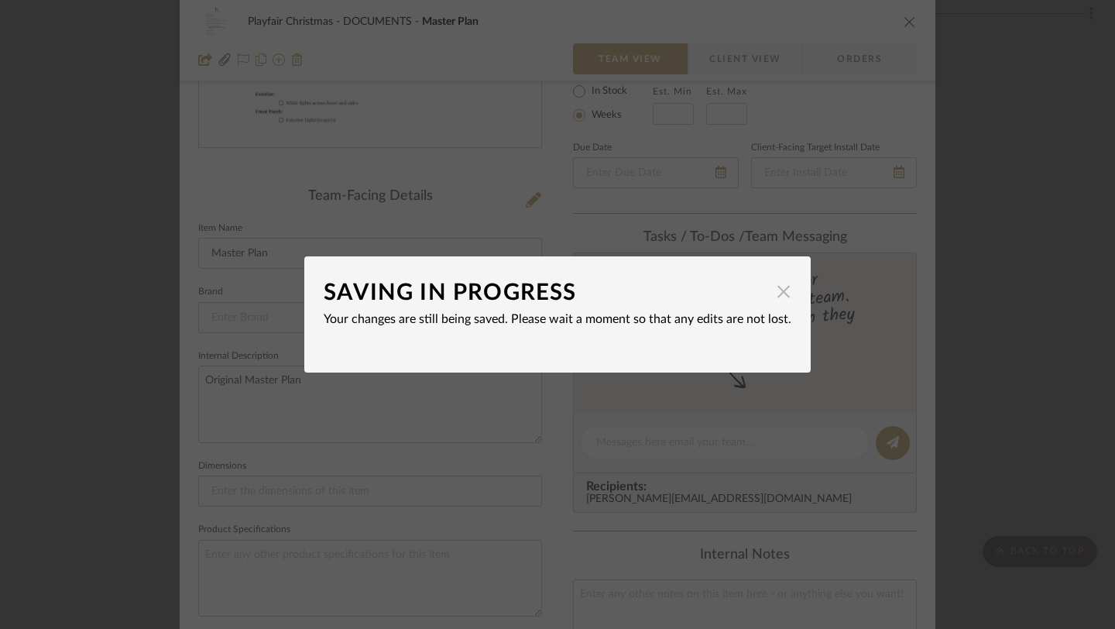
click at [779, 290] on span "button" at bounding box center [783, 291] width 31 height 31
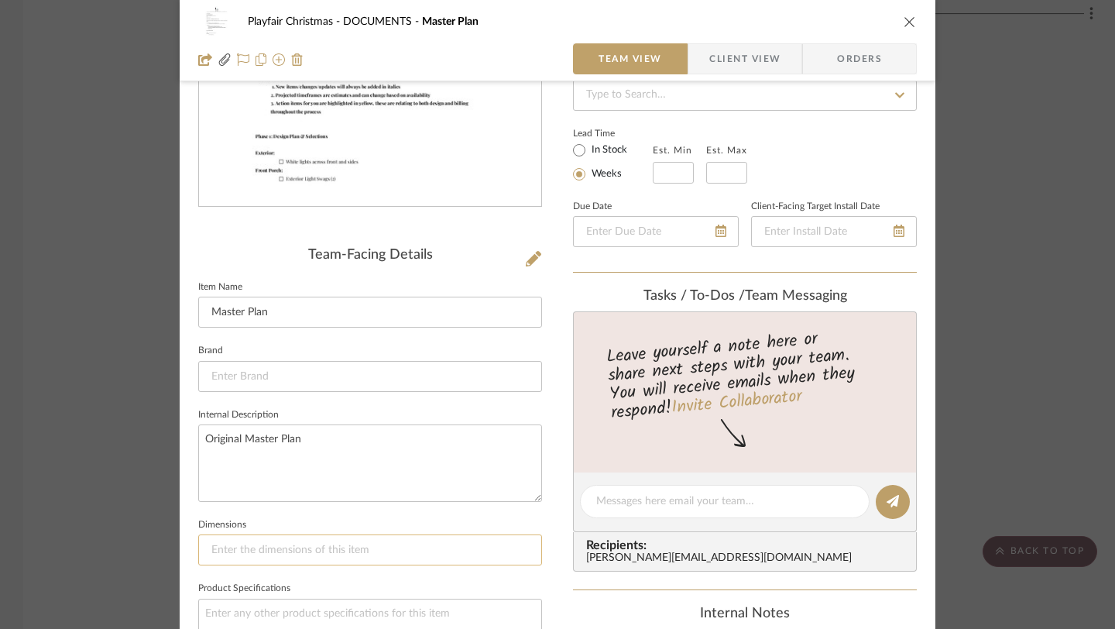
scroll to position [0, 0]
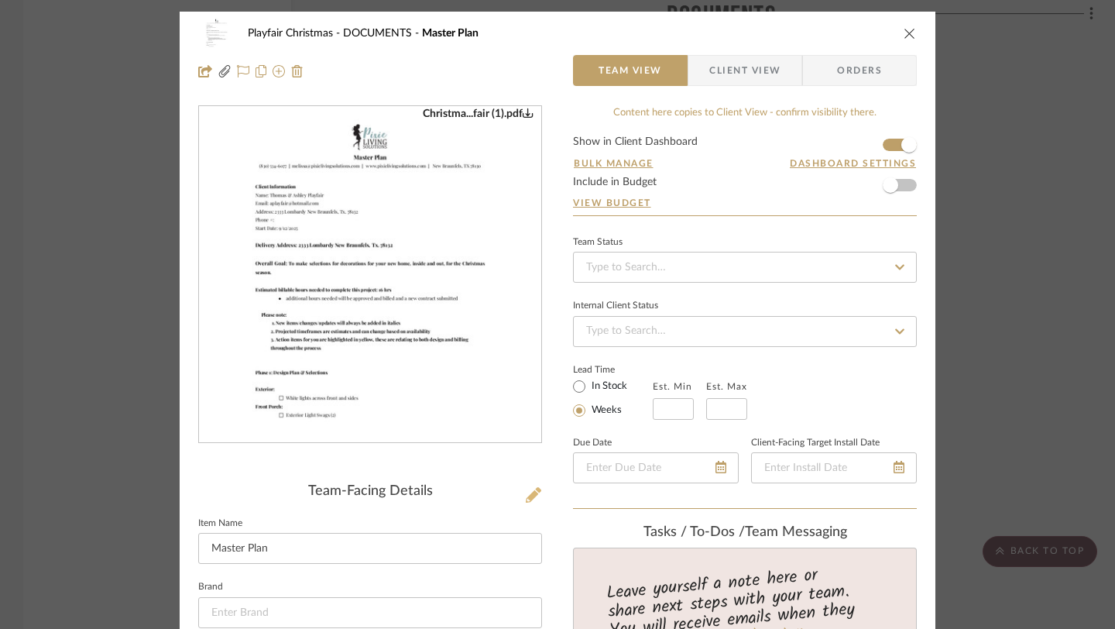
click at [532, 497] on icon at bounding box center [533, 494] width 15 height 15
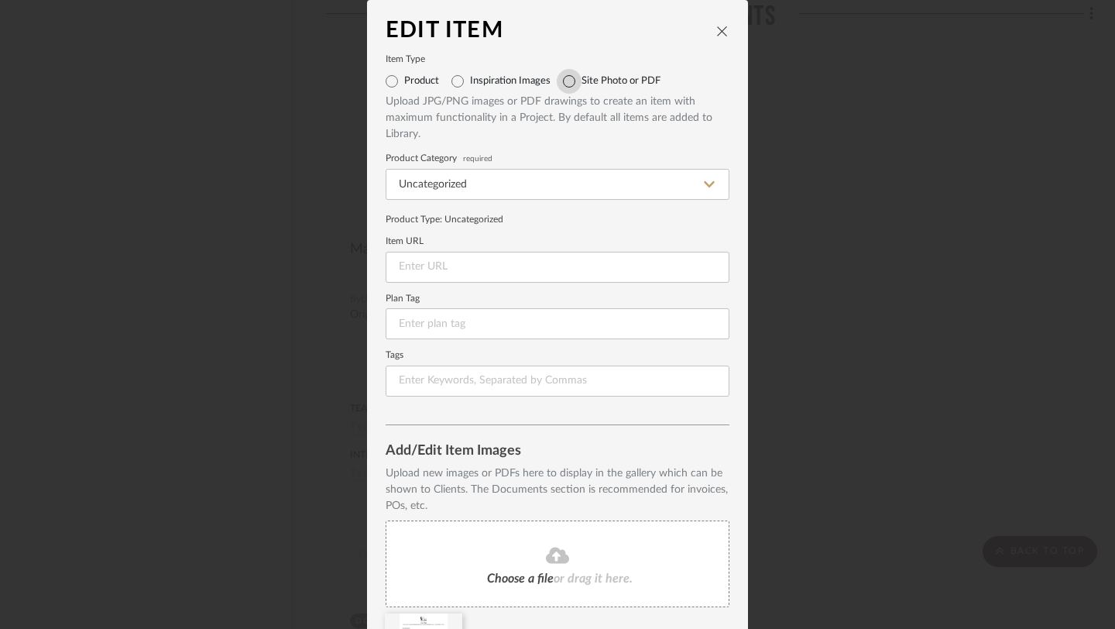
click at [564, 88] on input "Site Photo or PDF" at bounding box center [569, 81] width 25 height 25
radio input "true"
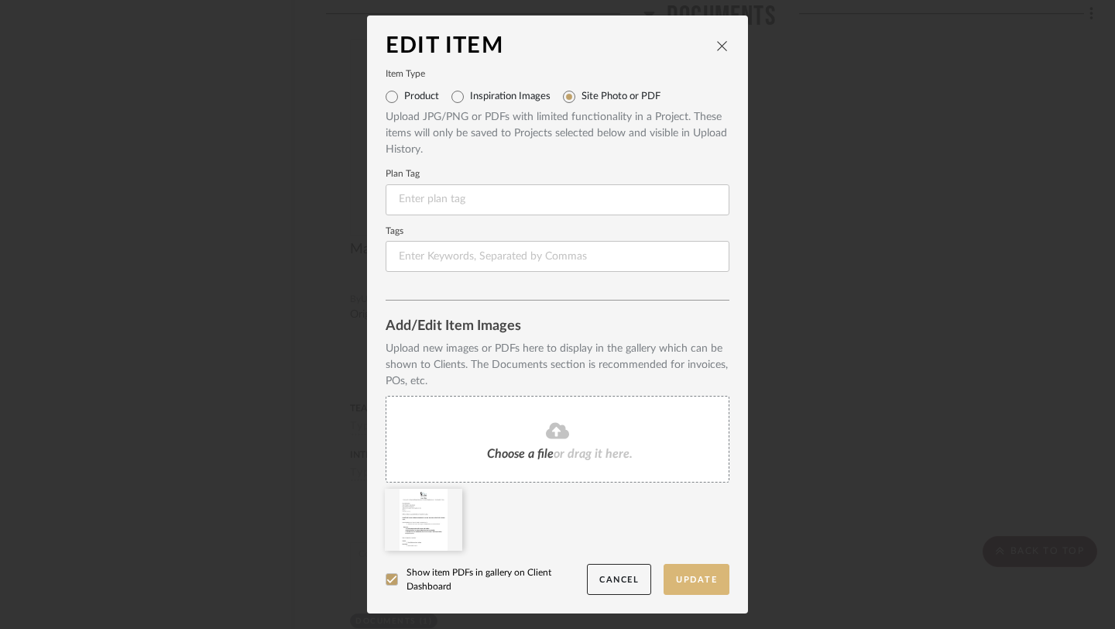
click at [685, 578] on button "Update" at bounding box center [697, 580] width 66 height 32
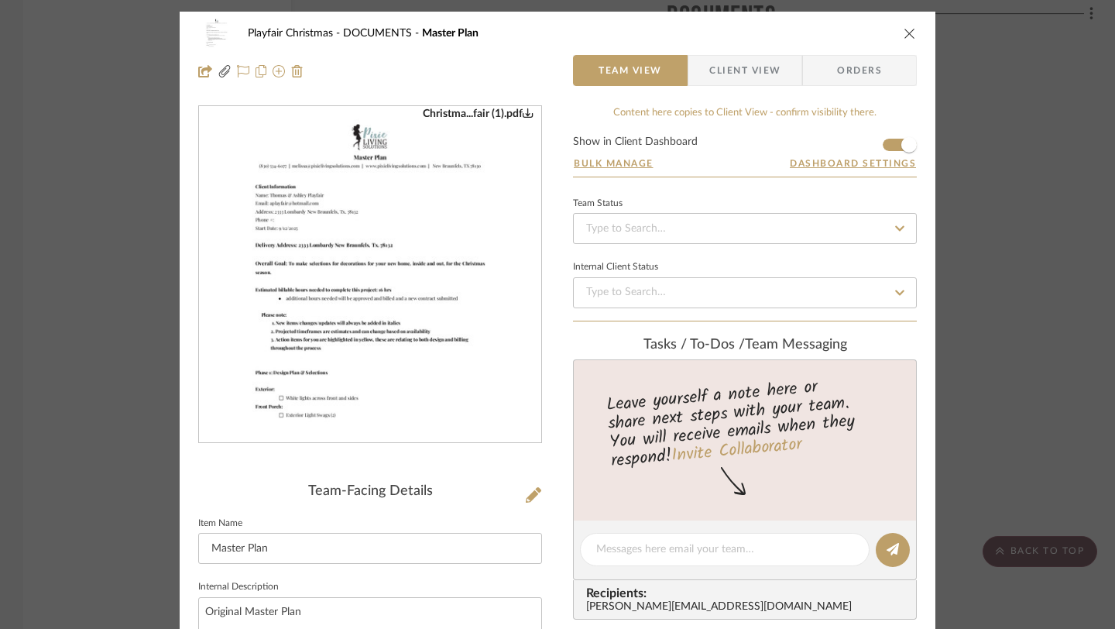
scroll to position [462, 0]
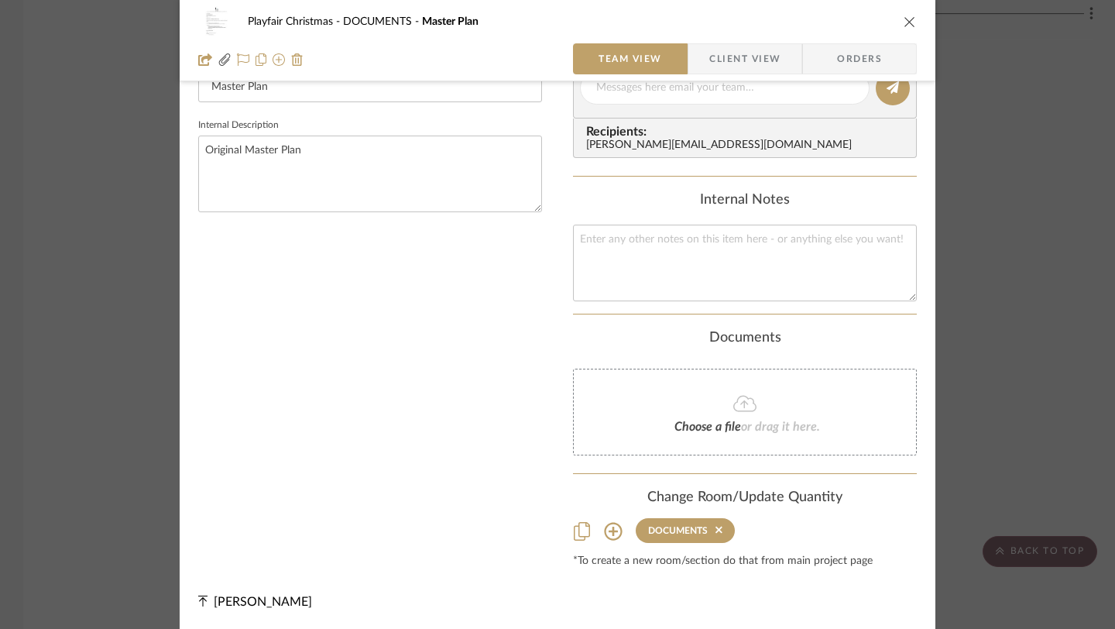
click at [904, 25] on icon "close" at bounding box center [910, 21] width 12 height 12
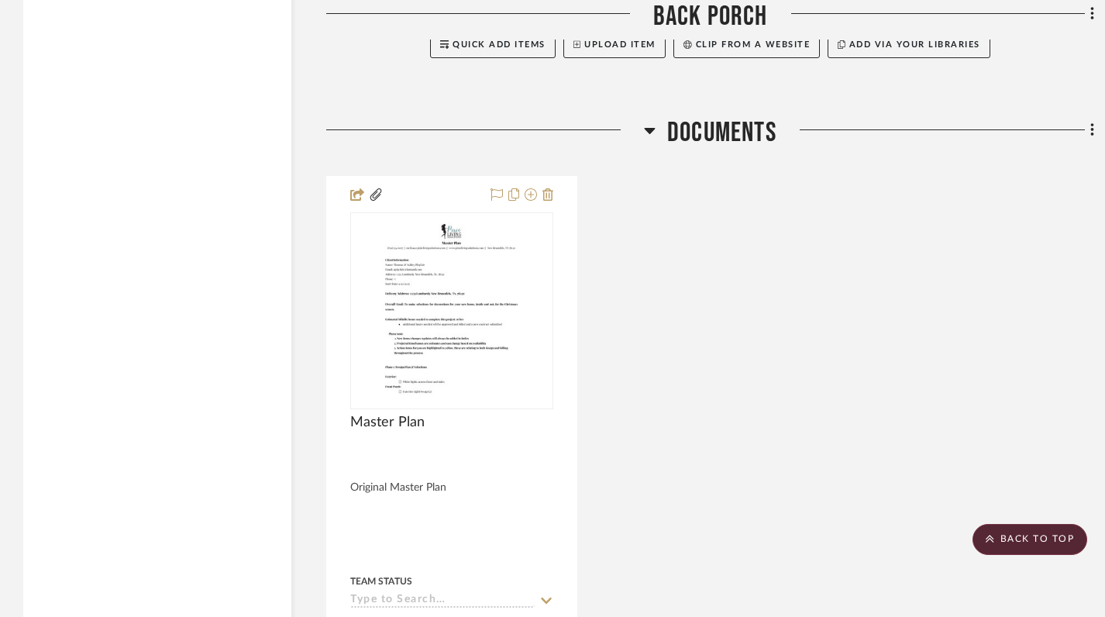
scroll to position [1795, 0]
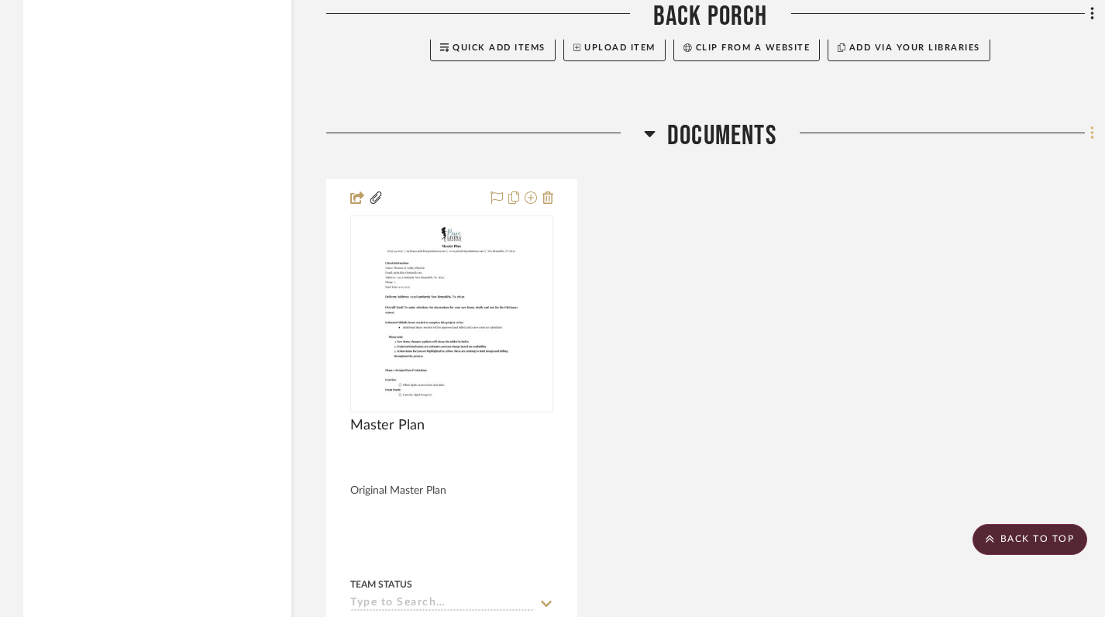
click at [1091, 134] on icon at bounding box center [1091, 133] width 3 height 13
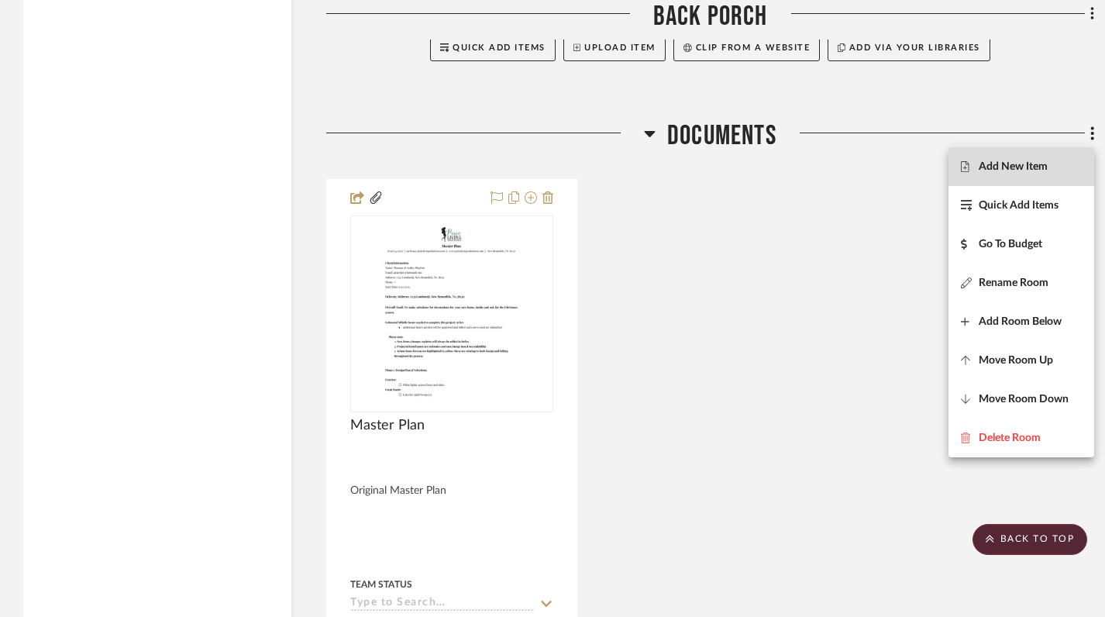
click at [1026, 170] on span "Add New Item" at bounding box center [1012, 166] width 69 height 13
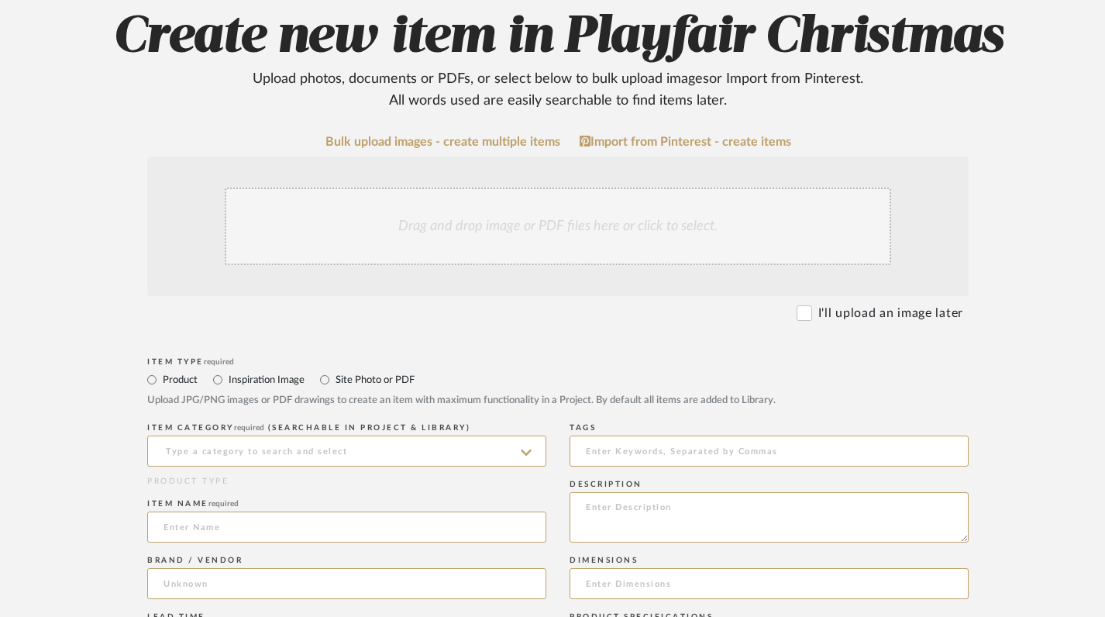
scroll to position [337, 0]
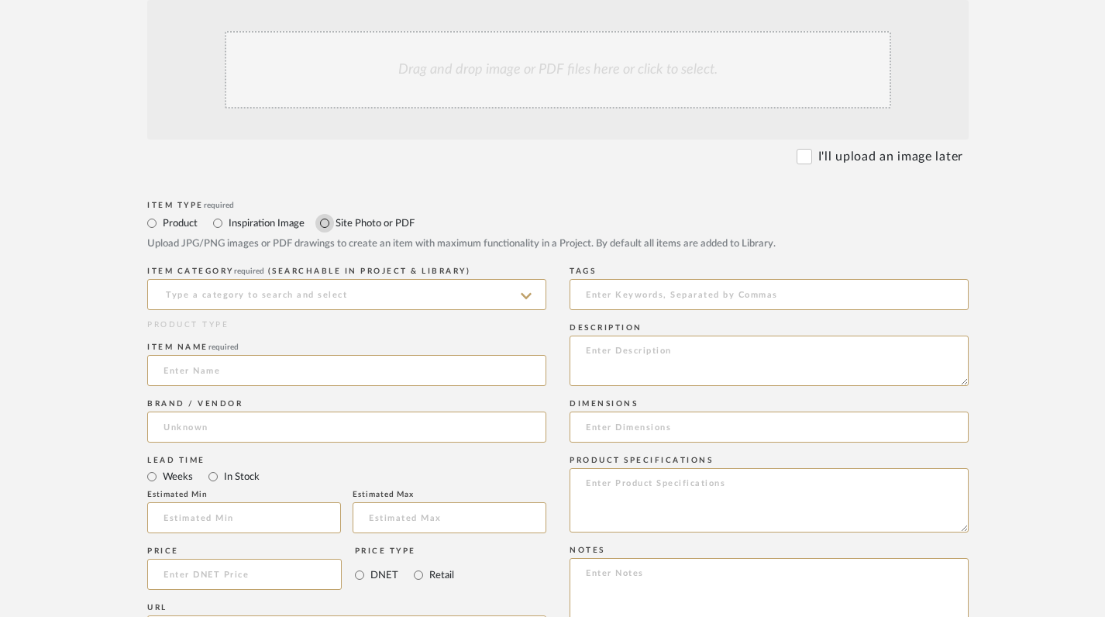
click at [323, 222] on input "Site Photo or PDF" at bounding box center [324, 223] width 19 height 19
radio input "true"
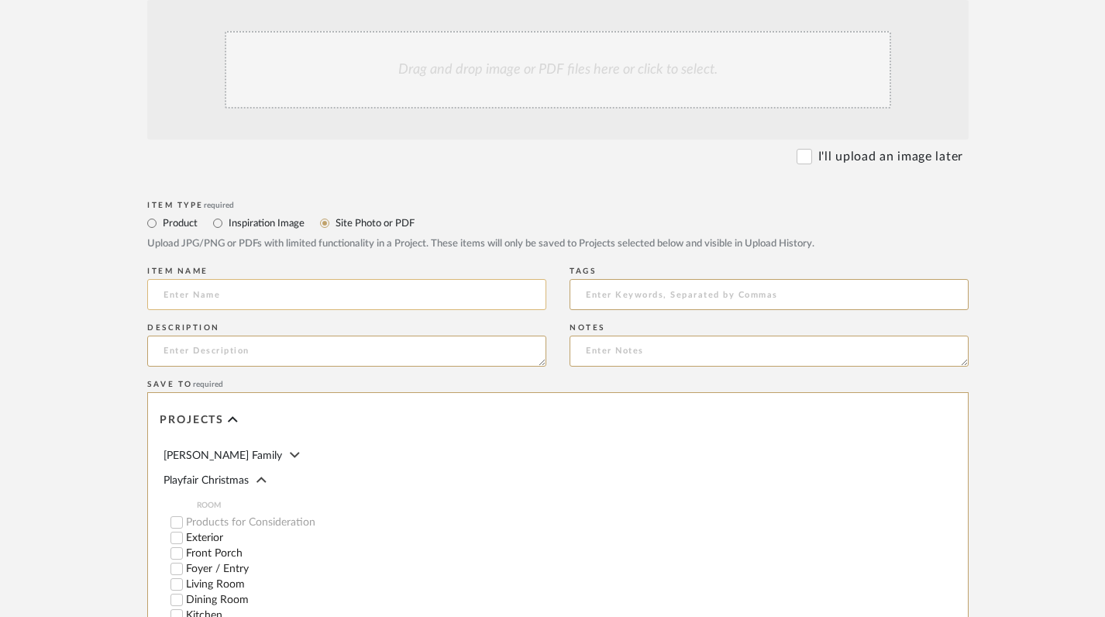
click at [354, 287] on input at bounding box center [346, 294] width 399 height 31
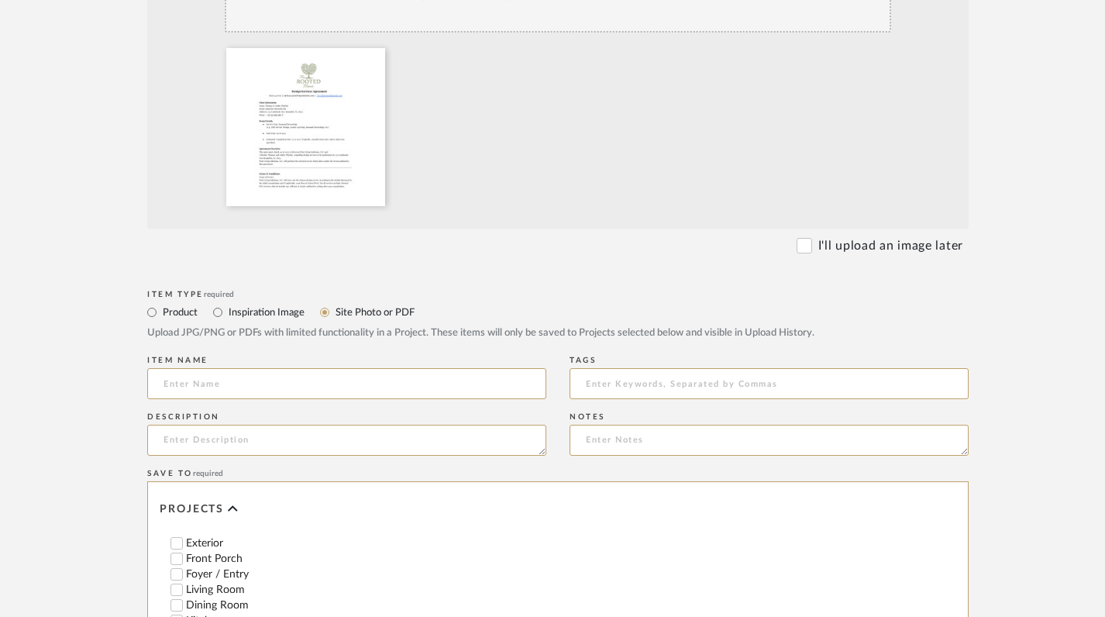
scroll to position [357, 0]
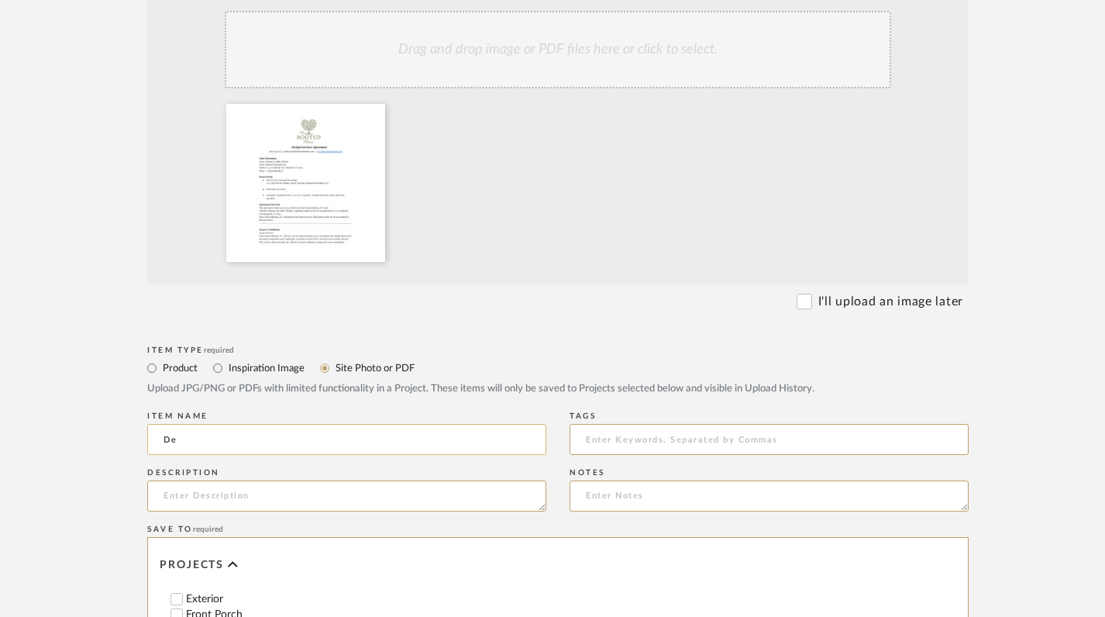
type input "D"
type input "Design Service Contract"
click at [418, 490] on textarea at bounding box center [346, 495] width 399 height 31
click at [161, 496] on textarea "Design Service Contract" at bounding box center [346, 495] width 399 height 31
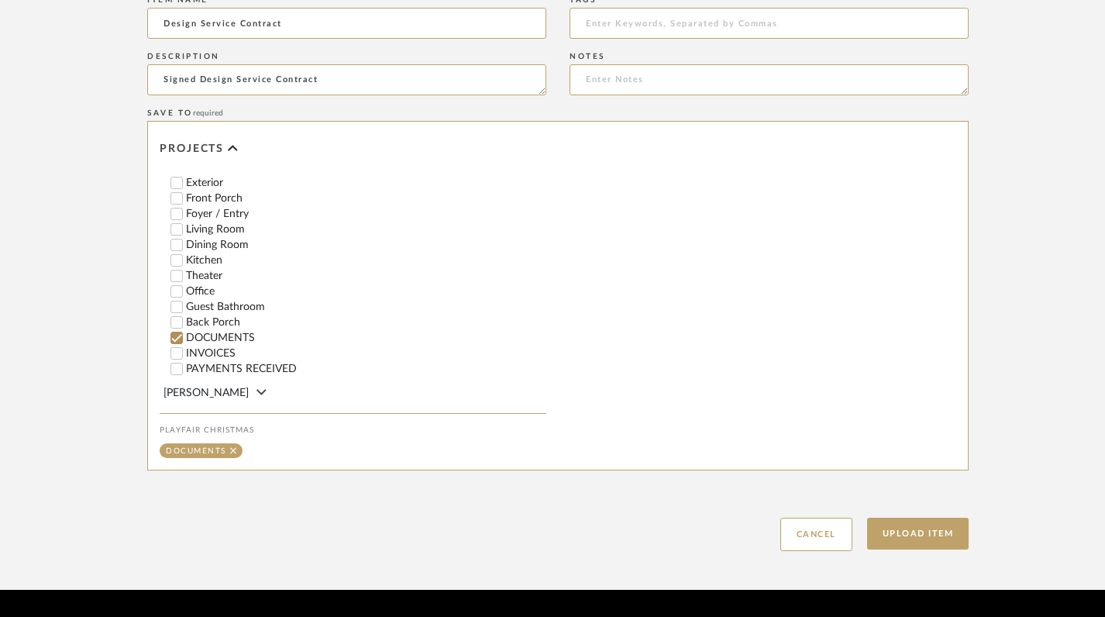
scroll to position [817, 0]
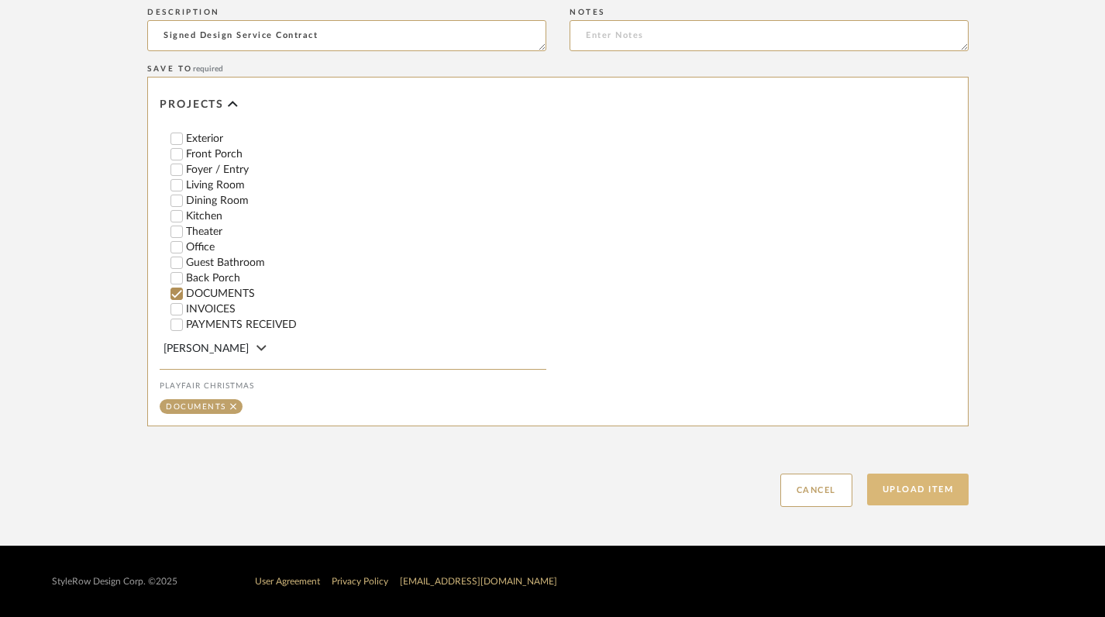
type textarea "Signed Design Service Contract"
click at [913, 483] on button "Upload Item" at bounding box center [918, 489] width 102 height 32
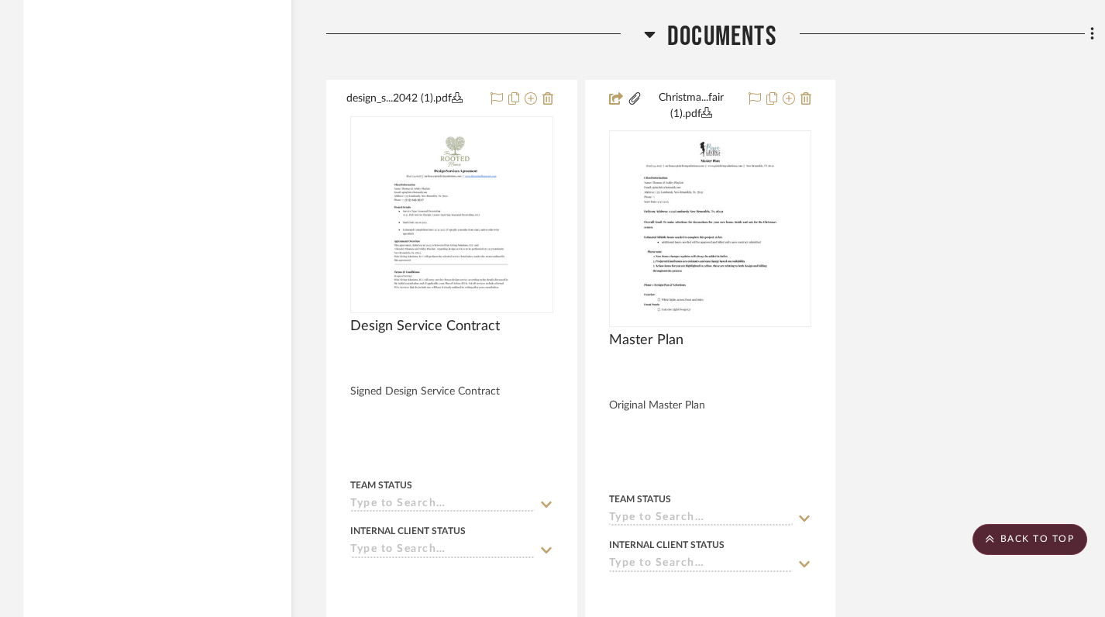
scroll to position [1889, 0]
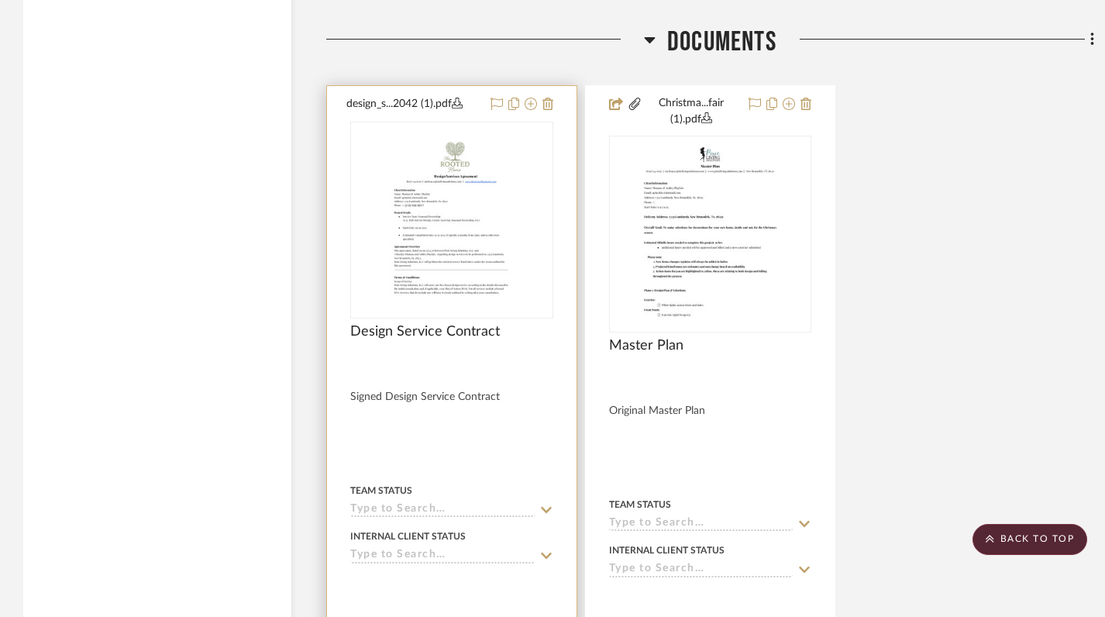
click at [439, 241] on img "0" at bounding box center [451, 220] width 150 height 194
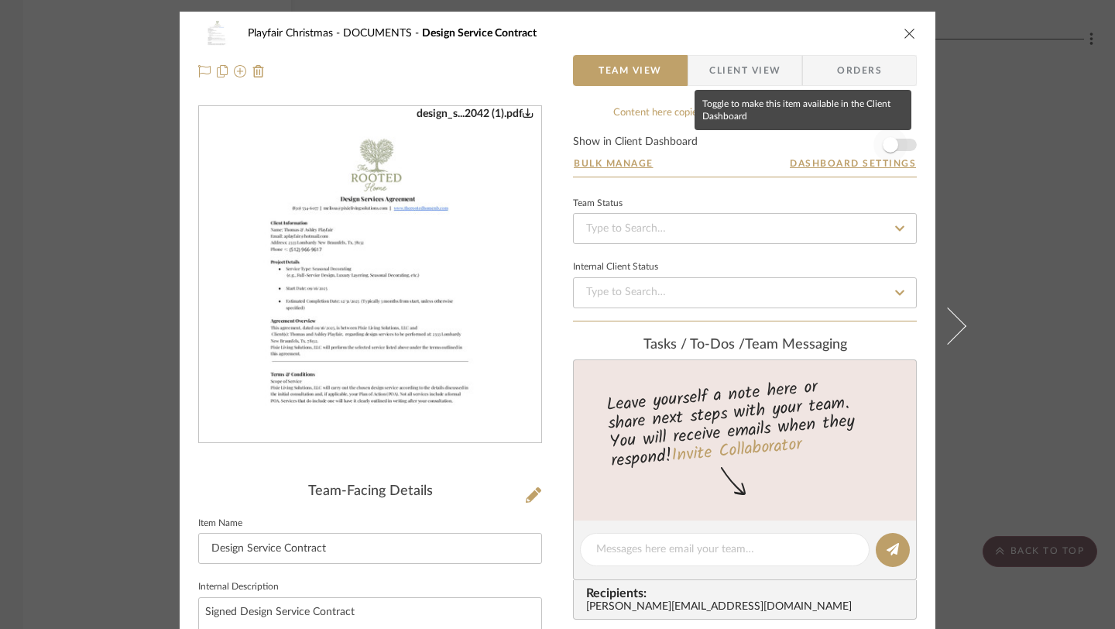
click at [896, 143] on span "button" at bounding box center [891, 145] width 34 height 34
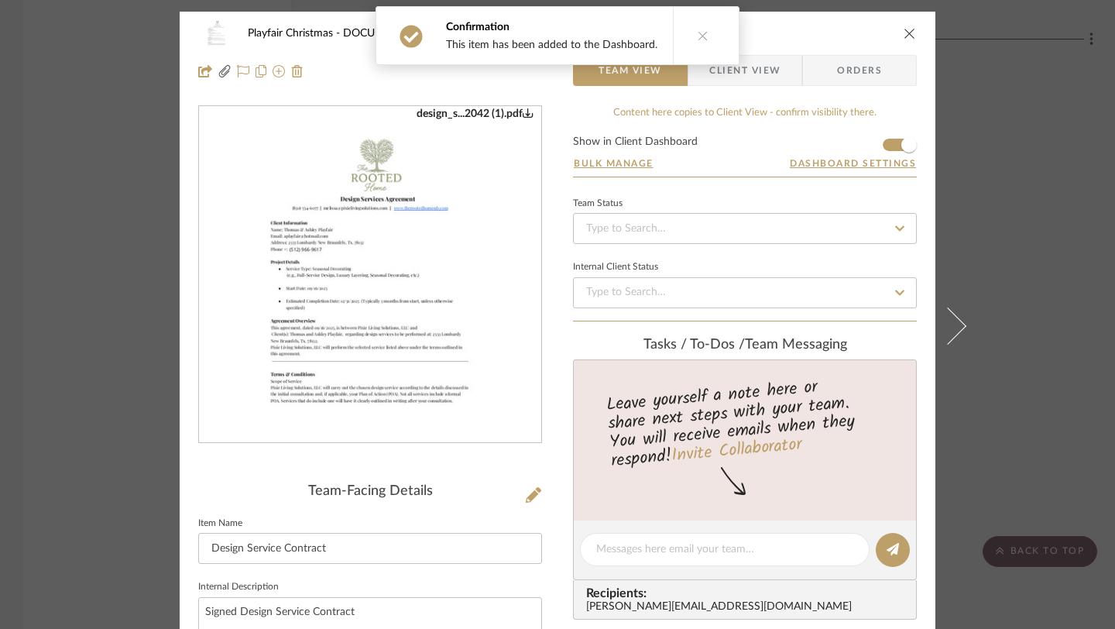
click at [904, 33] on icon "close" at bounding box center [910, 33] width 12 height 12
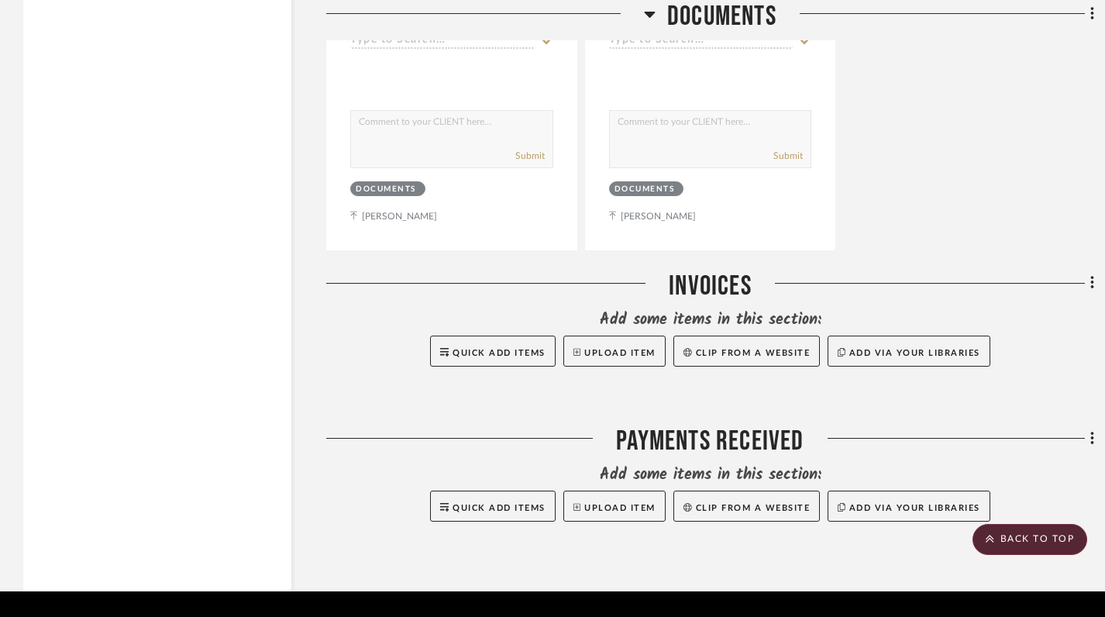
scroll to position [2462, 0]
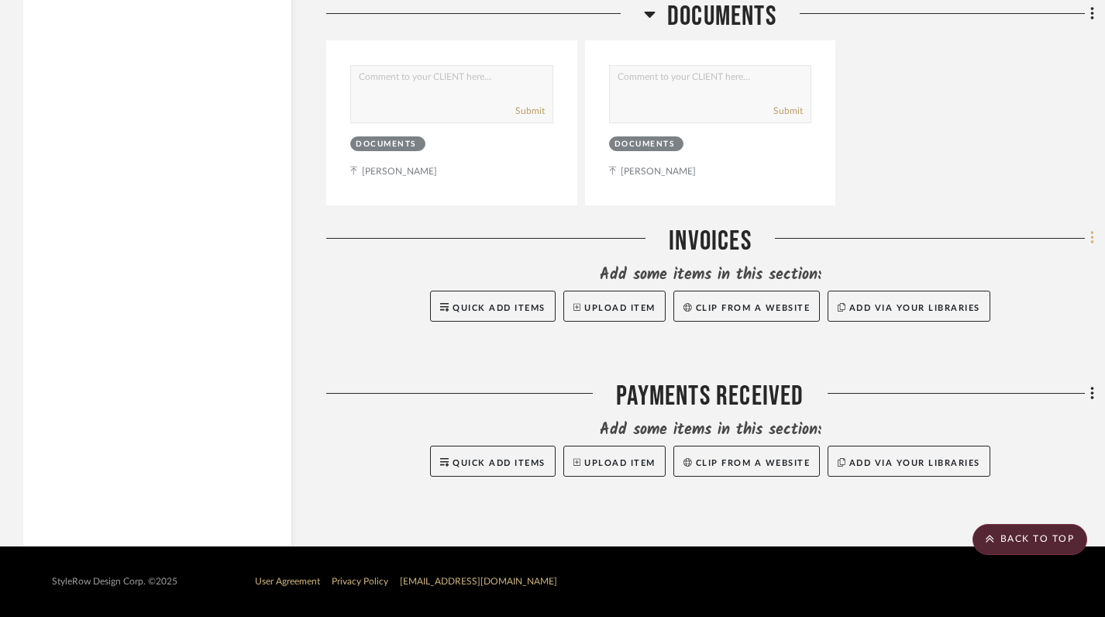
click at [1091, 240] on icon at bounding box center [1092, 237] width 5 height 17
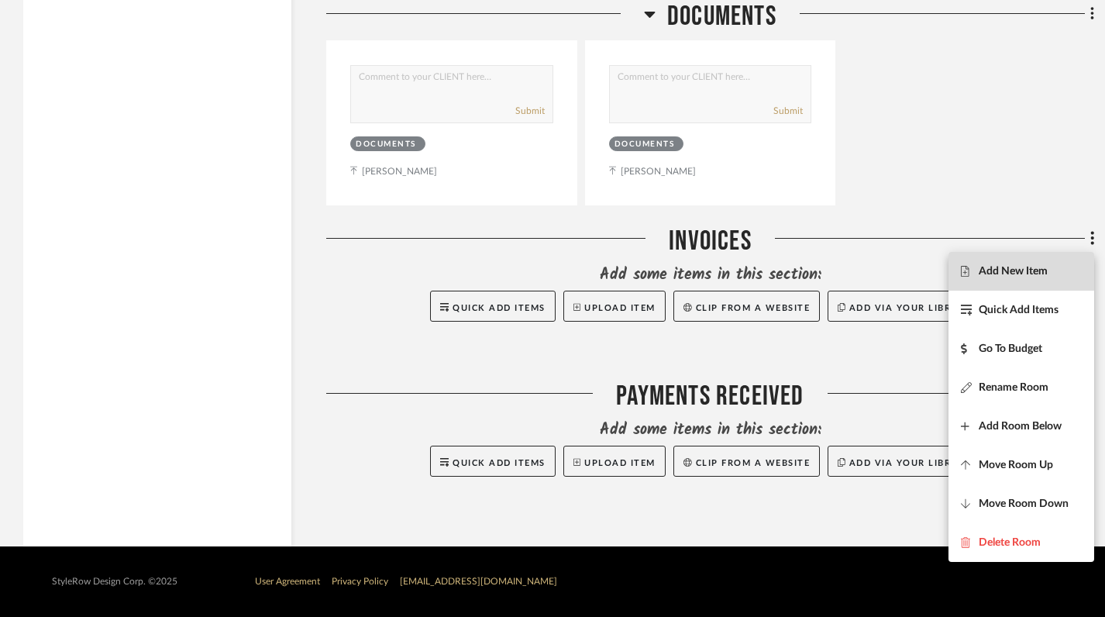
click at [1066, 273] on span "Add New Item" at bounding box center [1021, 270] width 121 height 13
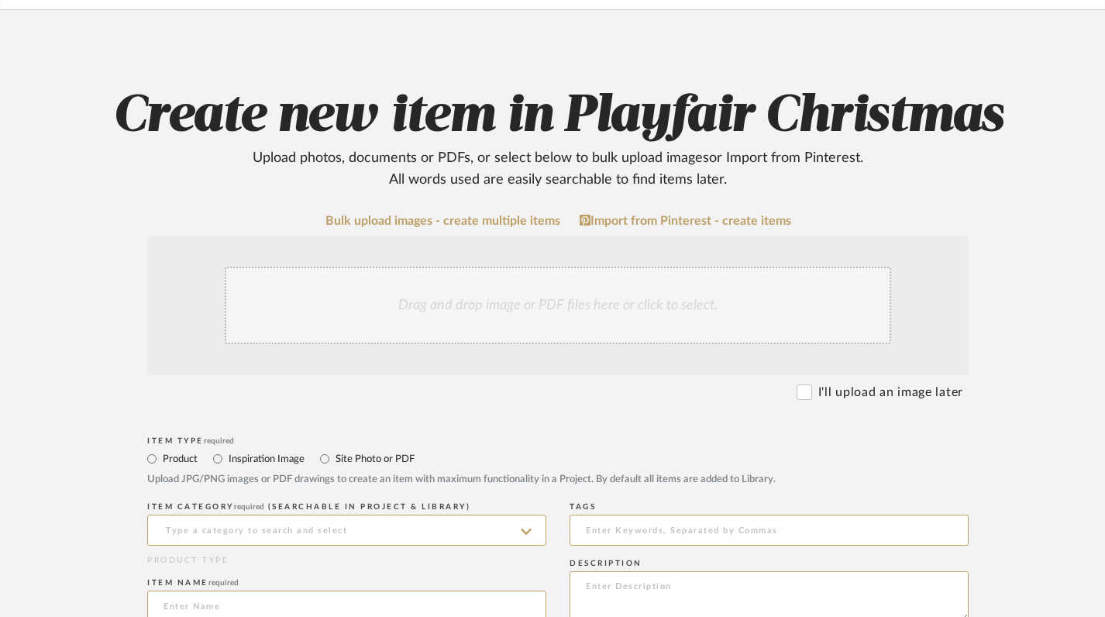
scroll to position [151, 0]
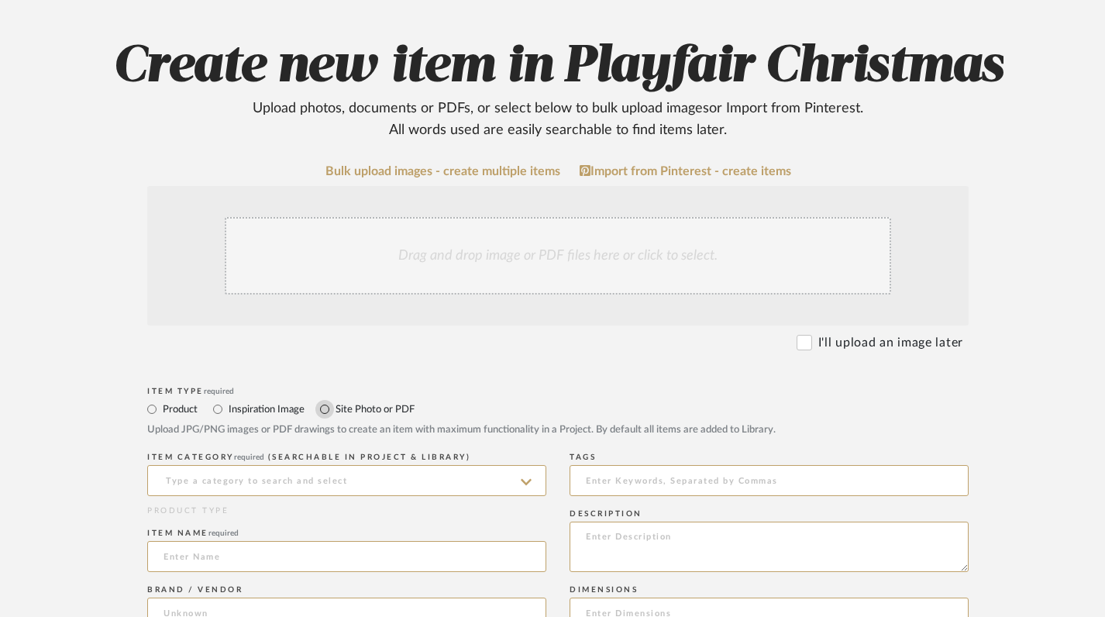
click at [324, 417] on input "Site Photo or PDF" at bounding box center [324, 409] width 19 height 19
radio input "true"
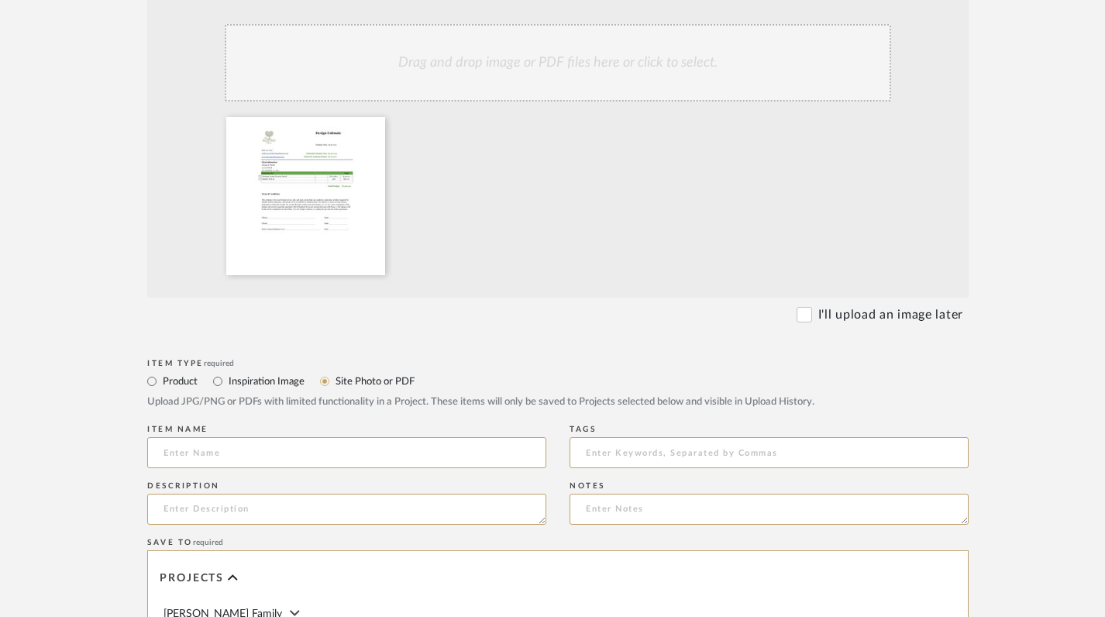
scroll to position [396, 0]
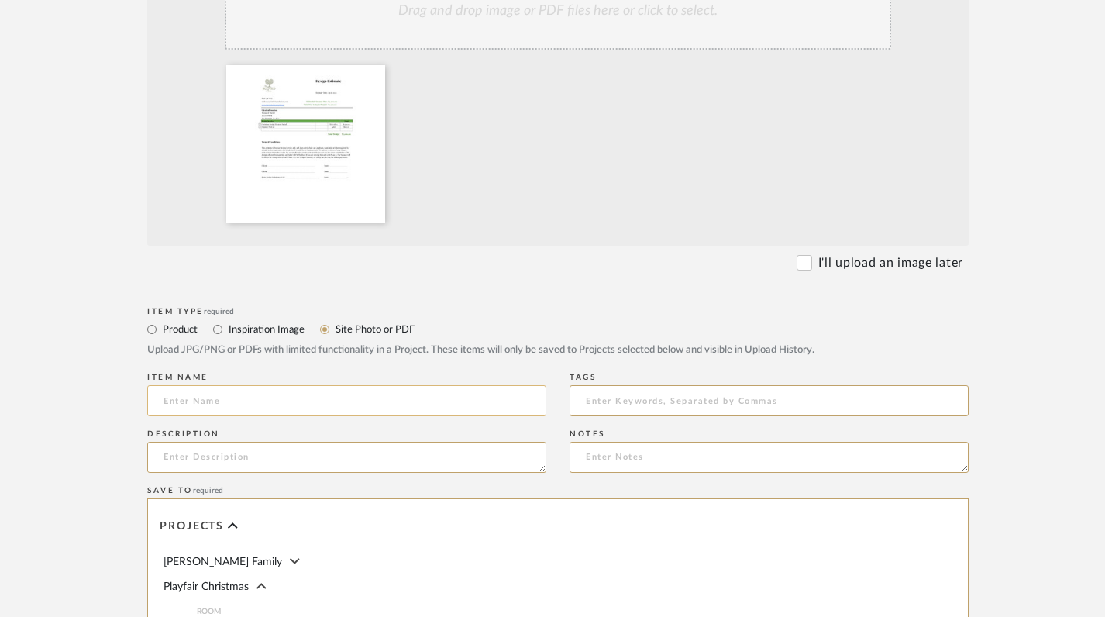
click at [244, 410] on input at bounding box center [346, 400] width 399 height 31
type input "Design Estimate"
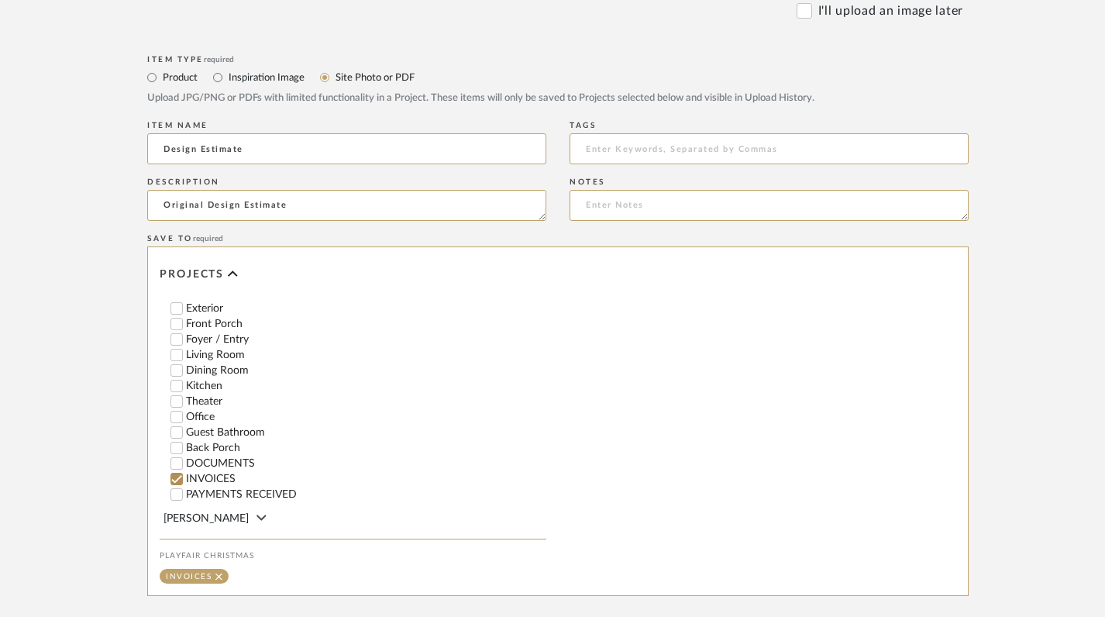
scroll to position [817, 0]
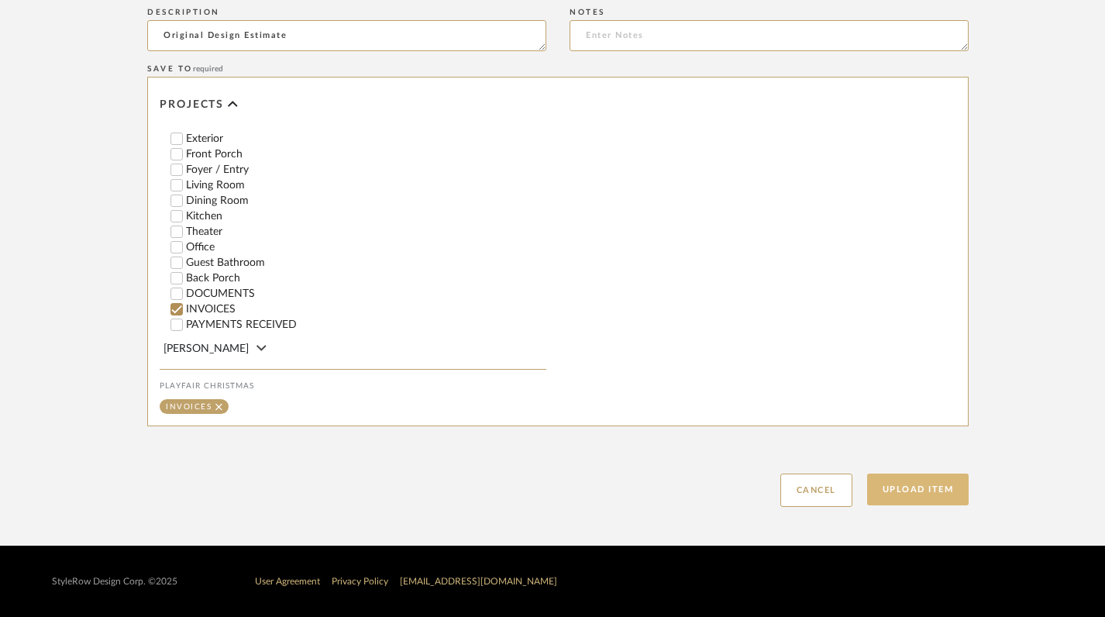
type textarea "Original Design Estimate"
click at [945, 488] on button "Upload Item" at bounding box center [918, 489] width 102 height 32
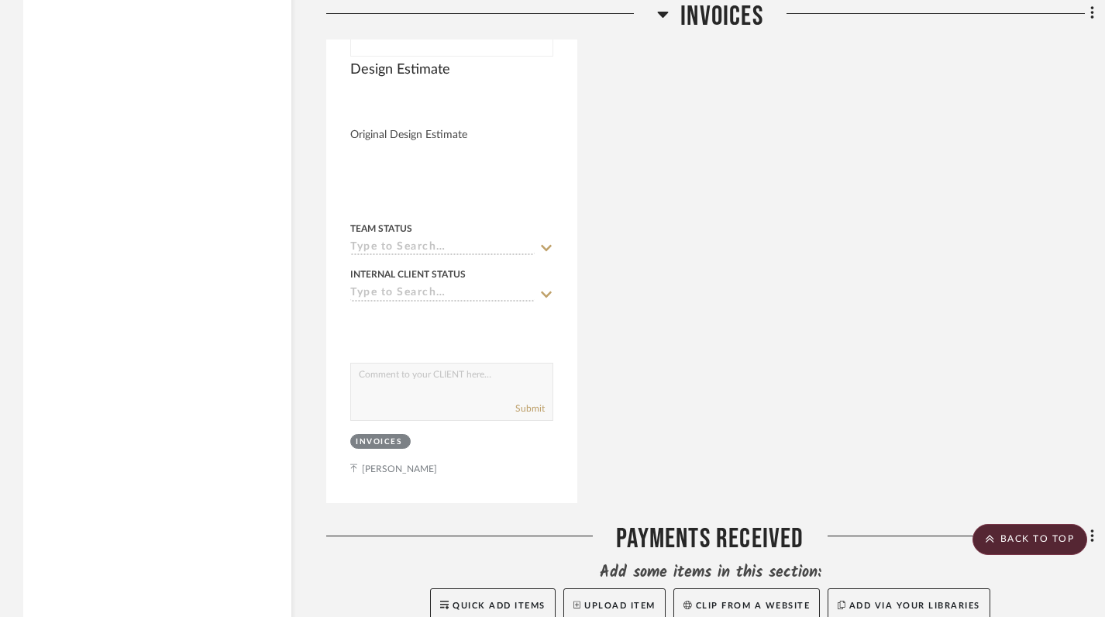
scroll to position [3064, 0]
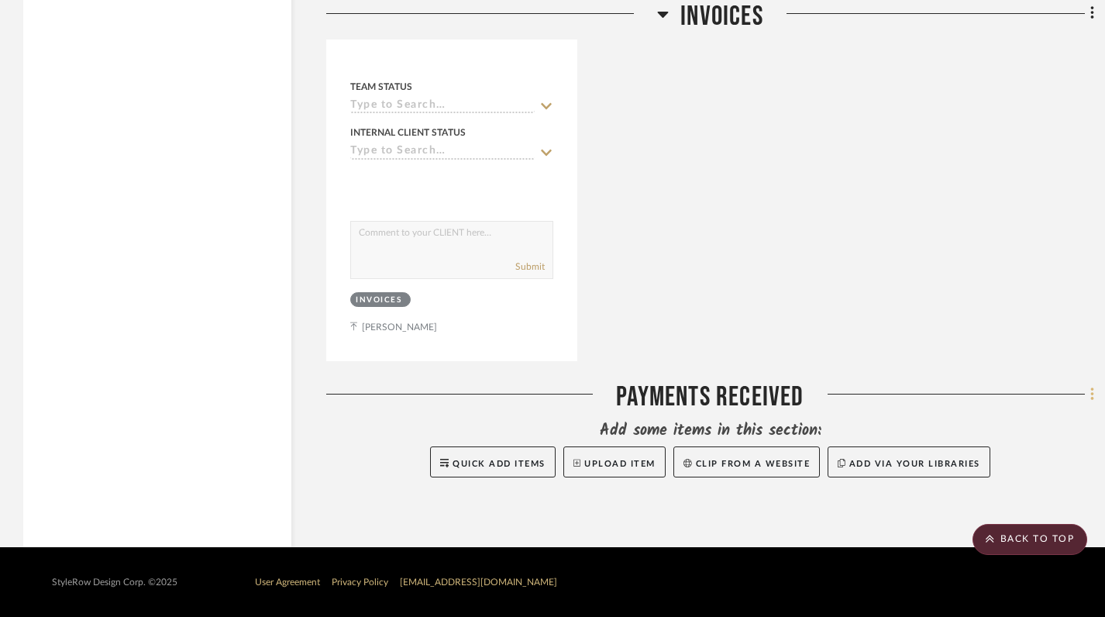
click at [1088, 391] on fa-icon at bounding box center [1089, 396] width 10 height 26
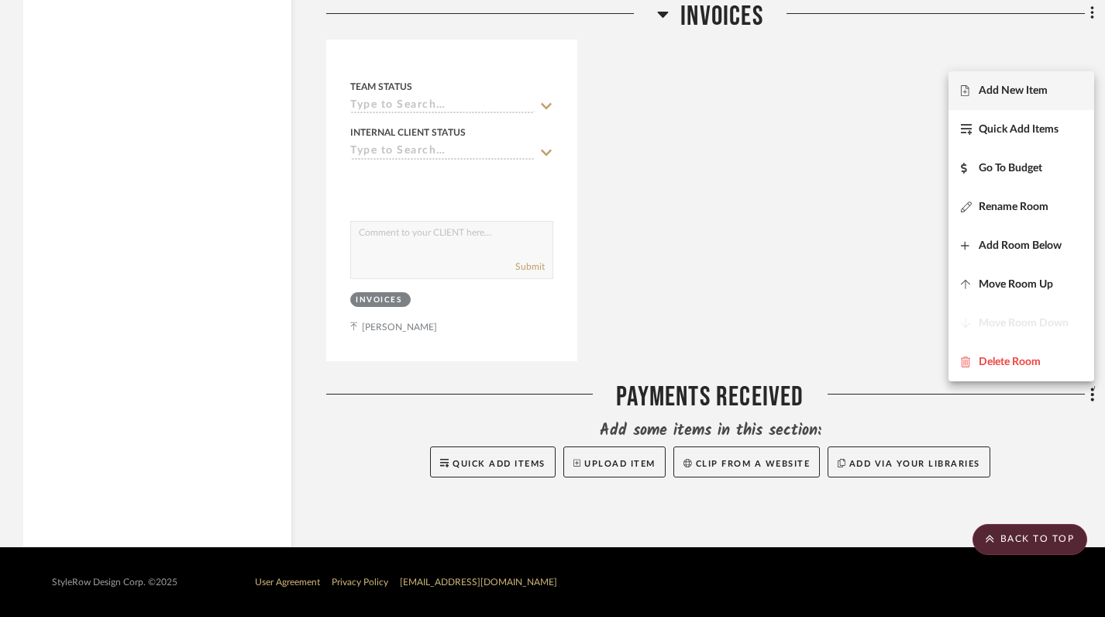
click at [998, 96] on span "Add New Item" at bounding box center [1012, 90] width 69 height 13
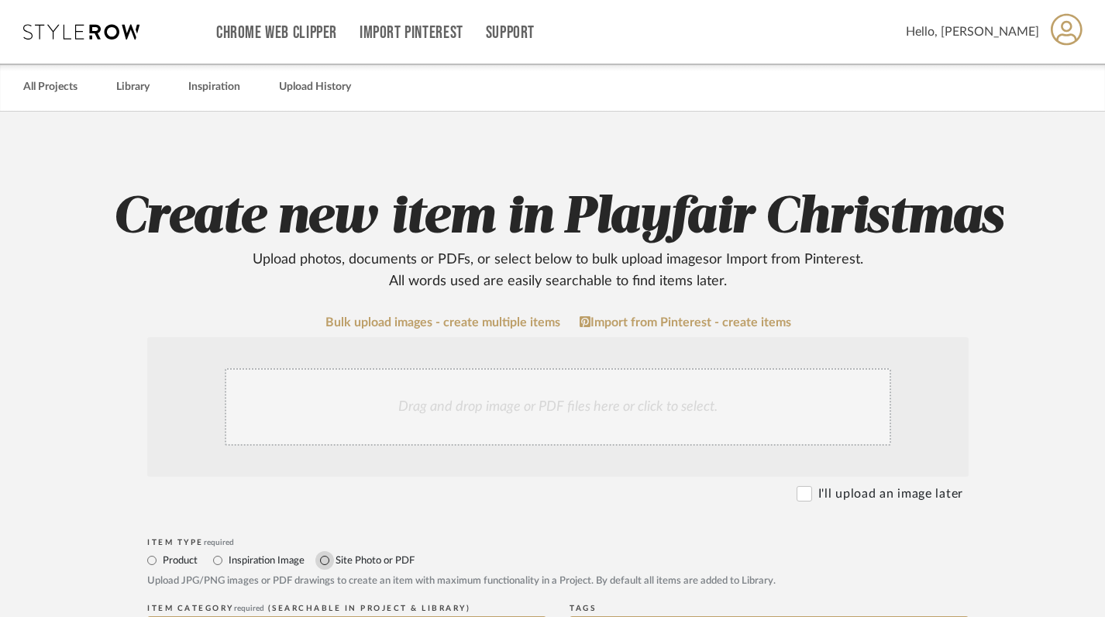
click at [324, 564] on input "Site Photo or PDF" at bounding box center [324, 560] width 19 height 19
radio input "true"
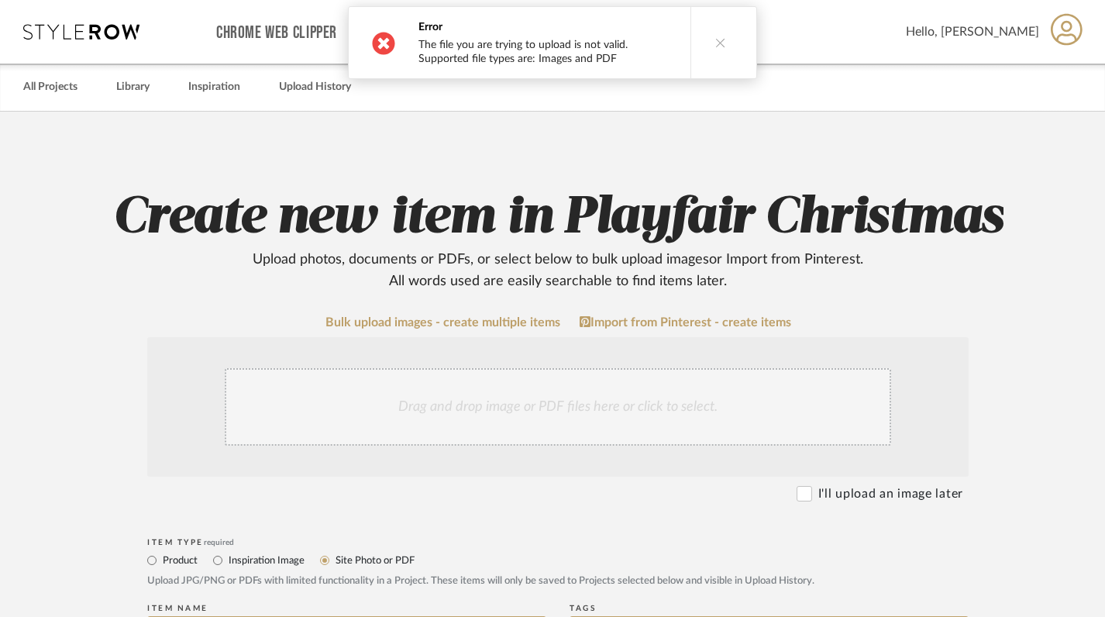
click at [715, 35] on button at bounding box center [720, 42] width 60 height 71
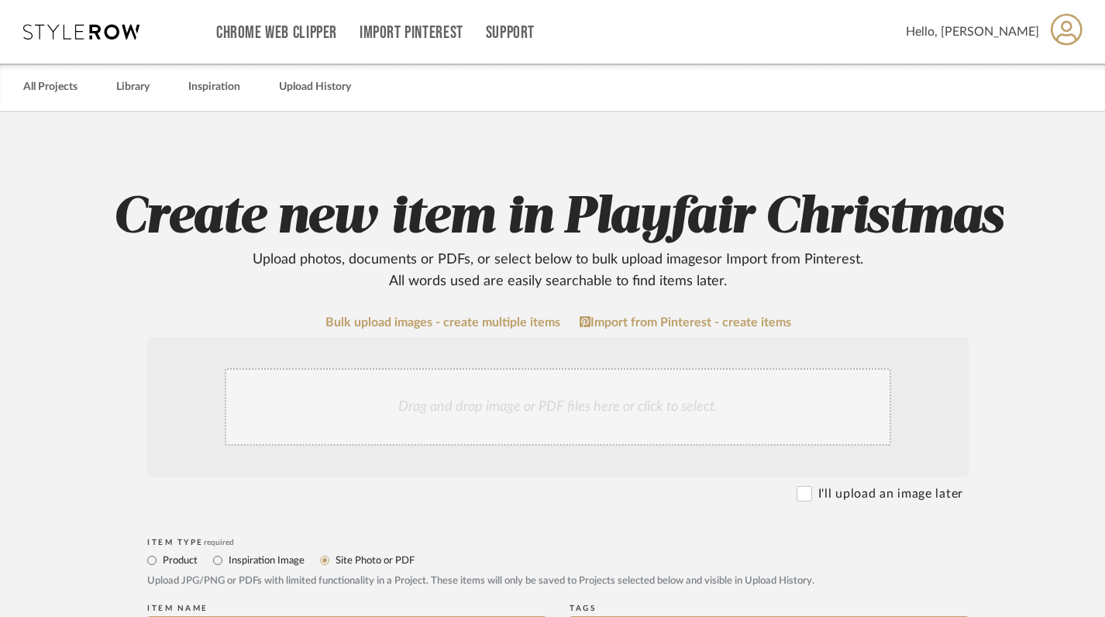
click at [126, 38] on icon at bounding box center [81, 31] width 116 height 15
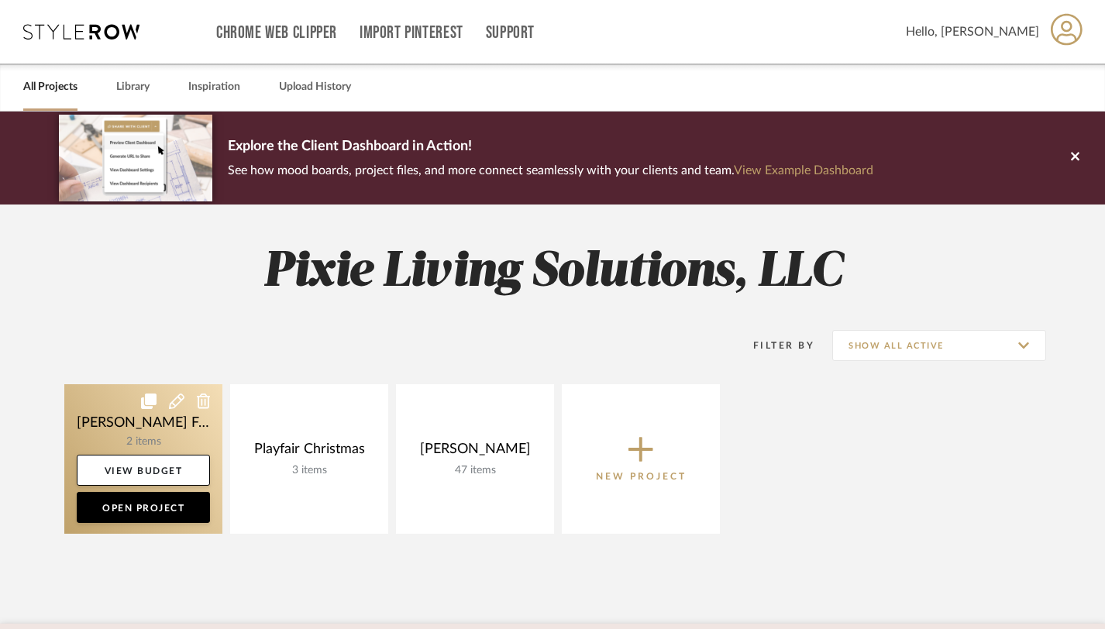
click at [191, 433] on link at bounding box center [143, 459] width 158 height 150
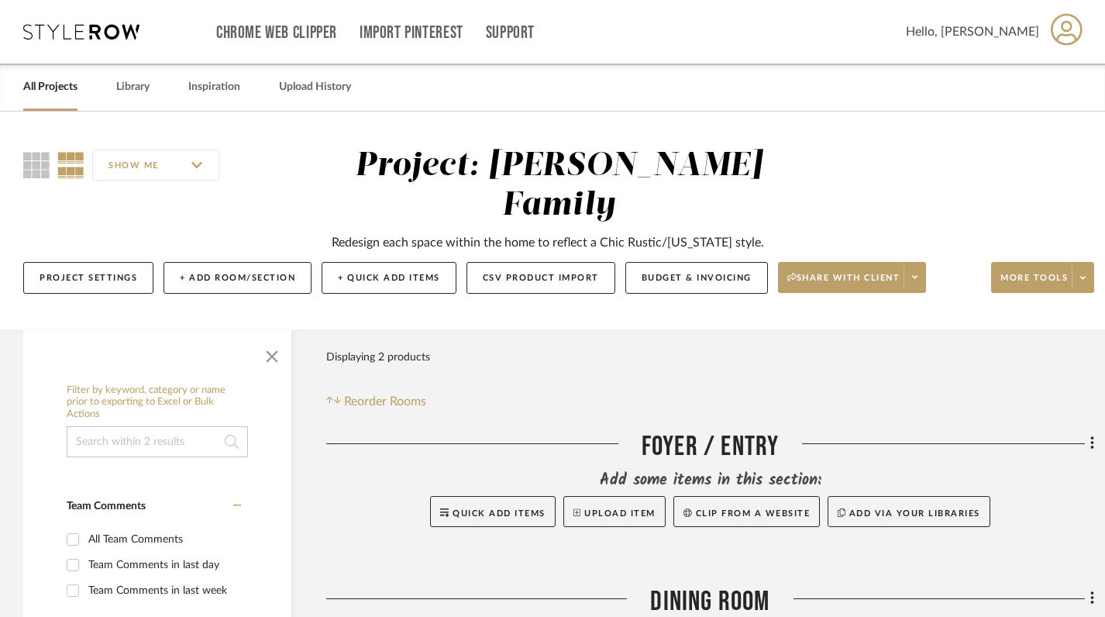
click at [60, 92] on link "All Projects" at bounding box center [50, 87] width 54 height 21
